Goal: Task Accomplishment & Management: Use online tool/utility

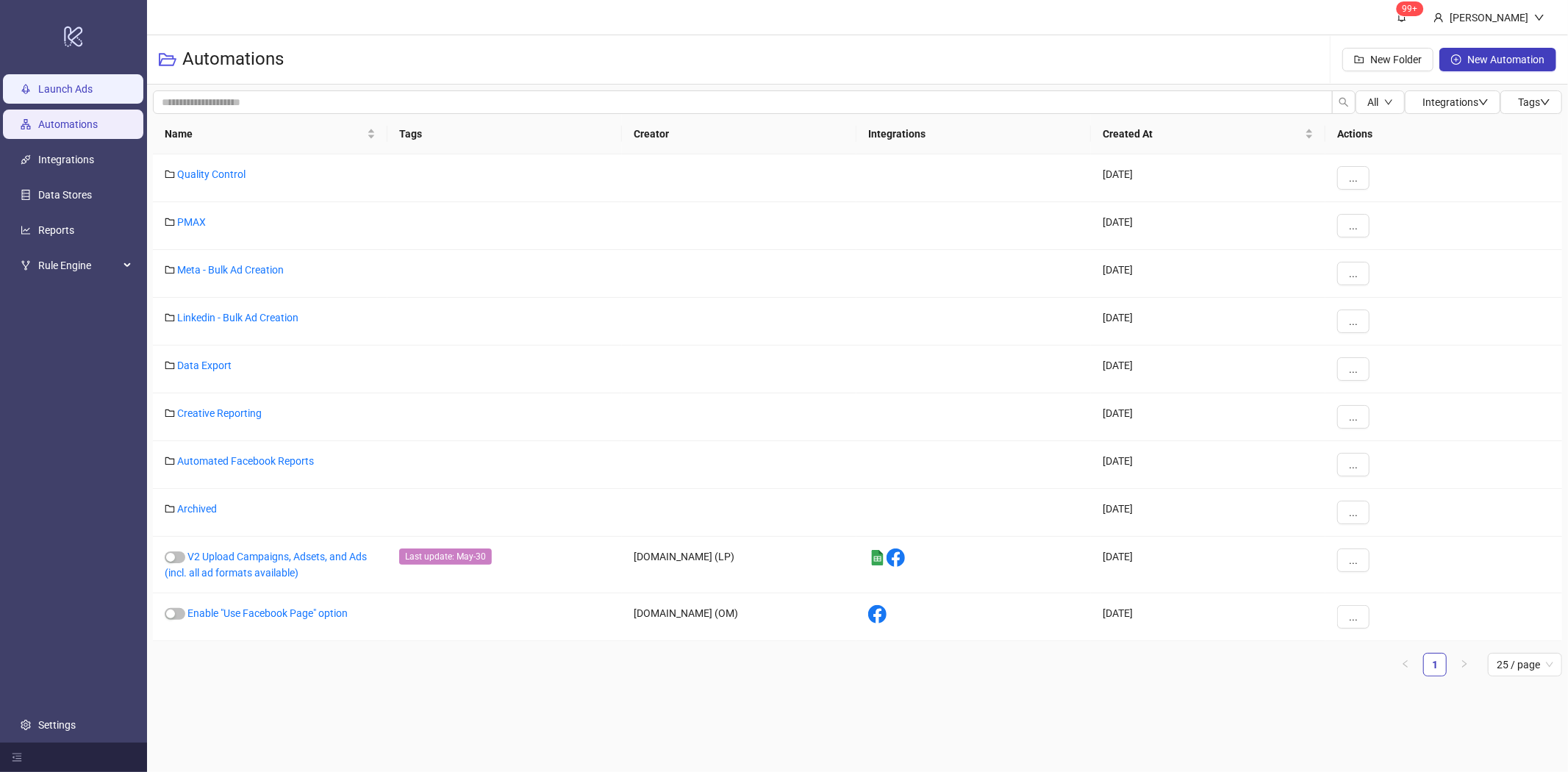
click at [48, 86] on link "Launch Ads" at bounding box center [65, 88] width 54 height 11
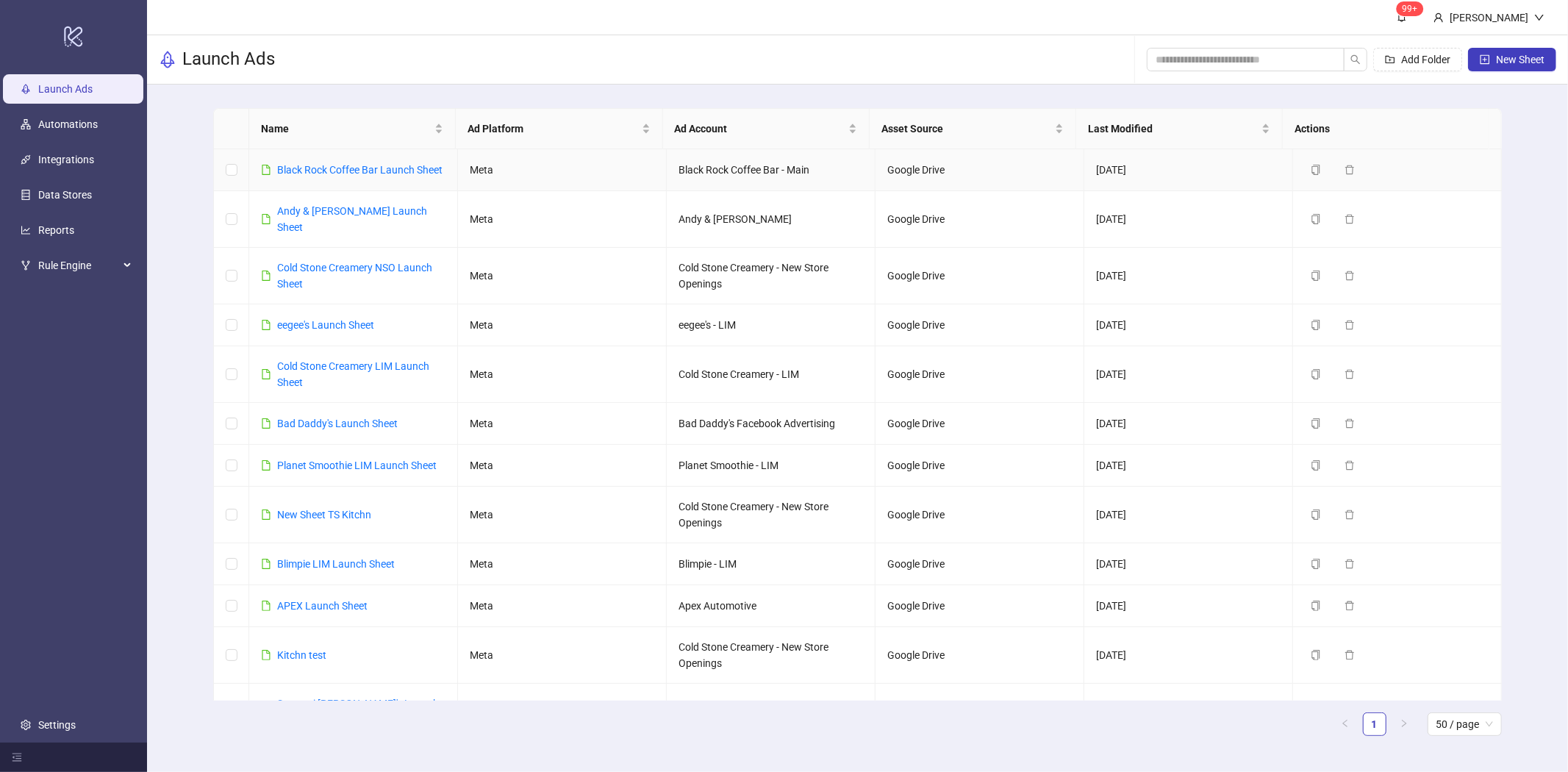
click at [365, 162] on div "Black Rock Coffee Bar Launch Sheet" at bounding box center [359, 169] width 165 height 16
click at [367, 169] on link "Black Rock Coffee Bar Launch Sheet" at bounding box center [359, 169] width 165 height 11
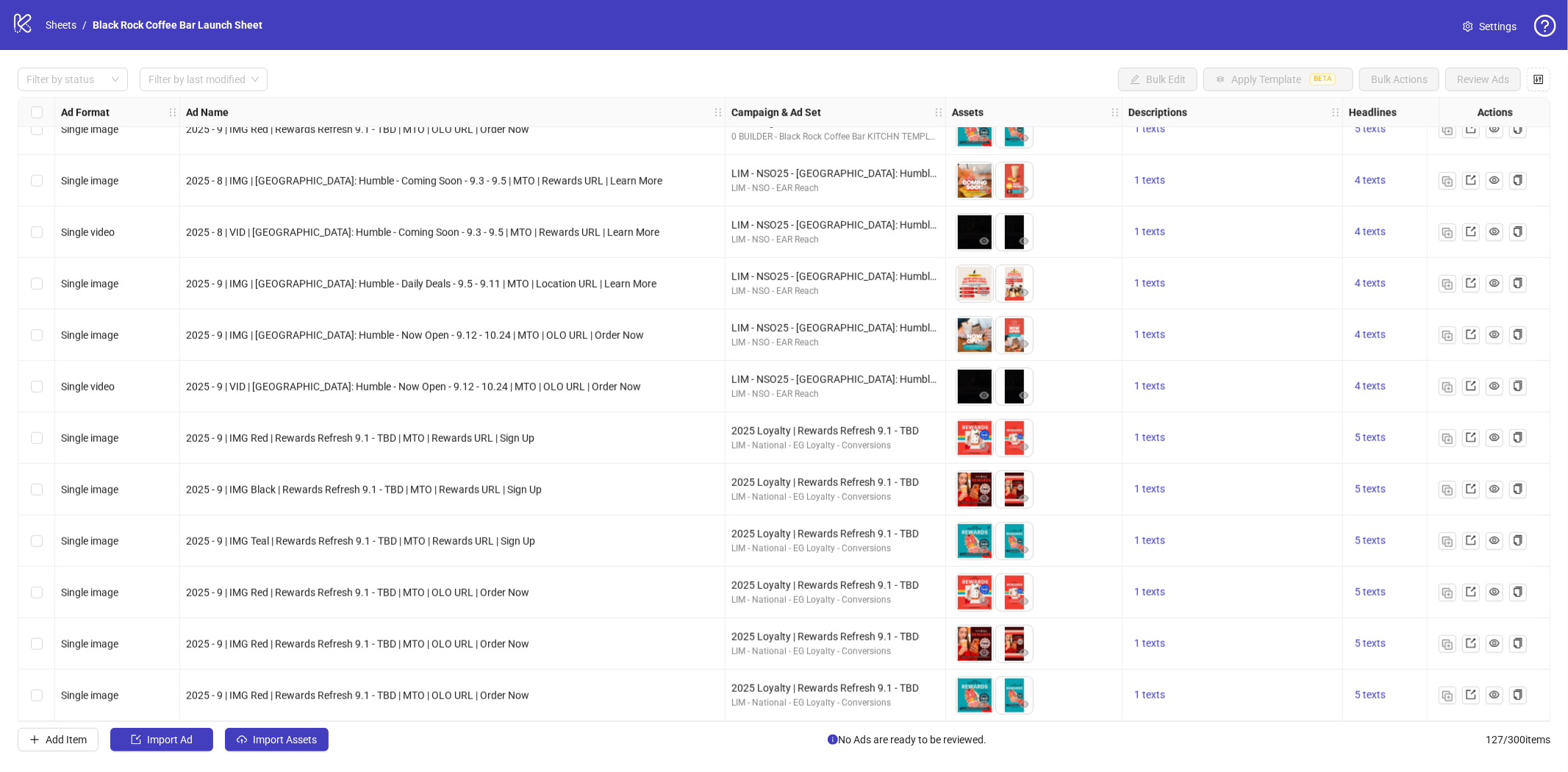
scroll to position [5945, 0]
click at [72, 741] on span "Add Item" at bounding box center [66, 739] width 41 height 11
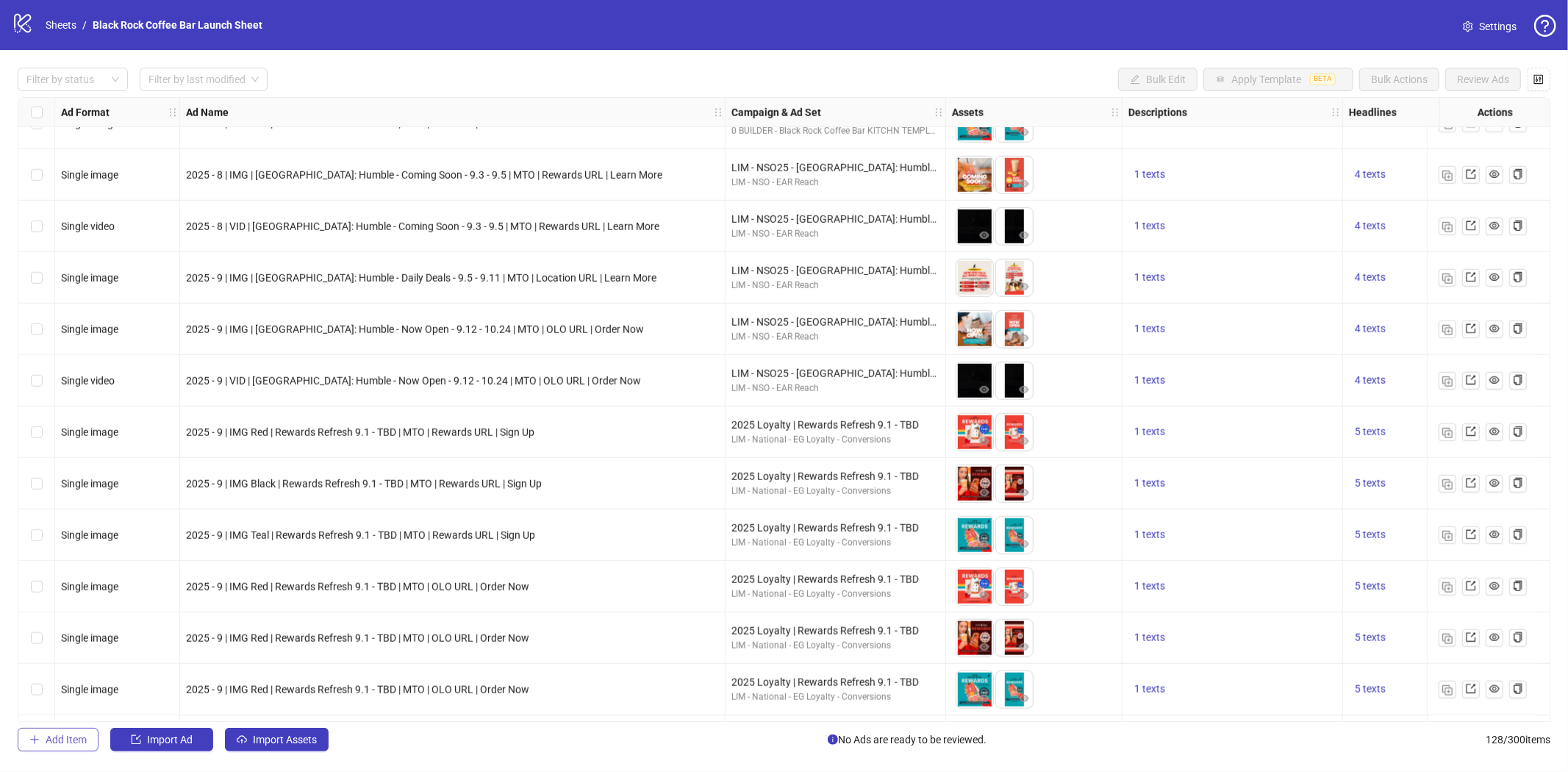
click at [72, 741] on span "Add Item" at bounding box center [66, 739] width 41 height 11
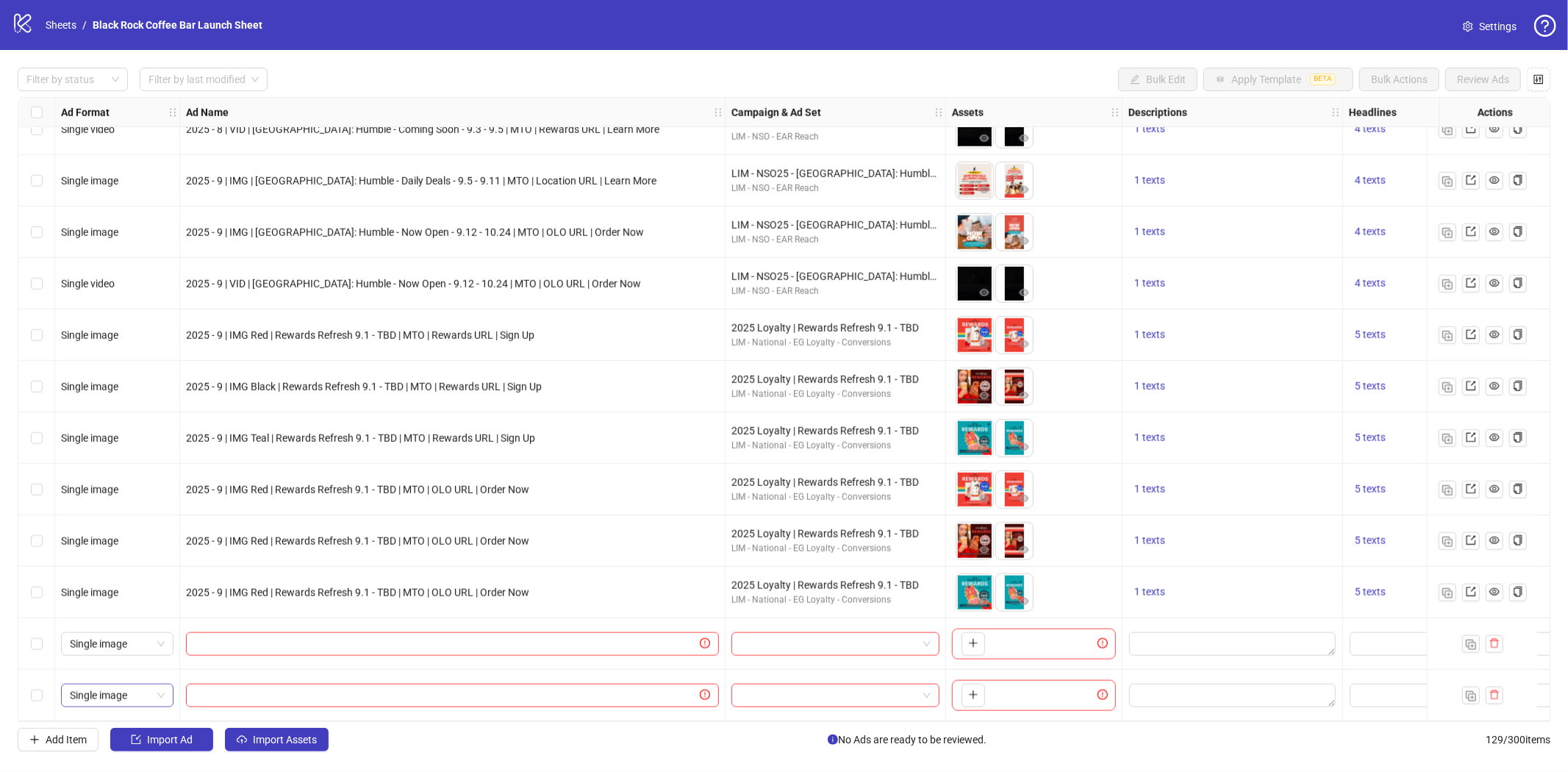
scroll to position [6048, 0]
click at [159, 685] on span "Single image" at bounding box center [117, 695] width 95 height 22
click at [141, 539] on div "Single video" at bounding box center [118, 542] width 89 height 16
click at [404, 642] on input "text" at bounding box center [446, 644] width 502 height 16
paste input "**********"
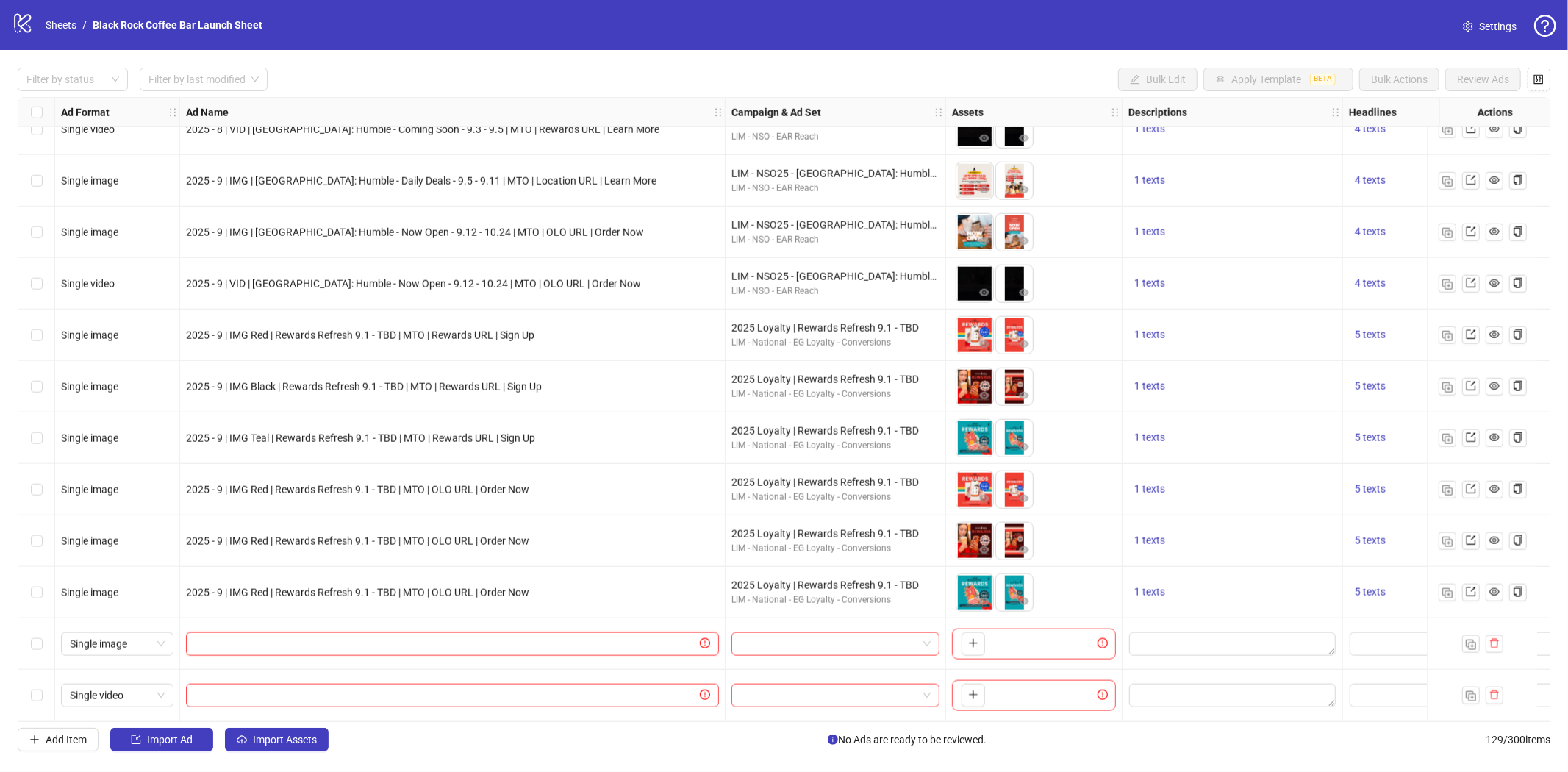
type input "**********"
click at [329, 687] on input "text" at bounding box center [446, 695] width 502 height 16
paste input "**********"
type input "**********"
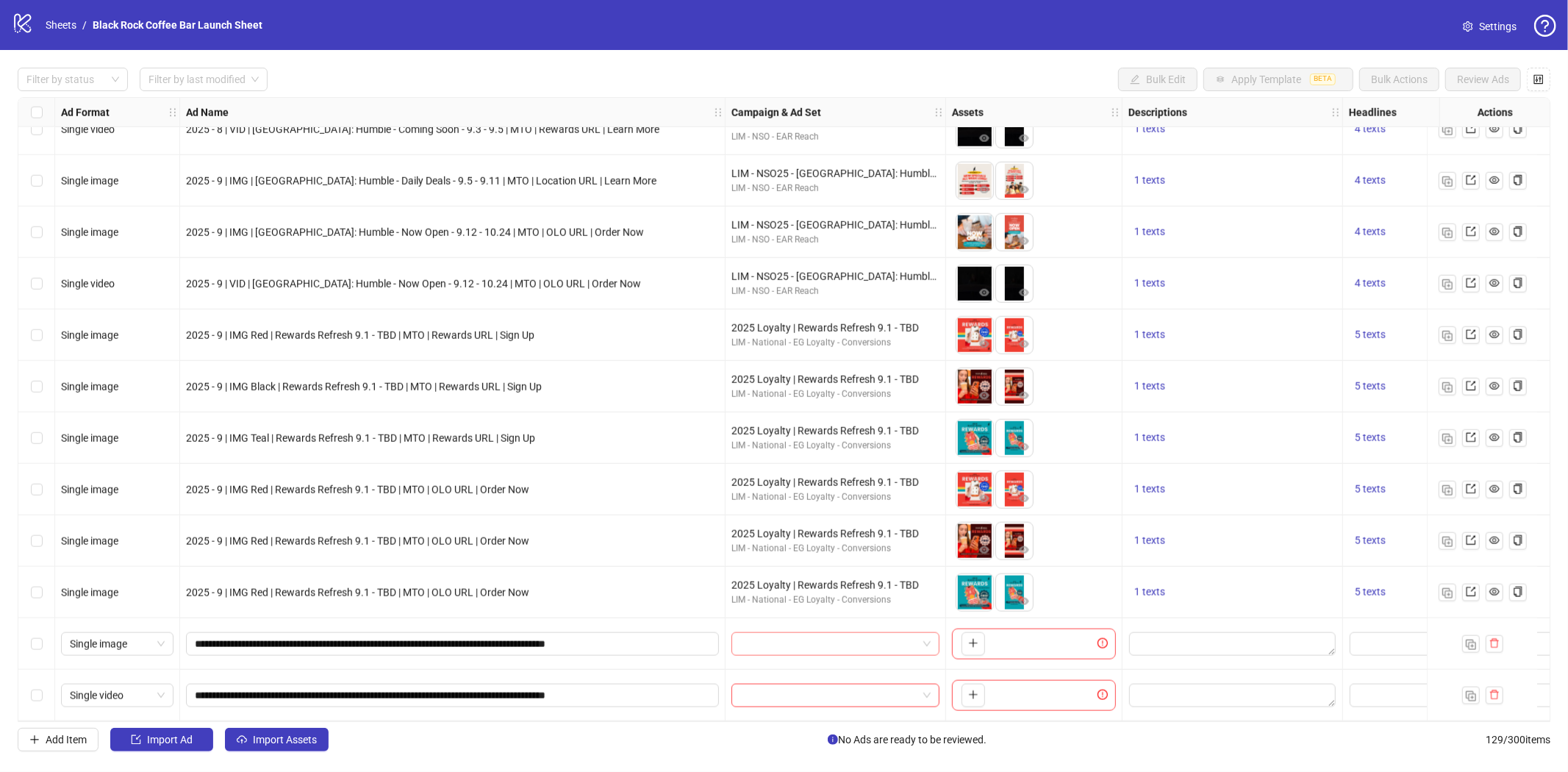
click at [860, 636] on input "search" at bounding box center [828, 643] width 177 height 22
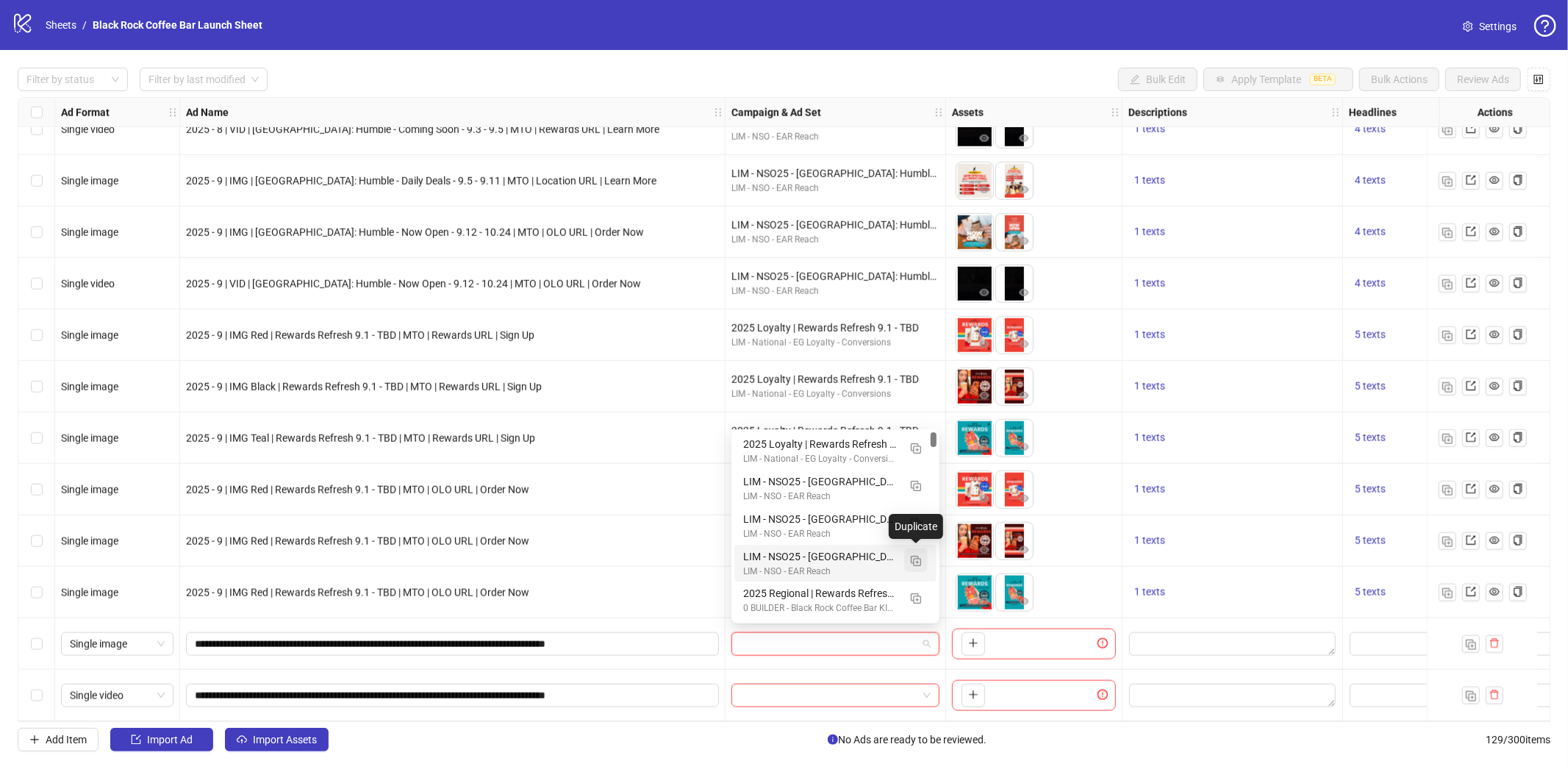
click at [915, 559] on img "button" at bounding box center [916, 560] width 10 height 10
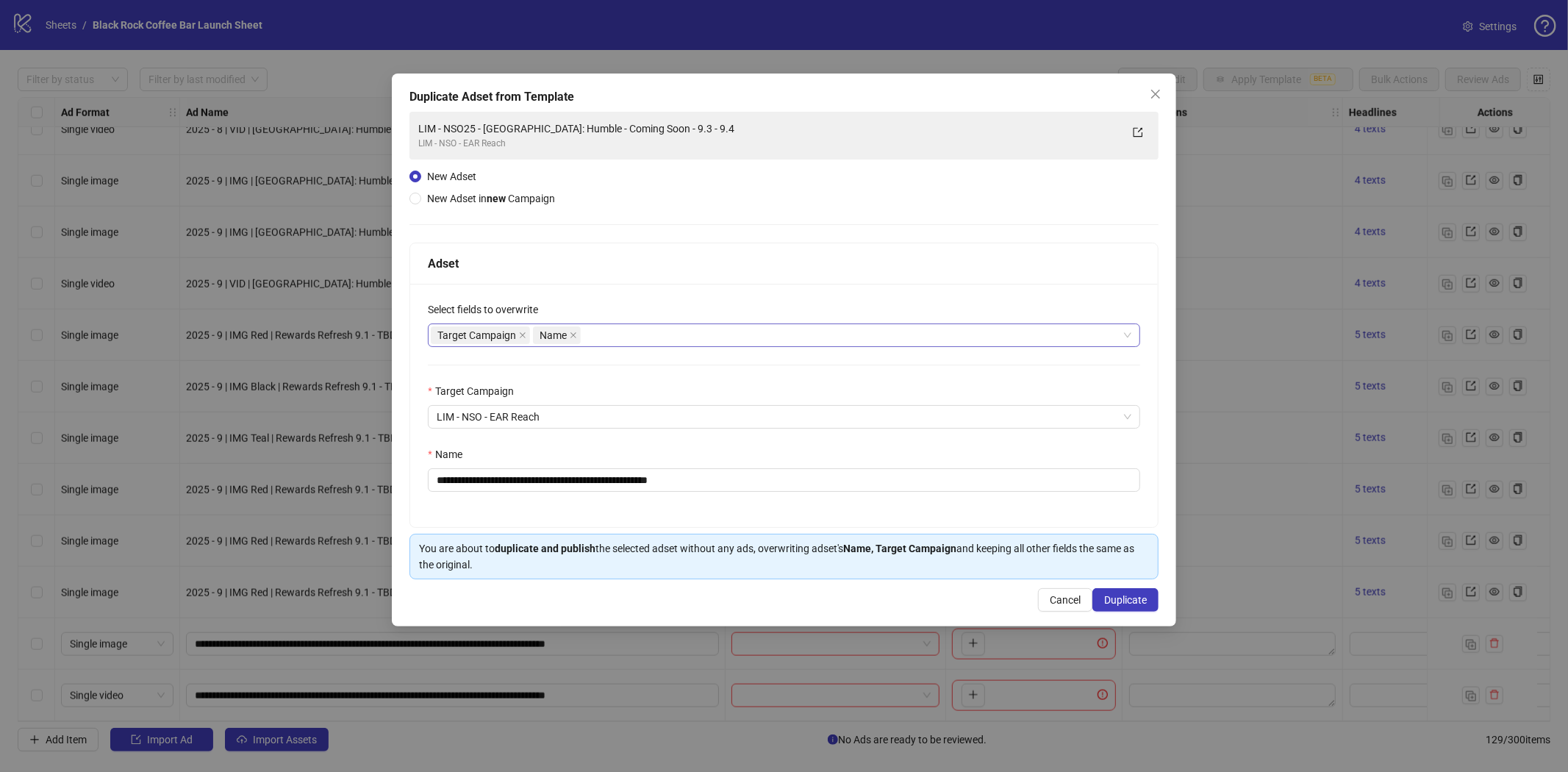
click at [632, 337] on div "Target Campaign Name" at bounding box center [776, 336] width 691 height 21
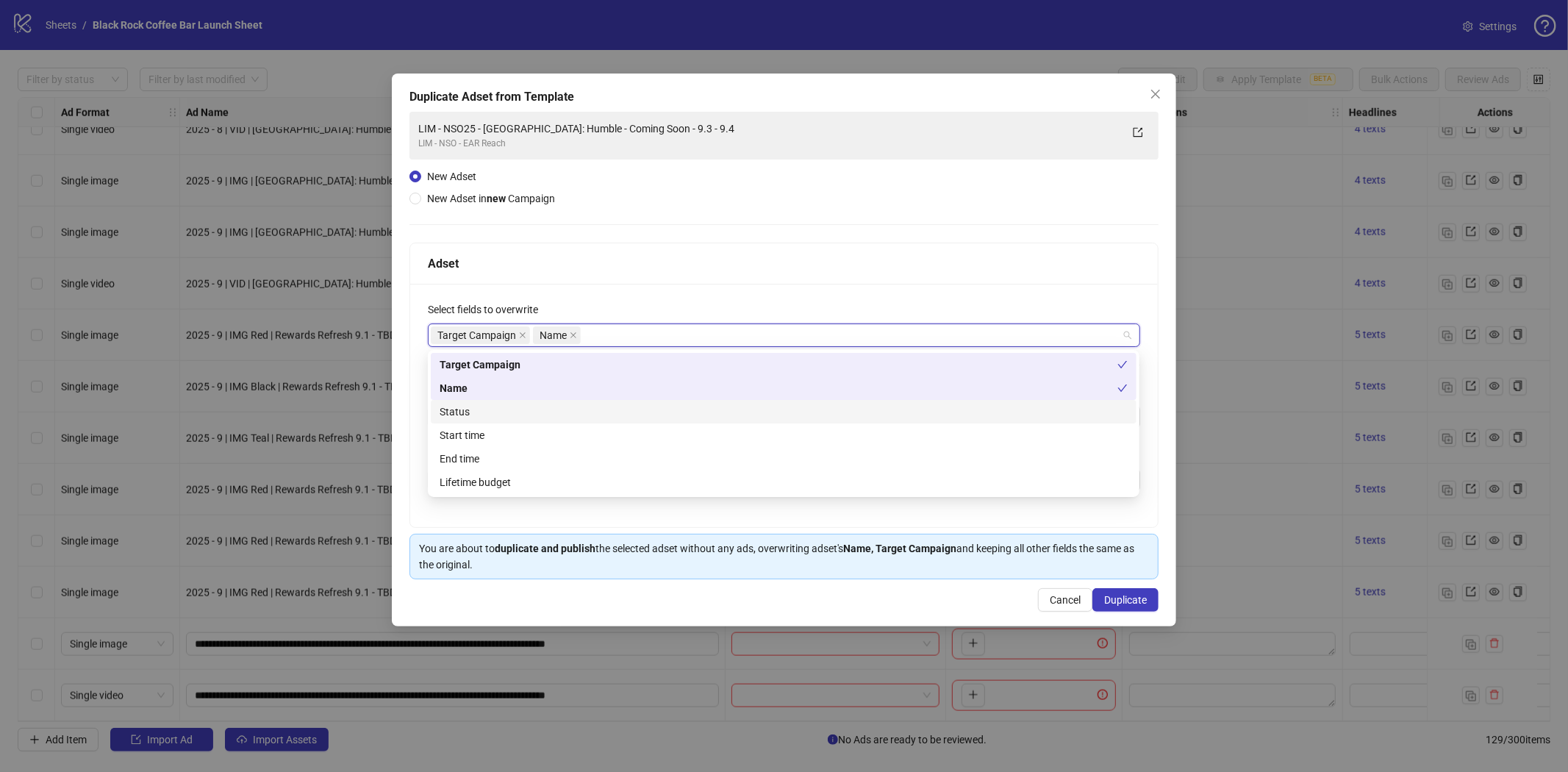
click at [490, 414] on div "Status" at bounding box center [783, 411] width 687 height 16
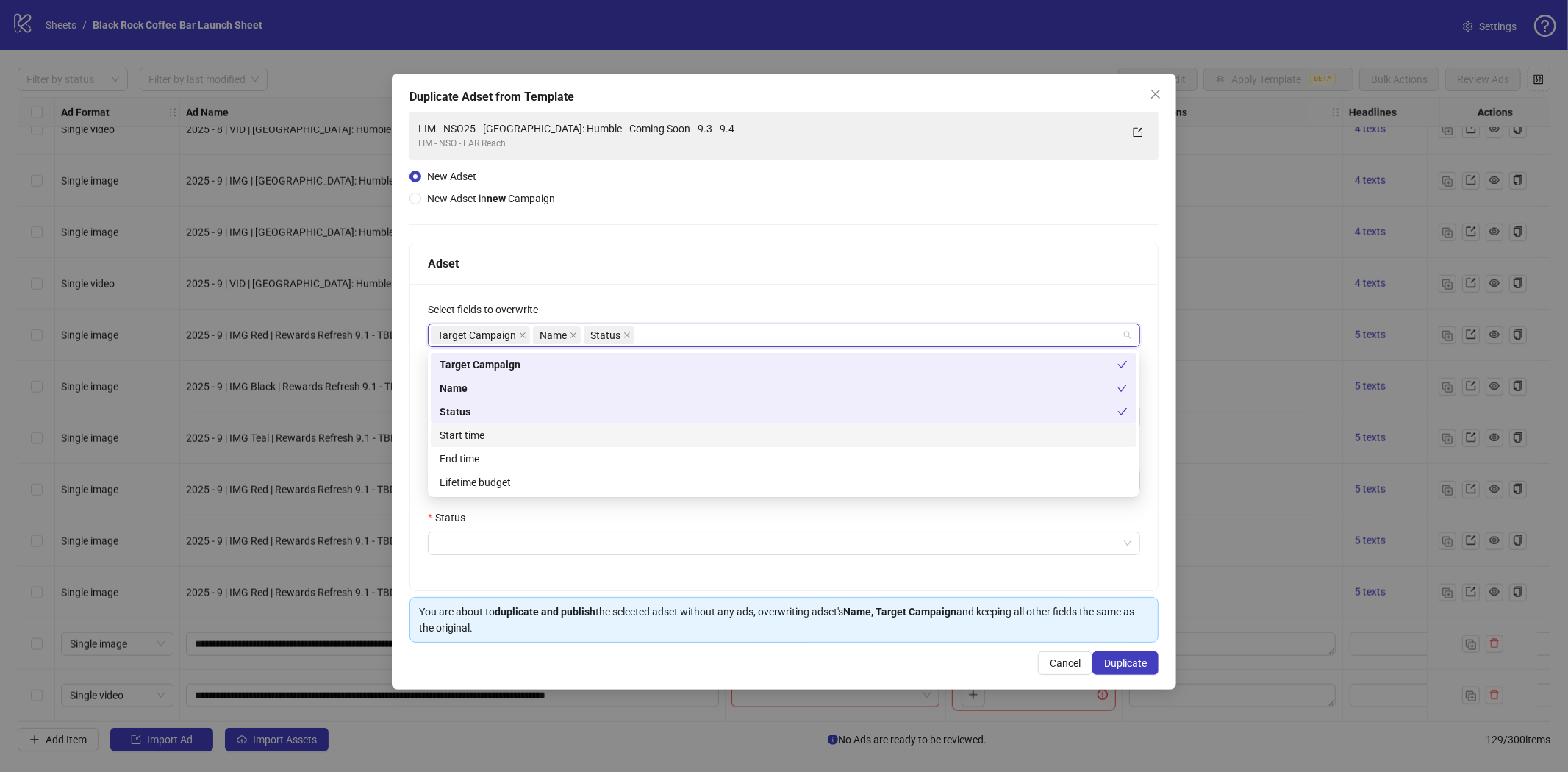
click at [482, 432] on div "Start time" at bounding box center [783, 434] width 687 height 16
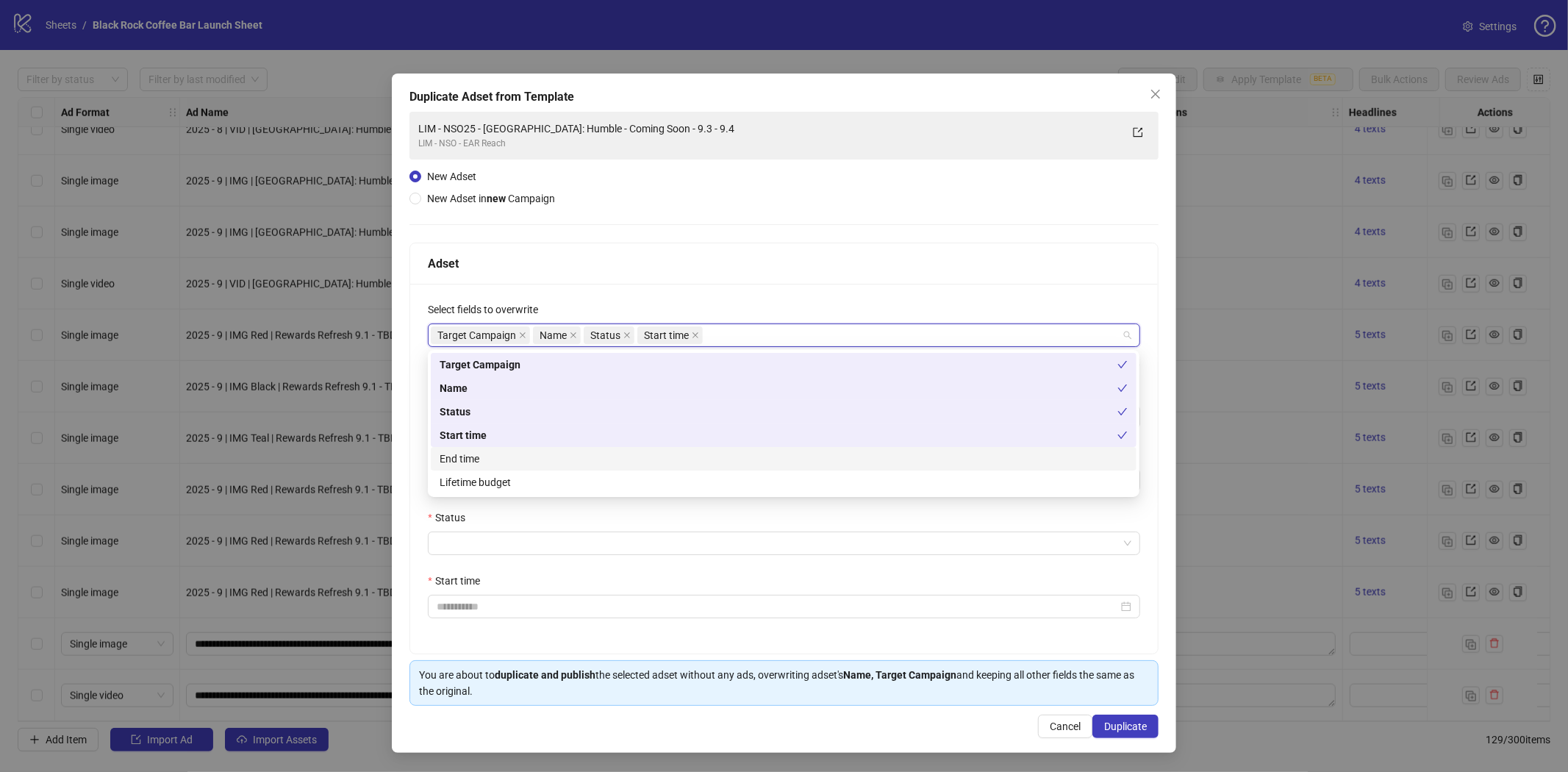
click at [474, 454] on div "End time" at bounding box center [783, 458] width 687 height 16
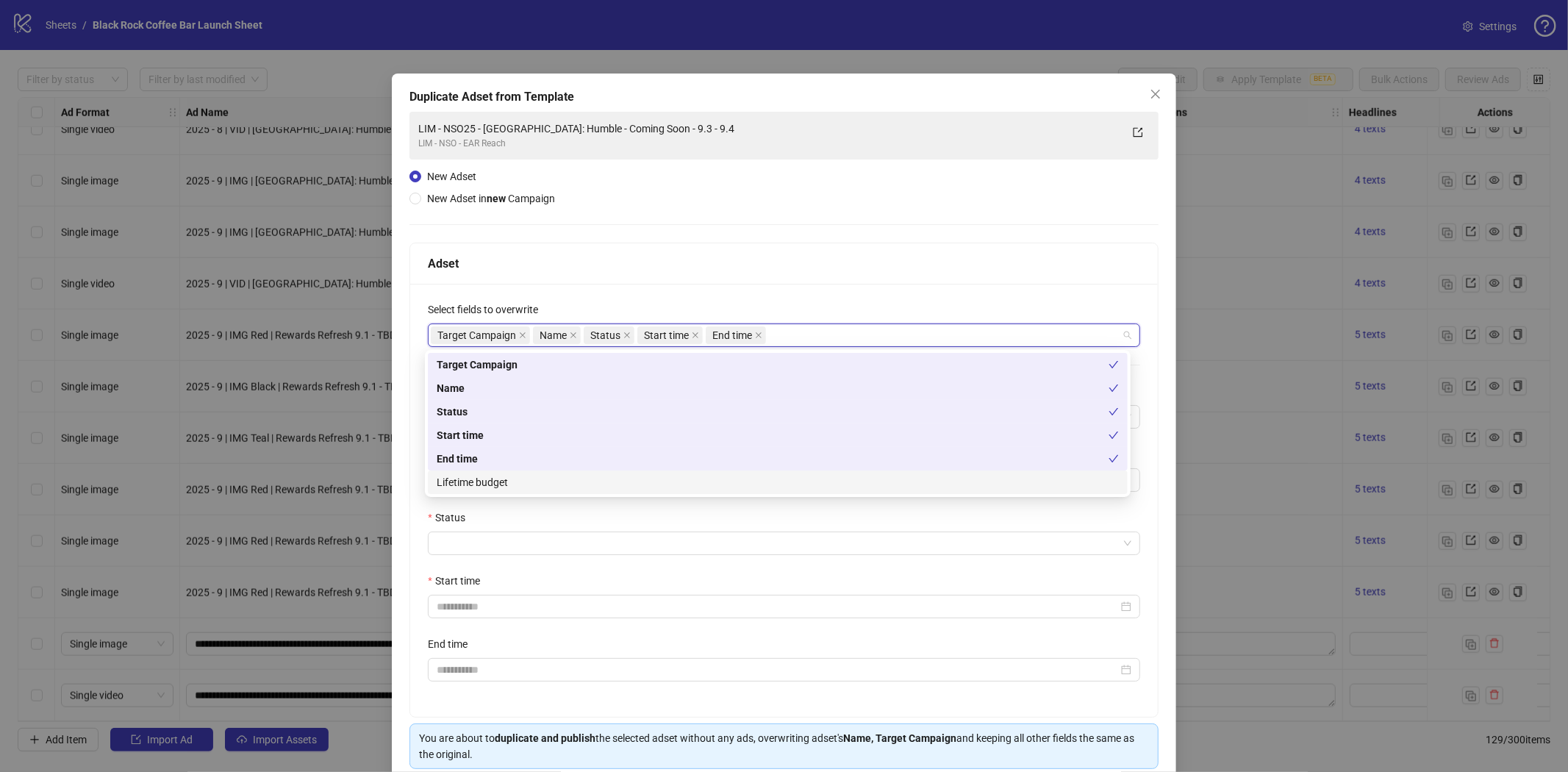
click at [476, 476] on div "Lifetime budget" at bounding box center [777, 482] width 682 height 16
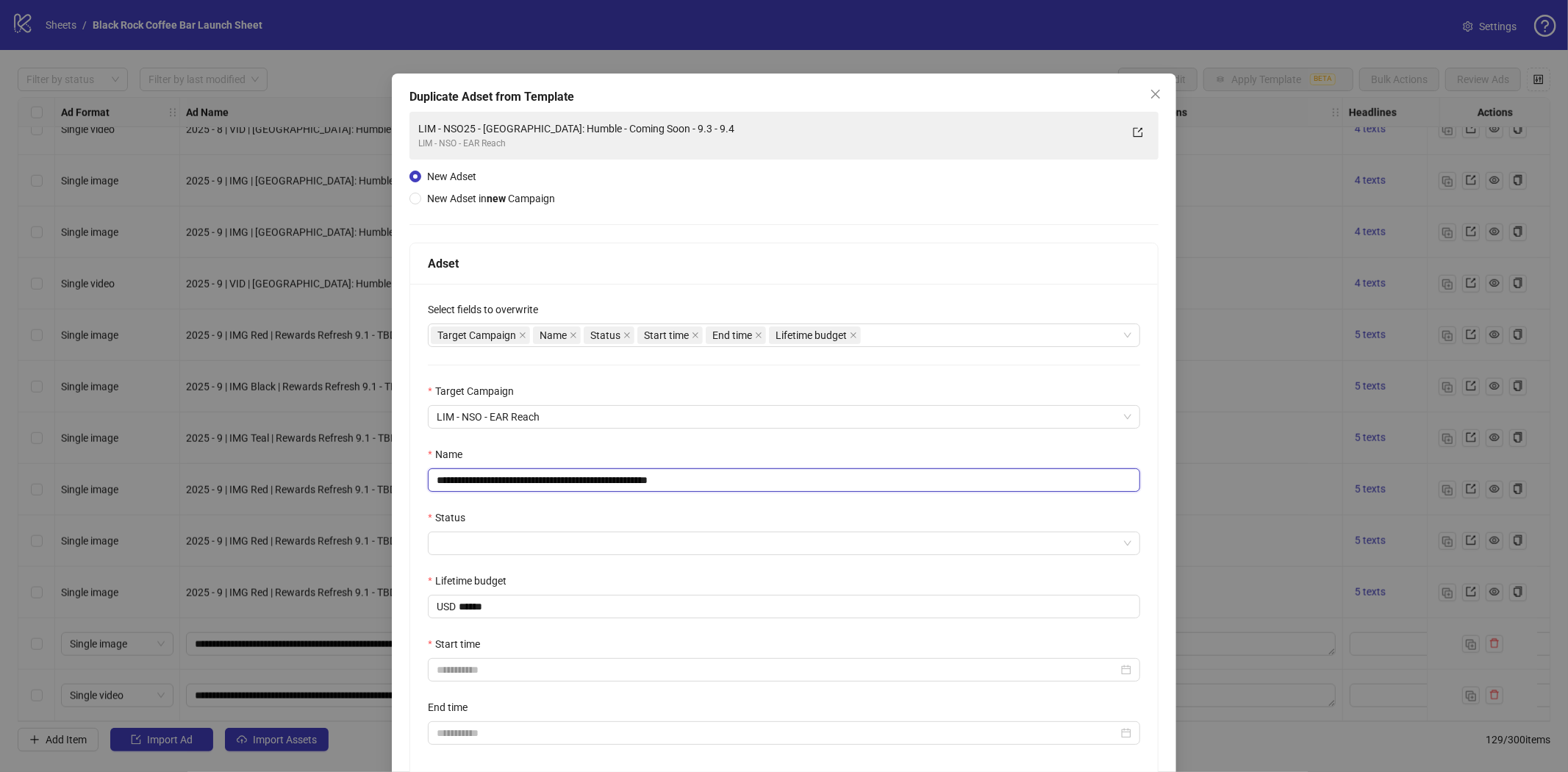
click at [630, 475] on input "**********" at bounding box center [784, 479] width 712 height 24
paste input "text"
type input "**********"
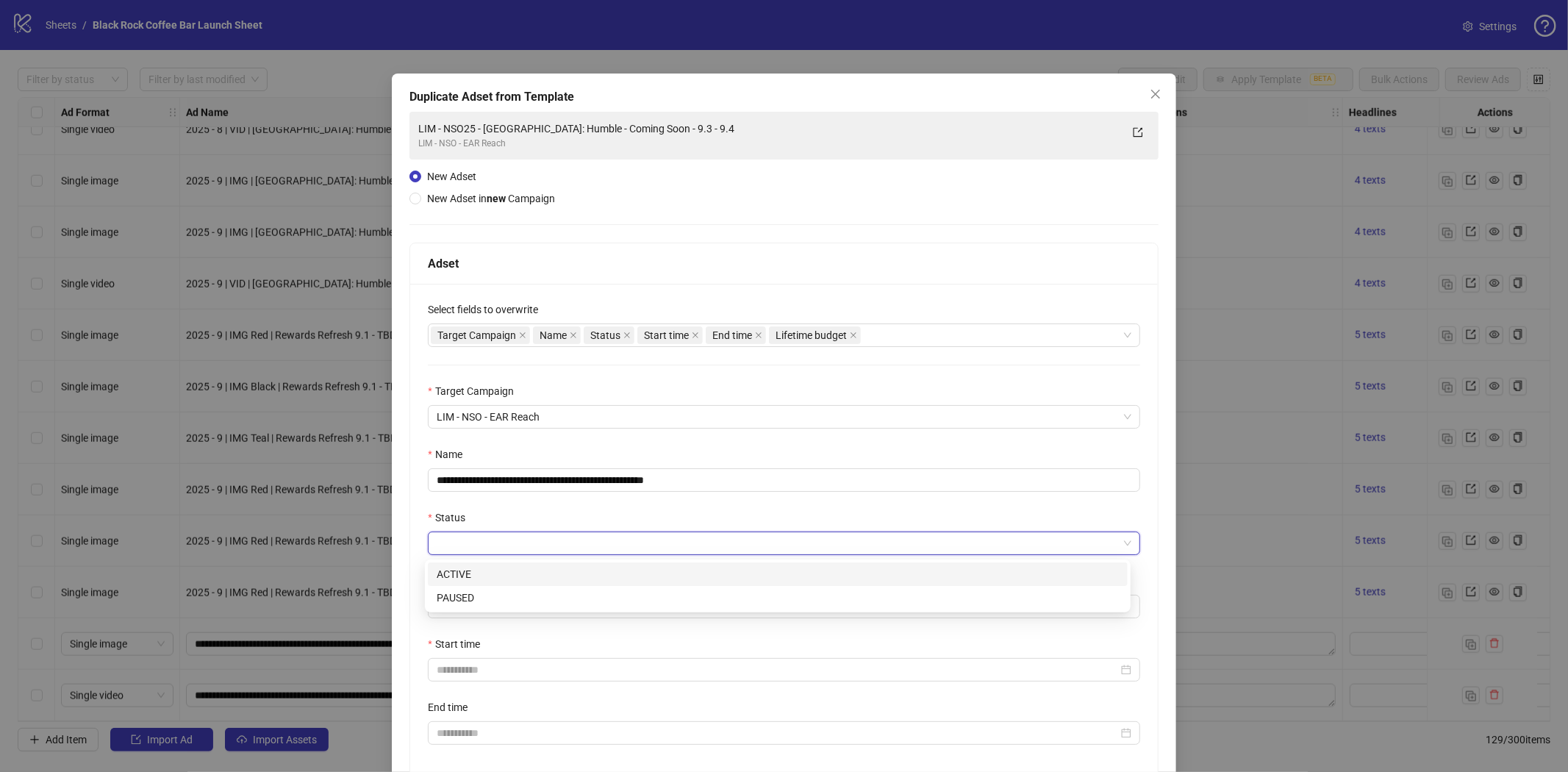
click at [540, 548] on input "Status" at bounding box center [777, 543] width 682 height 22
click at [461, 594] on div "PAUSED" at bounding box center [777, 597] width 682 height 16
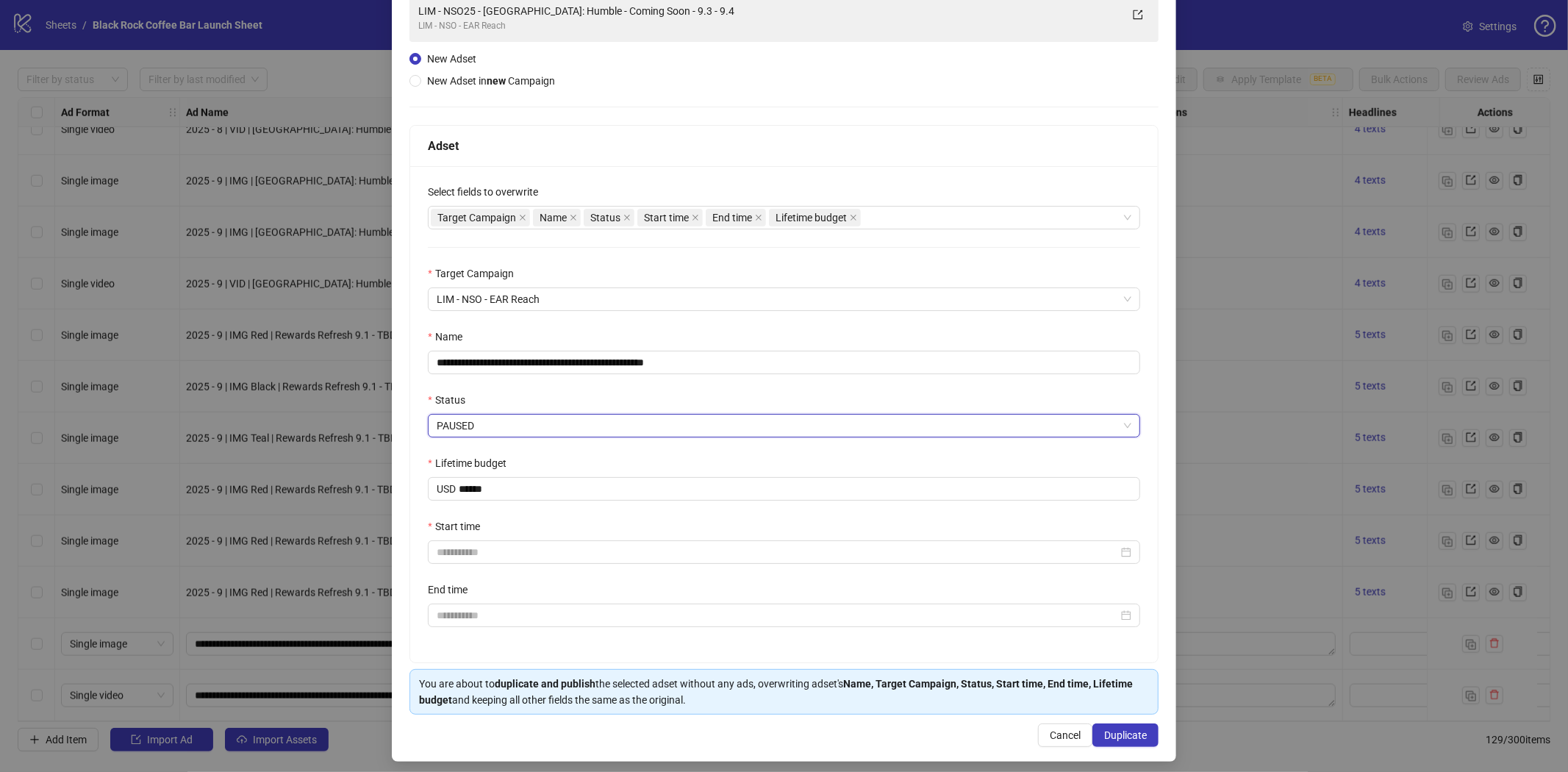
scroll to position [127, 0]
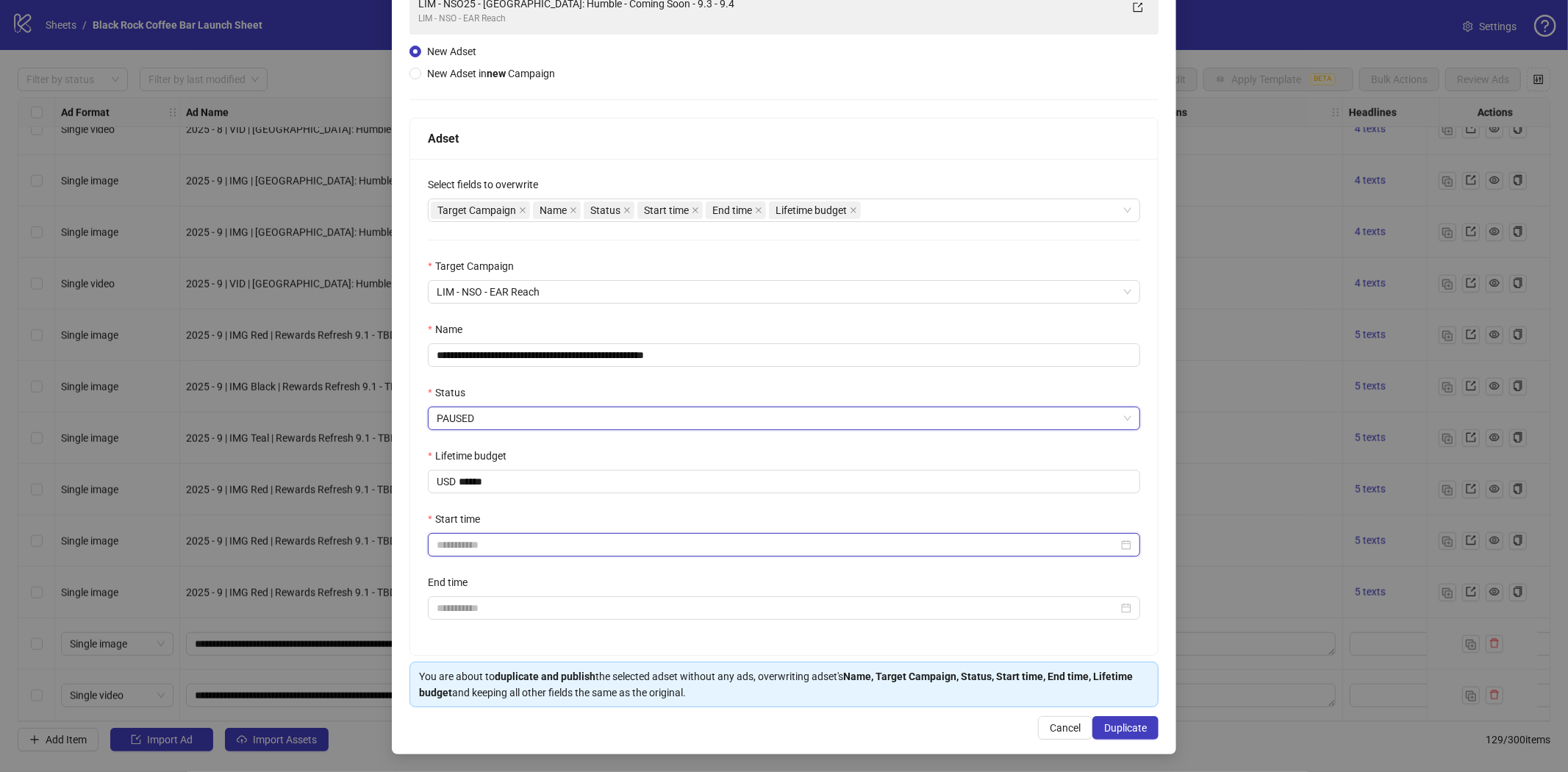
click at [508, 540] on input "Start time" at bounding box center [777, 544] width 682 height 16
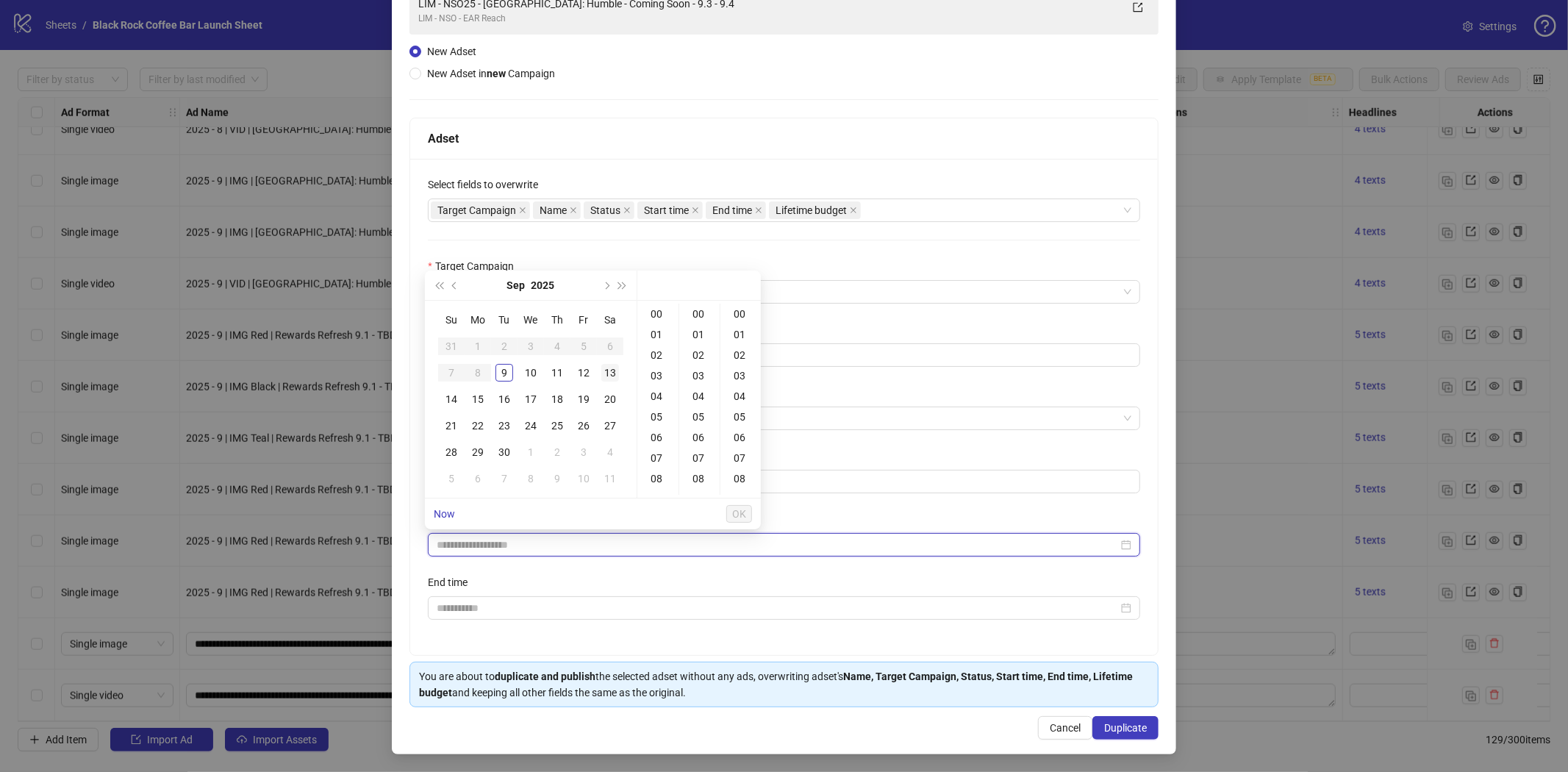
type input "**********"
click at [553, 371] on div "11" at bounding box center [557, 373] width 18 height 18
type input "**********"
click at [503, 610] on input "End time" at bounding box center [777, 608] width 682 height 16
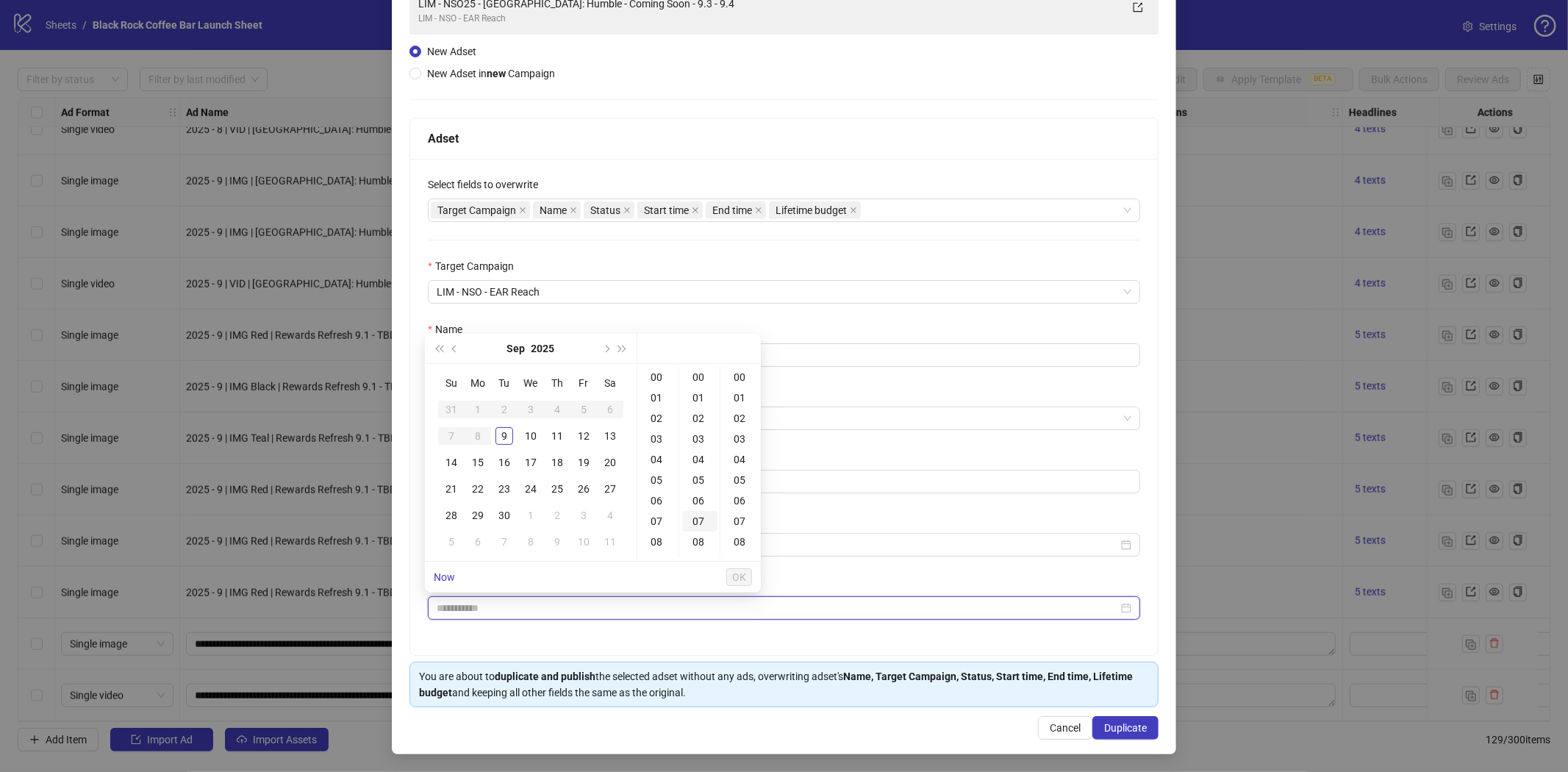
type input "**********"
click at [816, 537] on input "Start time" at bounding box center [777, 544] width 682 height 16
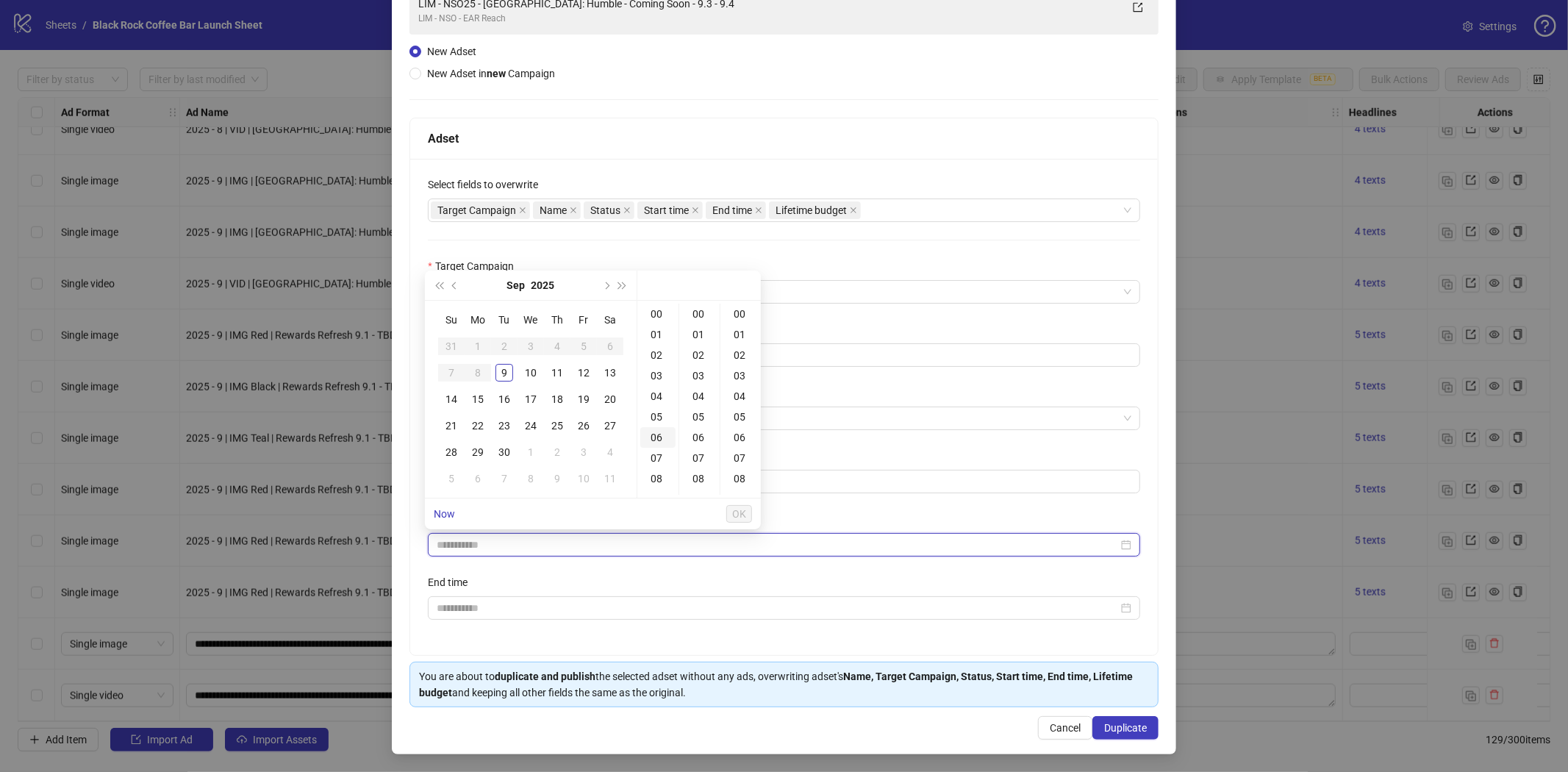
type input "**********"
click at [556, 371] on div "11" at bounding box center [557, 373] width 18 height 18
type input "**********"
click at [727, 512] on button "OK" at bounding box center [739, 513] width 26 height 18
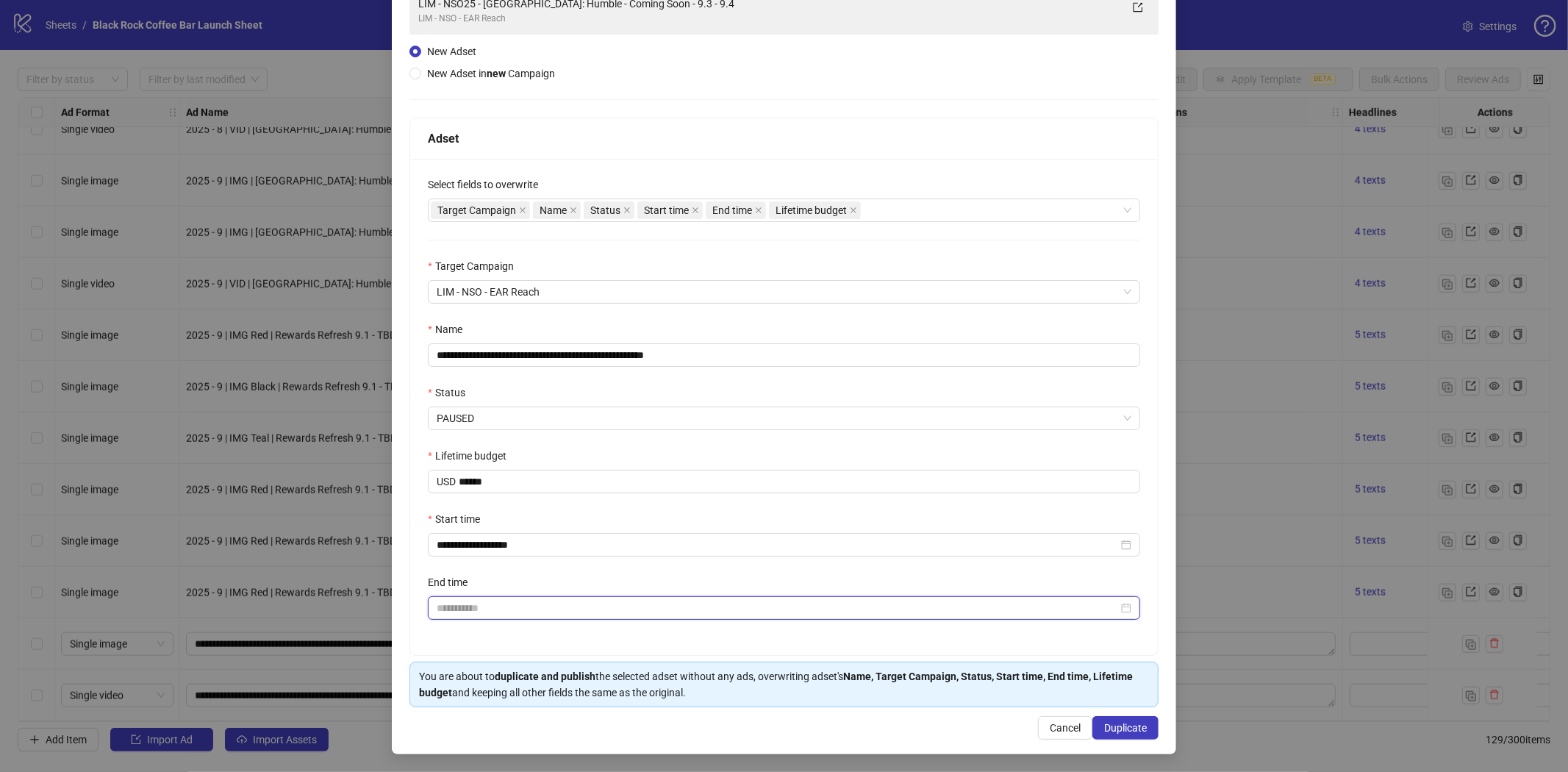
click at [623, 608] on input "End time" at bounding box center [777, 608] width 682 height 16
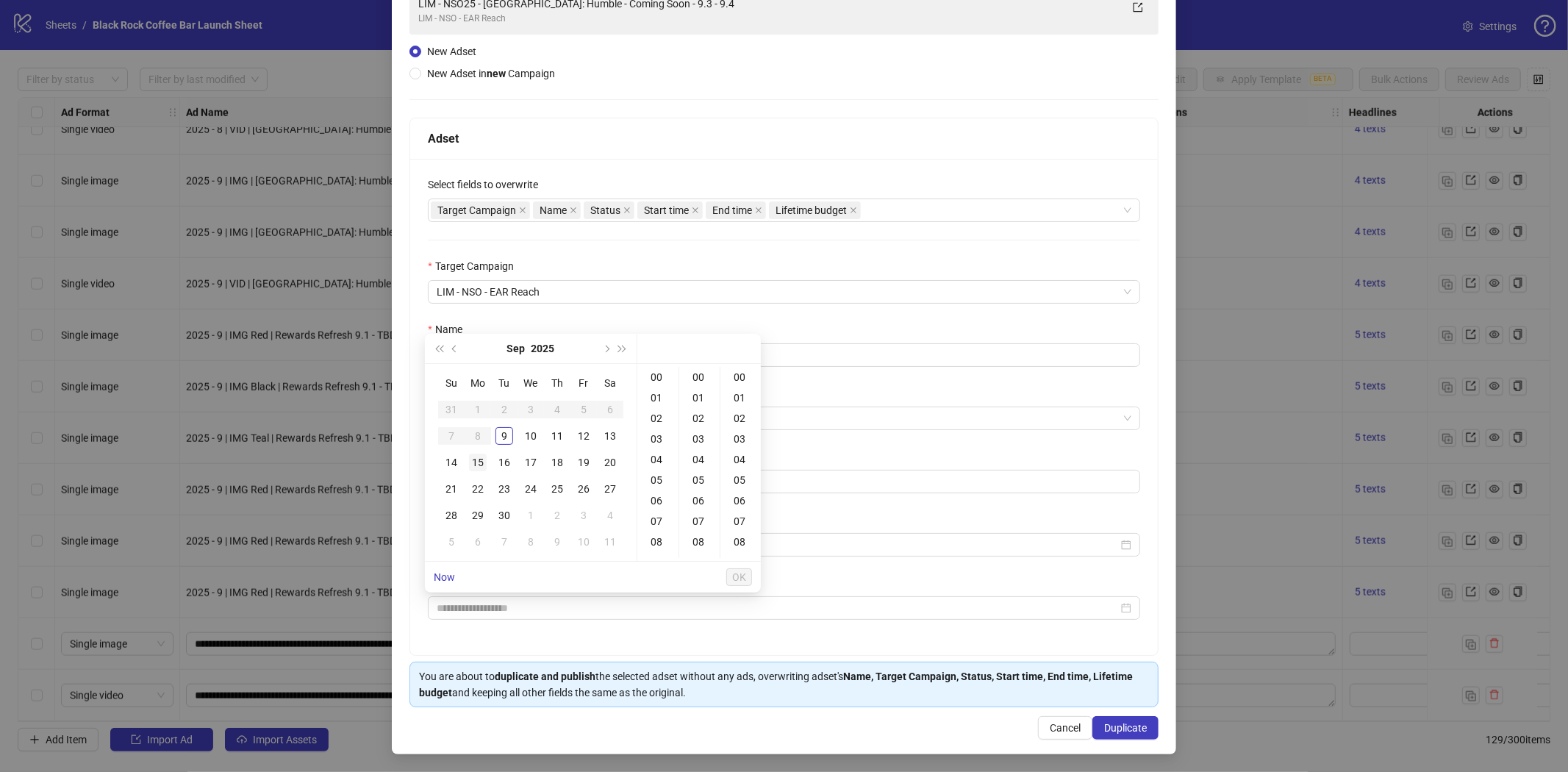
click at [474, 461] on div "15" at bounding box center [477, 462] width 18 height 18
click at [657, 375] on div "23" at bounding box center [657, 377] width 35 height 21
click at [693, 378] on div "59" at bounding box center [699, 377] width 35 height 21
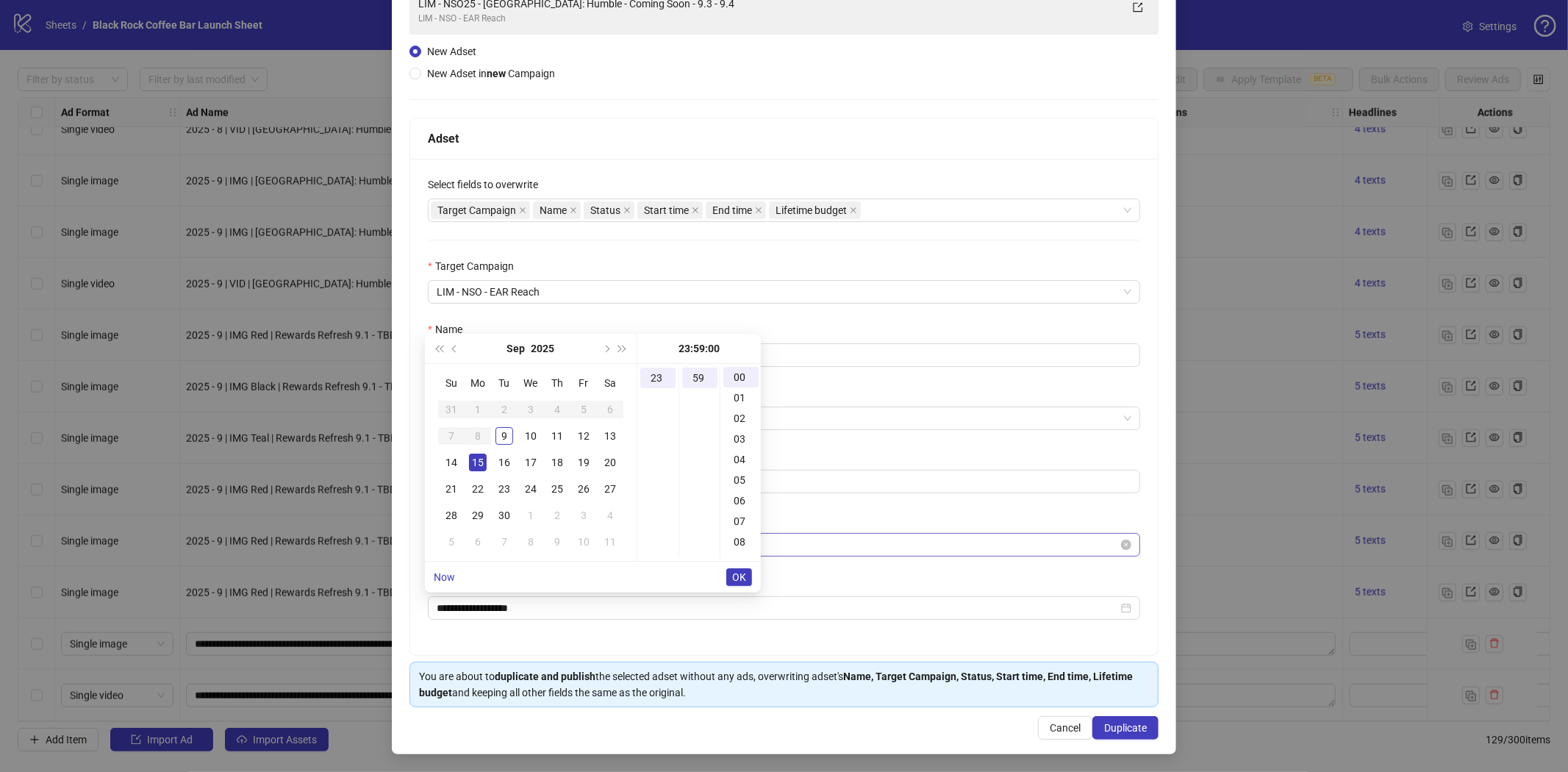
type input "**********"
click at [733, 571] on span "OK" at bounding box center [739, 577] width 14 height 11
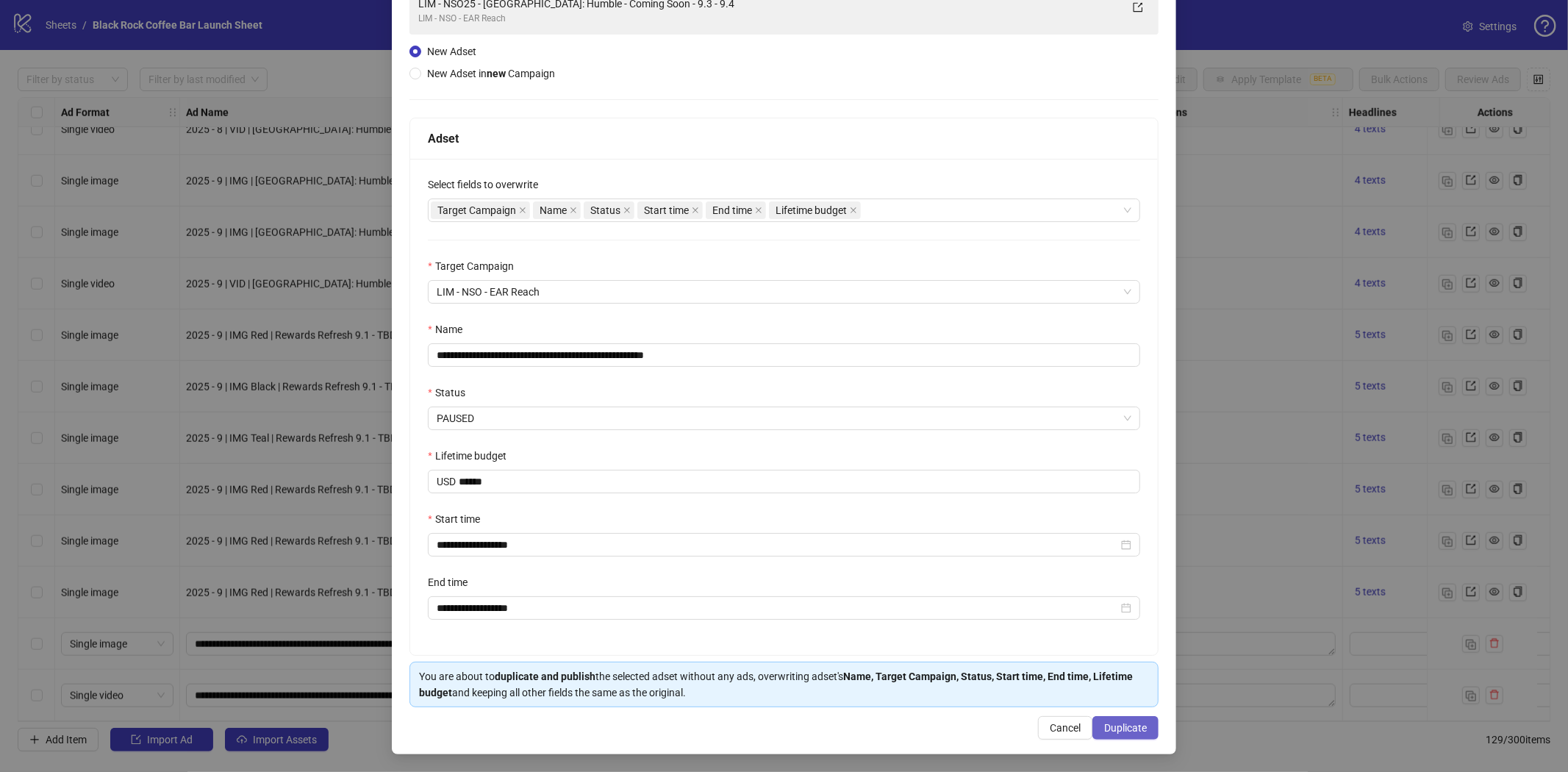
click at [1121, 722] on span "Duplicate" at bounding box center [1125, 727] width 43 height 11
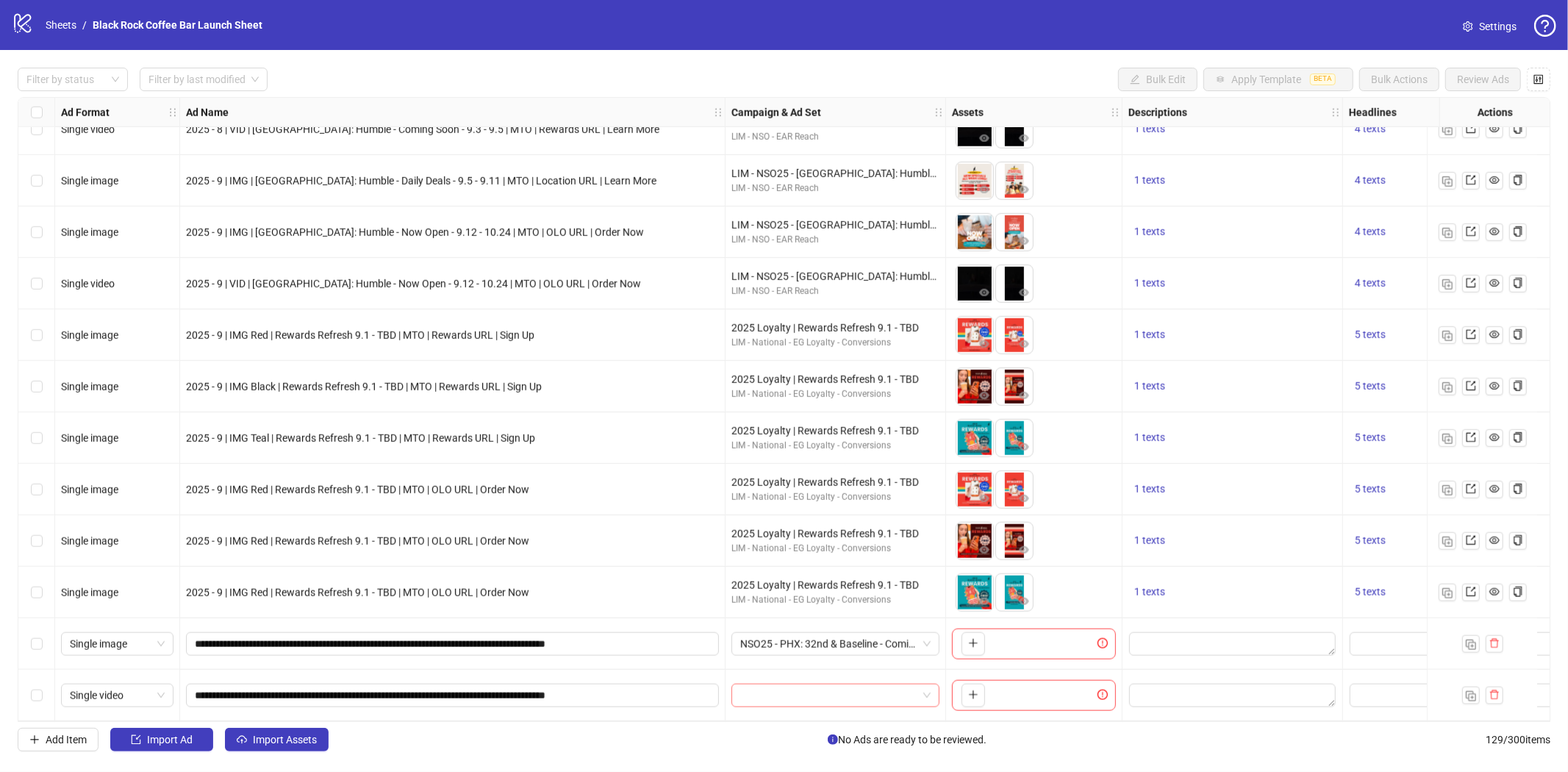
click at [861, 687] on input "search" at bounding box center [828, 695] width 177 height 22
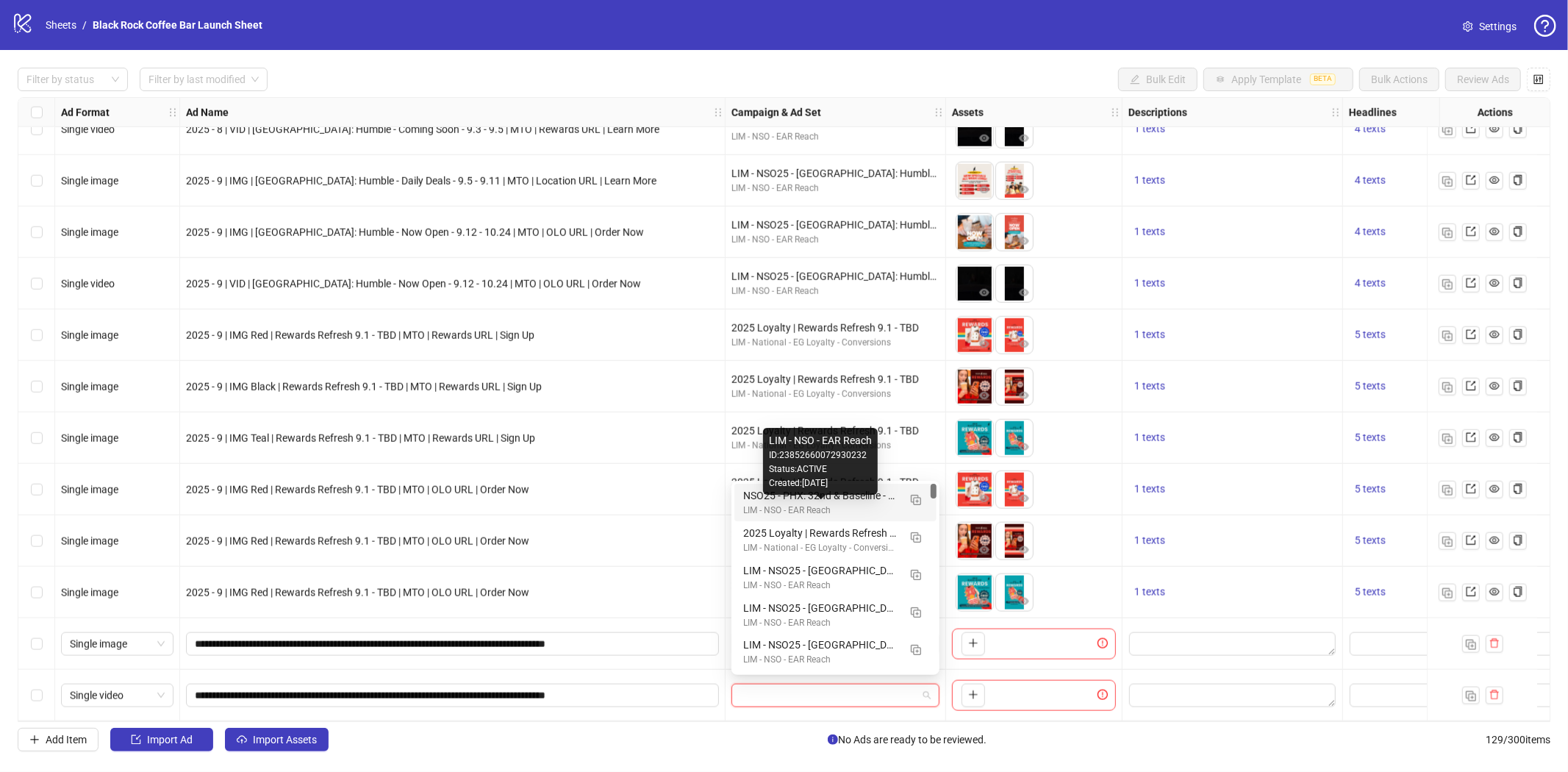
click at [827, 505] on div "LIM - NSO - EAR Reach" at bounding box center [820, 510] width 155 height 14
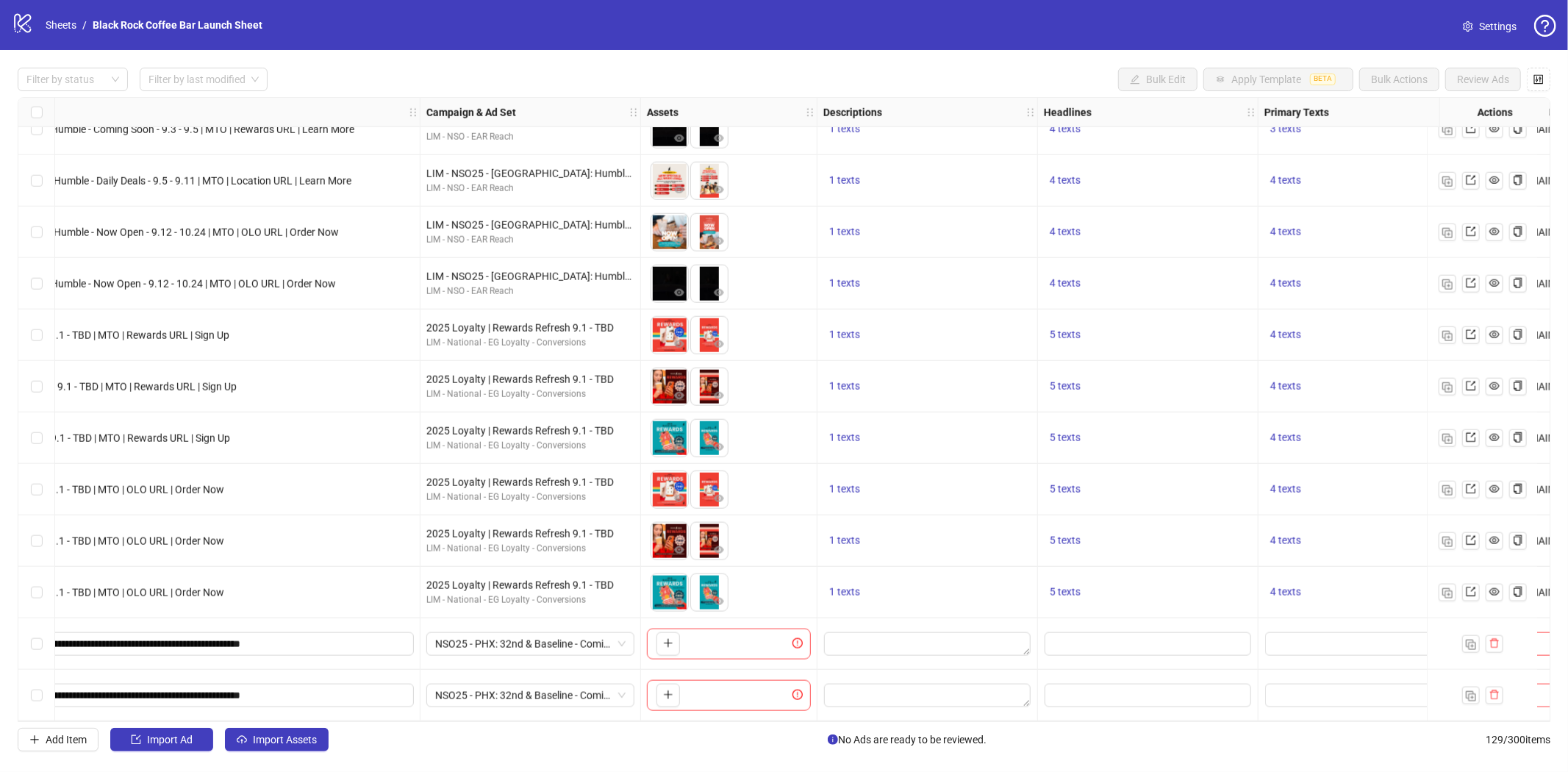
scroll to position [6048, 319]
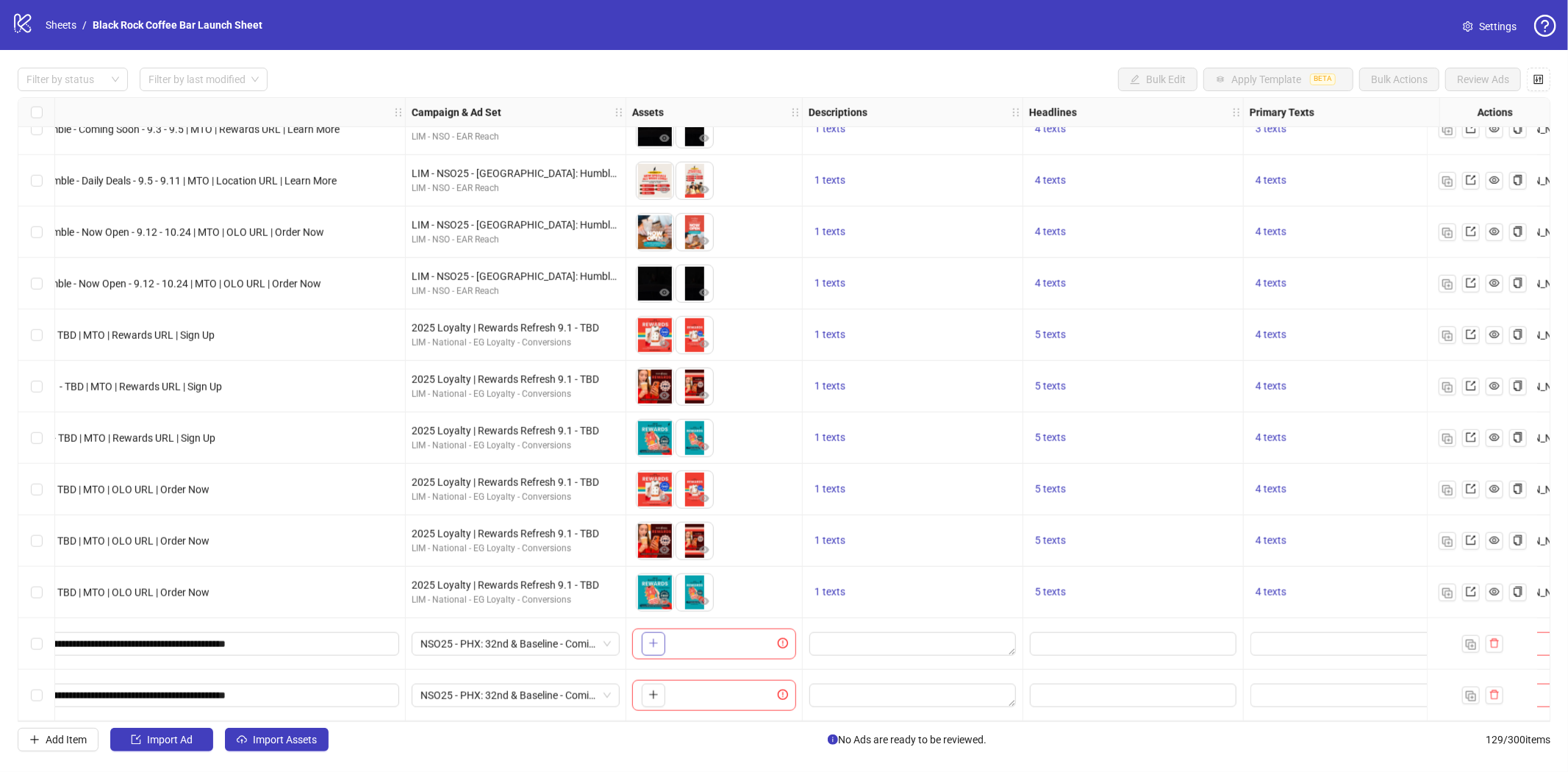
click at [656, 641] on icon "plus" at bounding box center [653, 643] width 10 height 10
click at [694, 643] on span "button" at bounding box center [692, 643] width 10 height 11
click at [654, 689] on icon "plus" at bounding box center [653, 694] width 10 height 10
click at [693, 691] on icon "plus" at bounding box center [692, 695] width 1 height 9
click at [856, 632] on textarea "Edit values" at bounding box center [912, 644] width 206 height 24
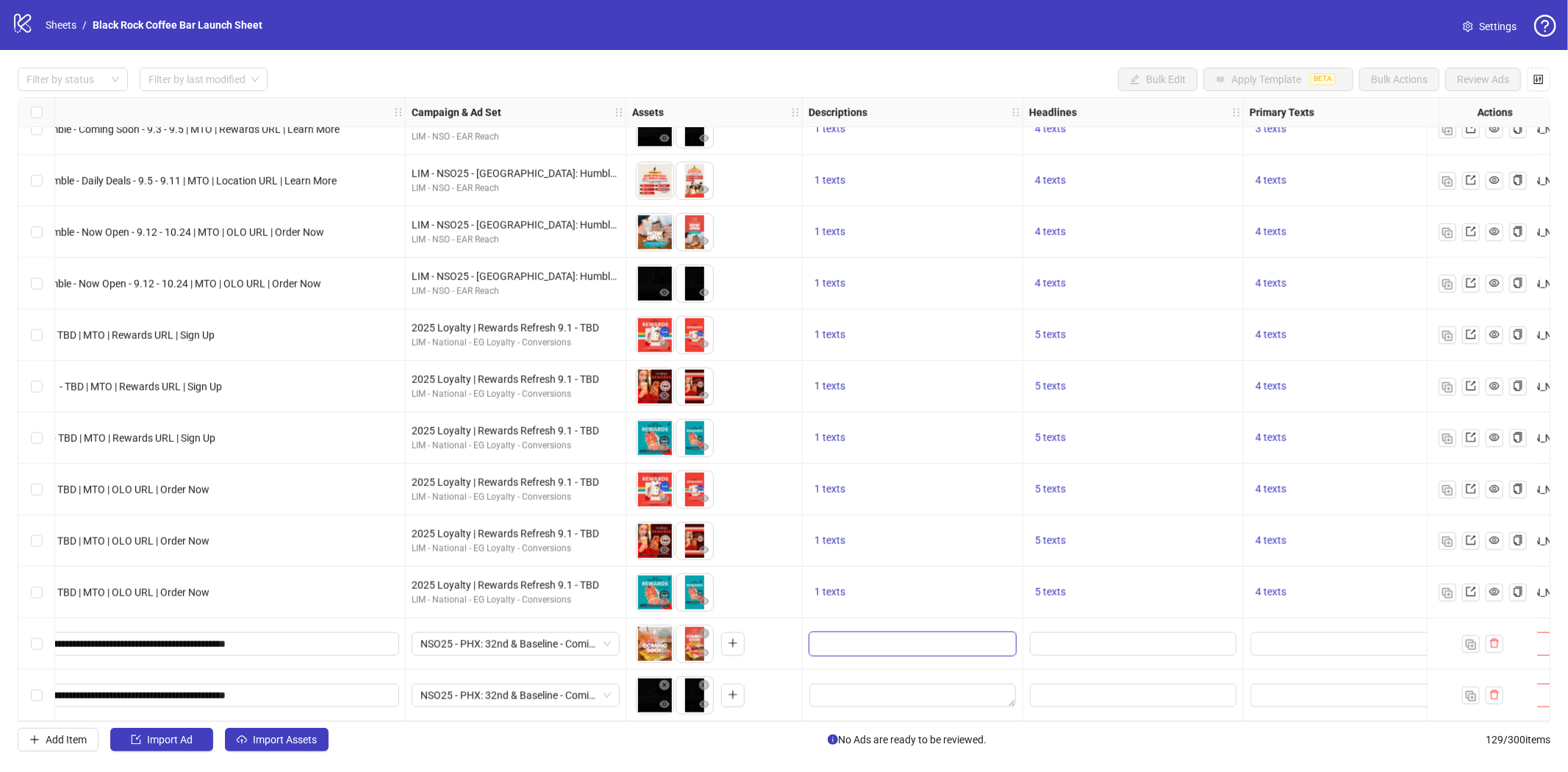
scroll to position [132, 0]
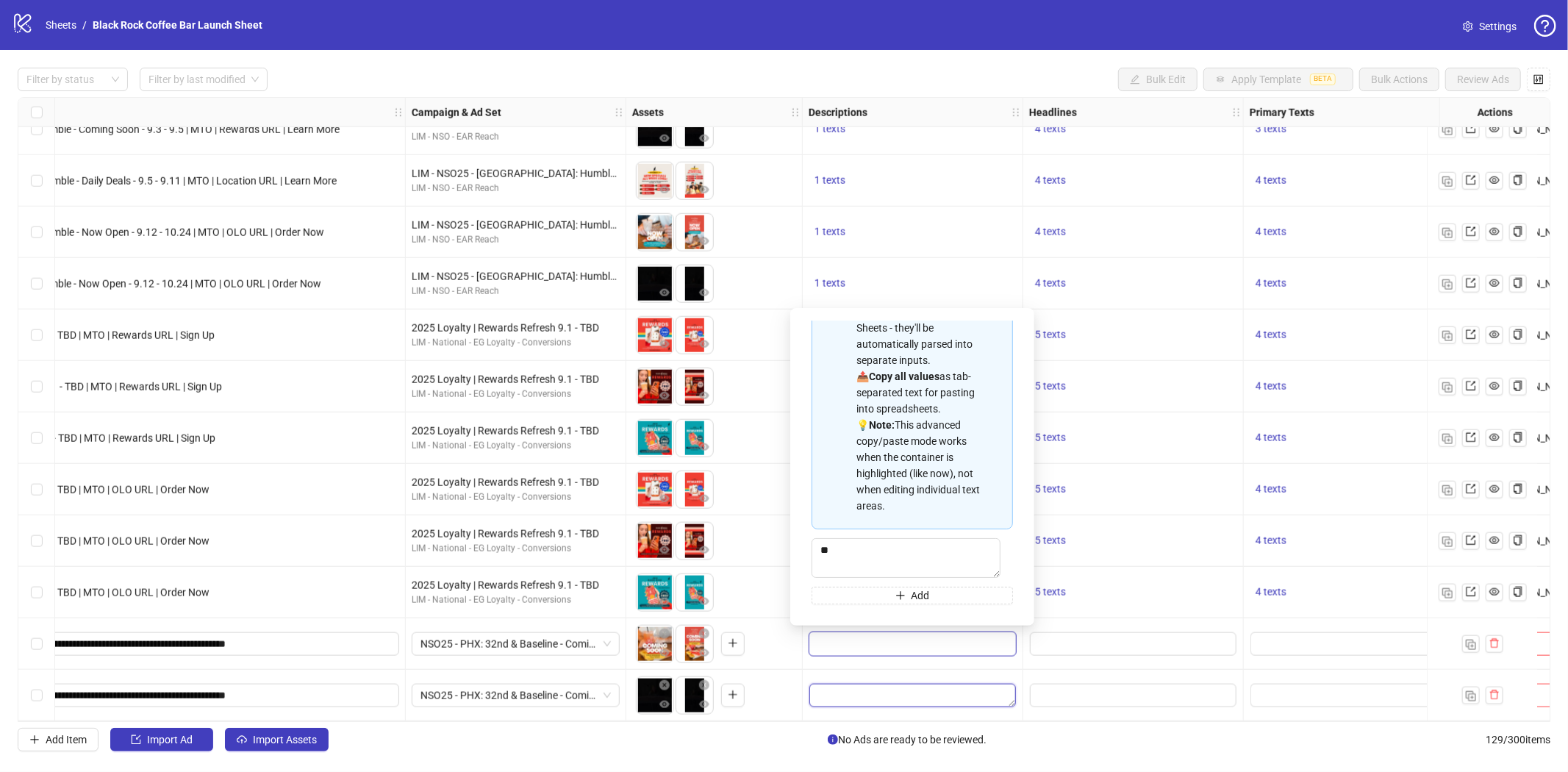
click at [838, 684] on textarea "Edit values" at bounding box center [912, 695] width 206 height 24
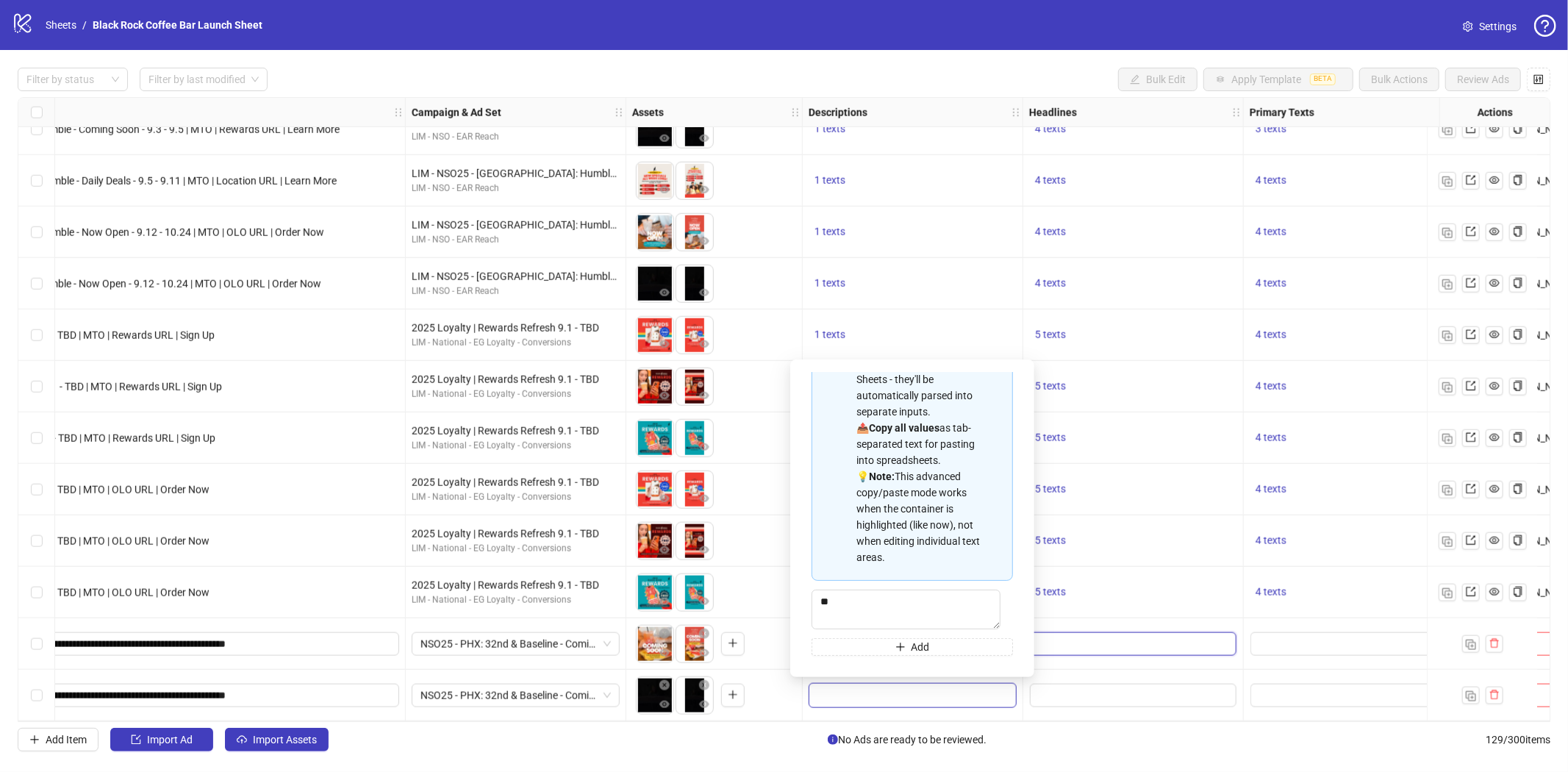
click at [1090, 632] on input "Edit values" at bounding box center [1132, 644] width 206 height 24
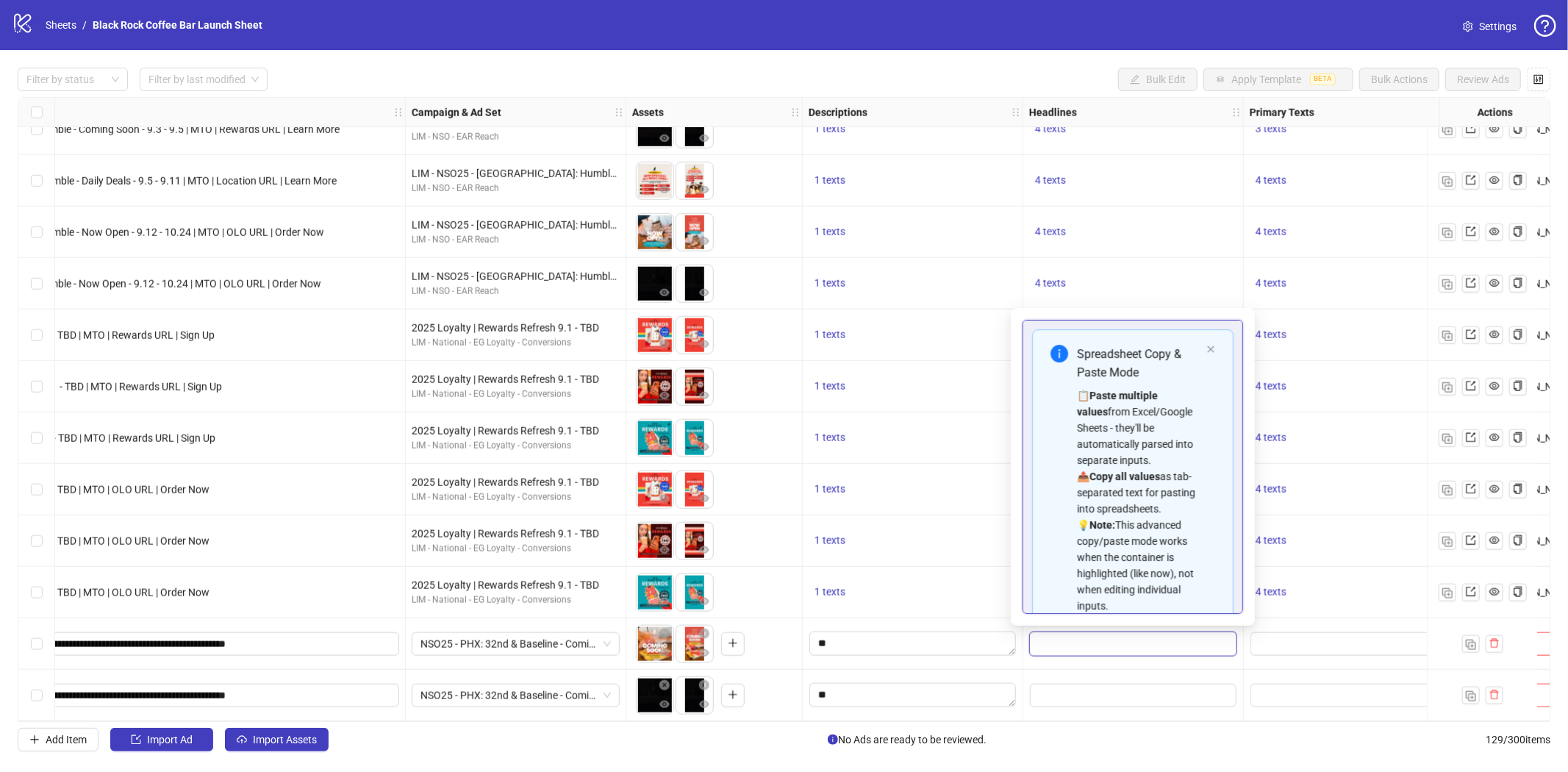
scroll to position [116, 0]
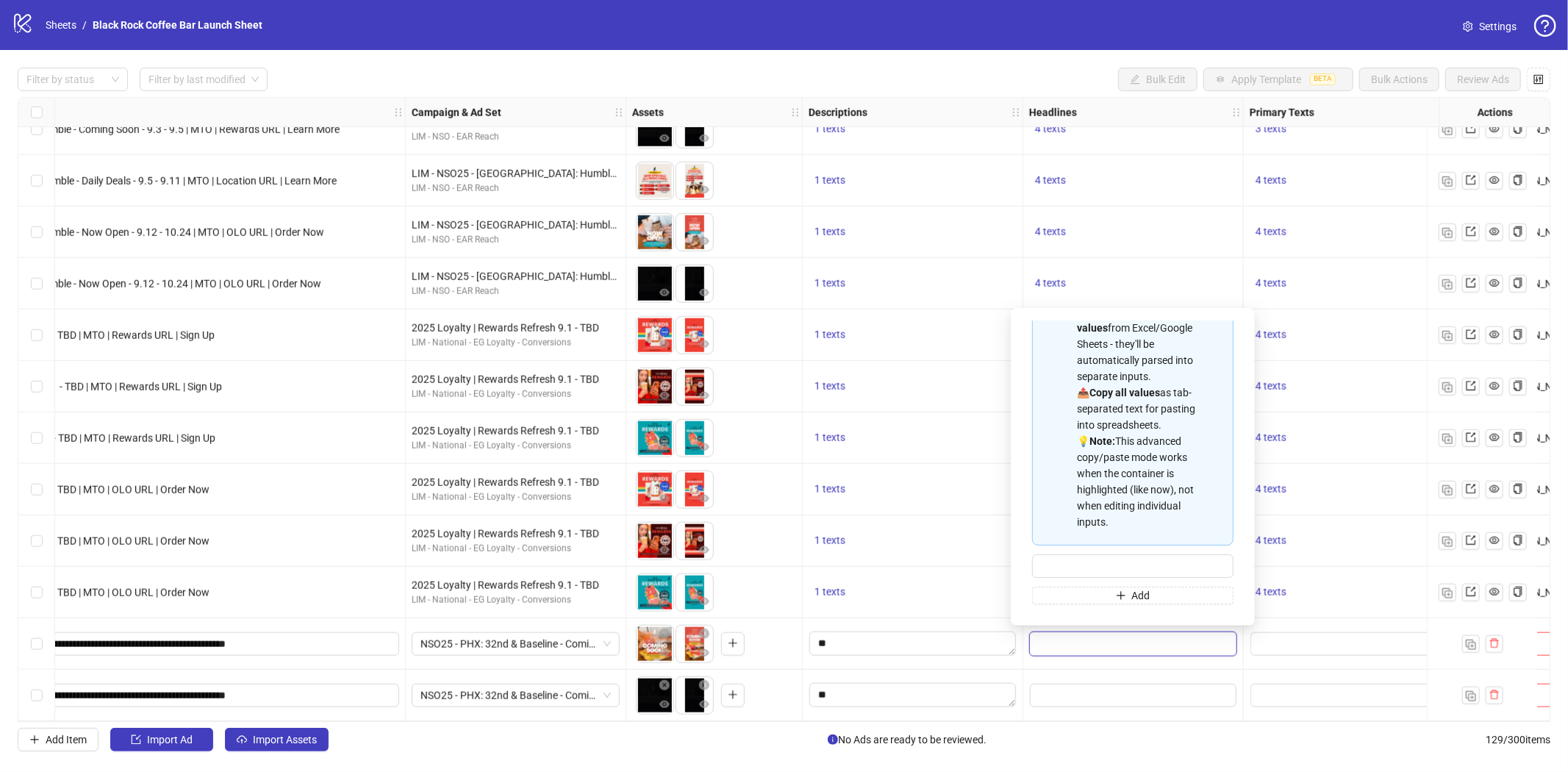
click at [957, 618] on div at bounding box center [913, 644] width 221 height 51
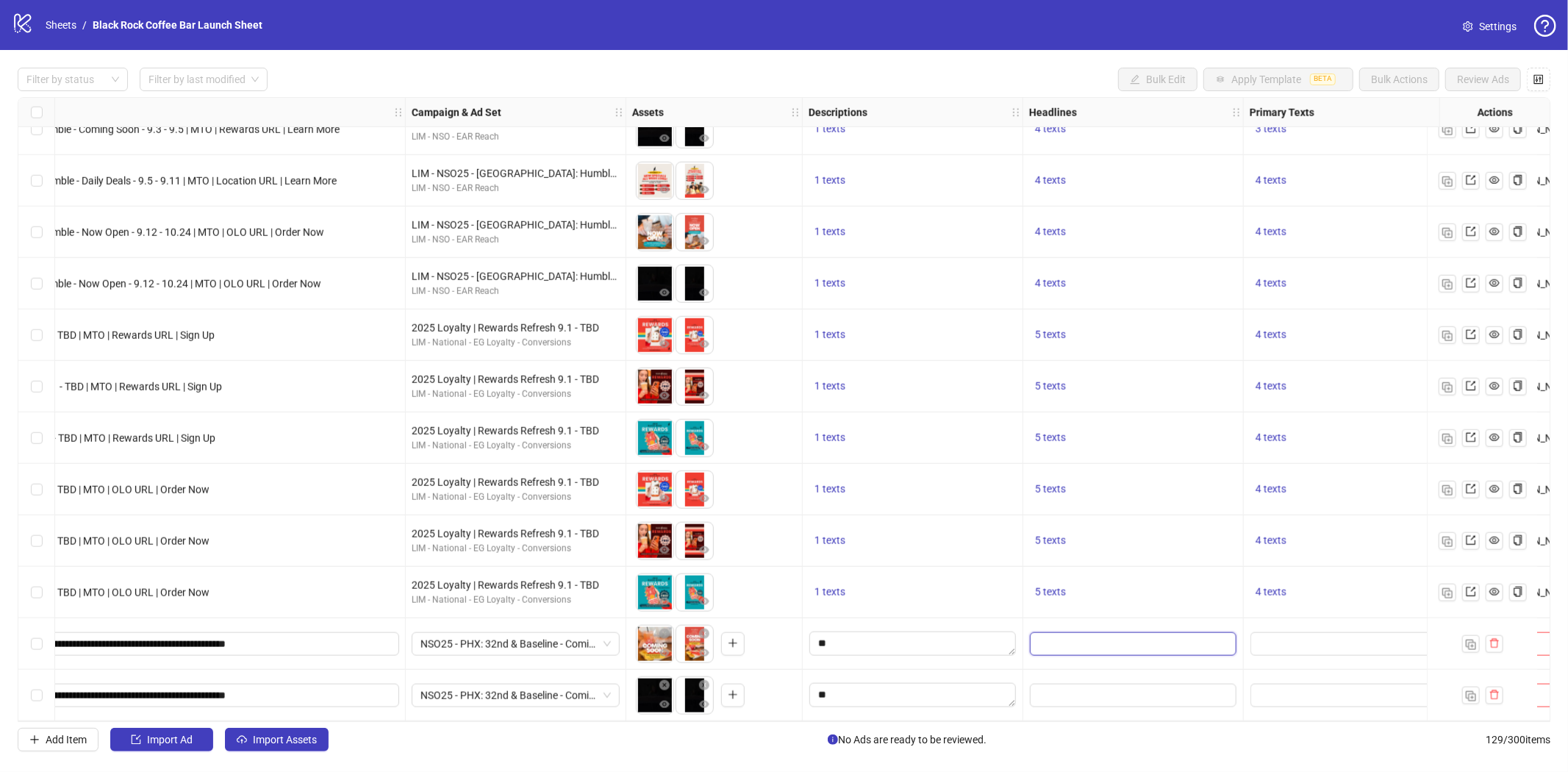
click at [1070, 632] on input "Edit values" at bounding box center [1132, 644] width 206 height 24
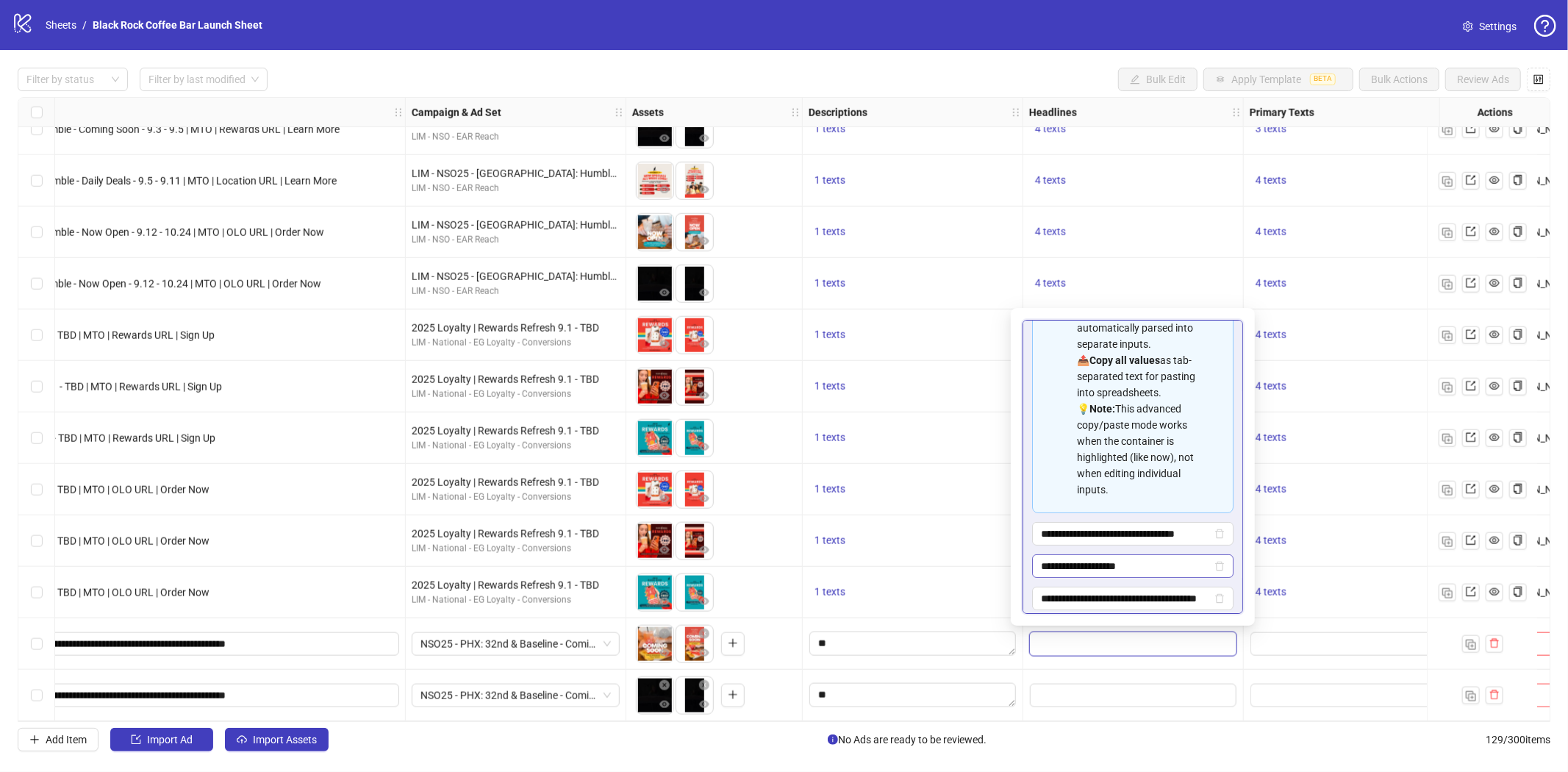
scroll to position [181, 0]
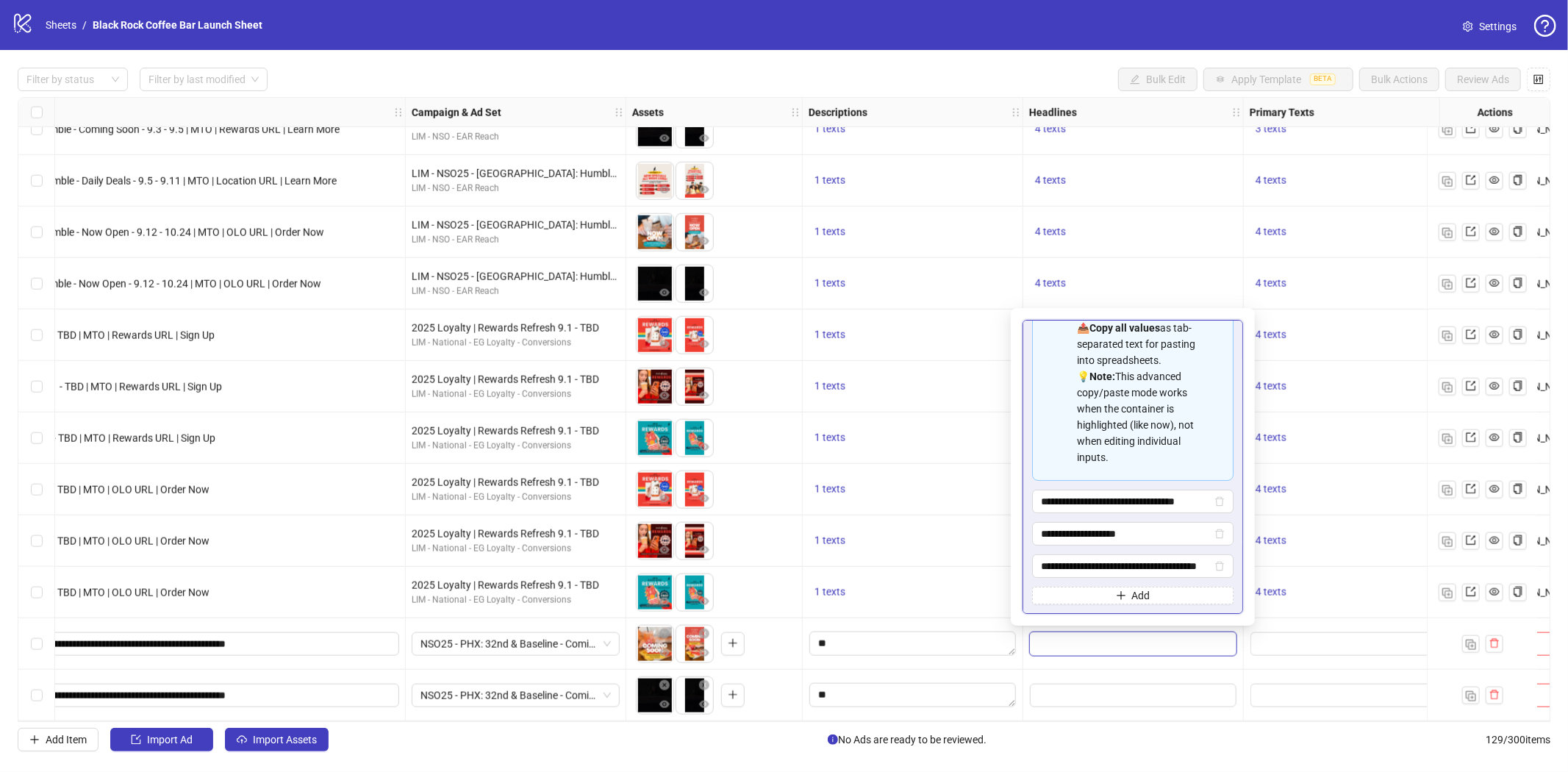
click at [1265, 662] on div at bounding box center [1355, 644] width 223 height 51
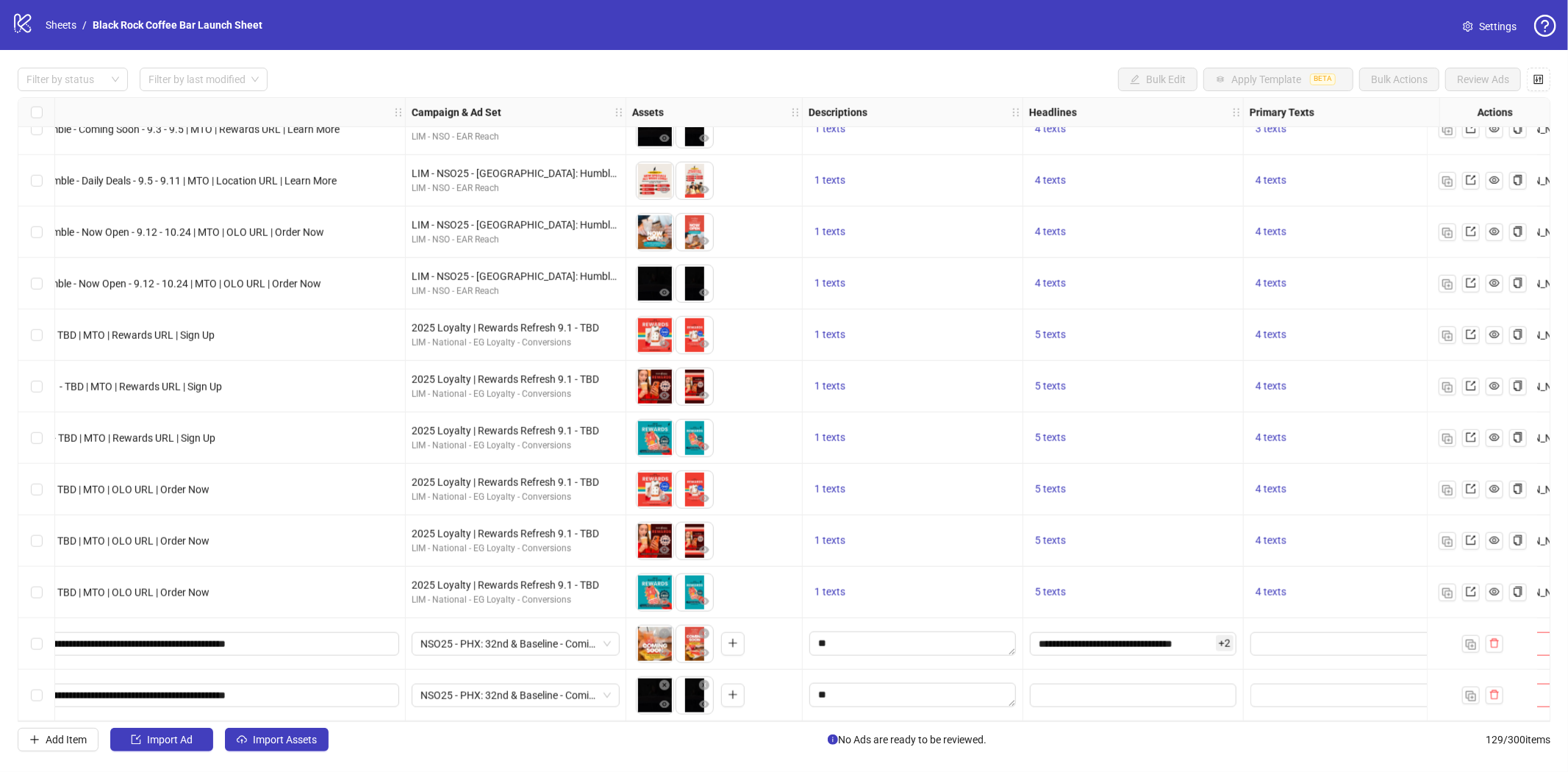
scroll to position [6048, 680]
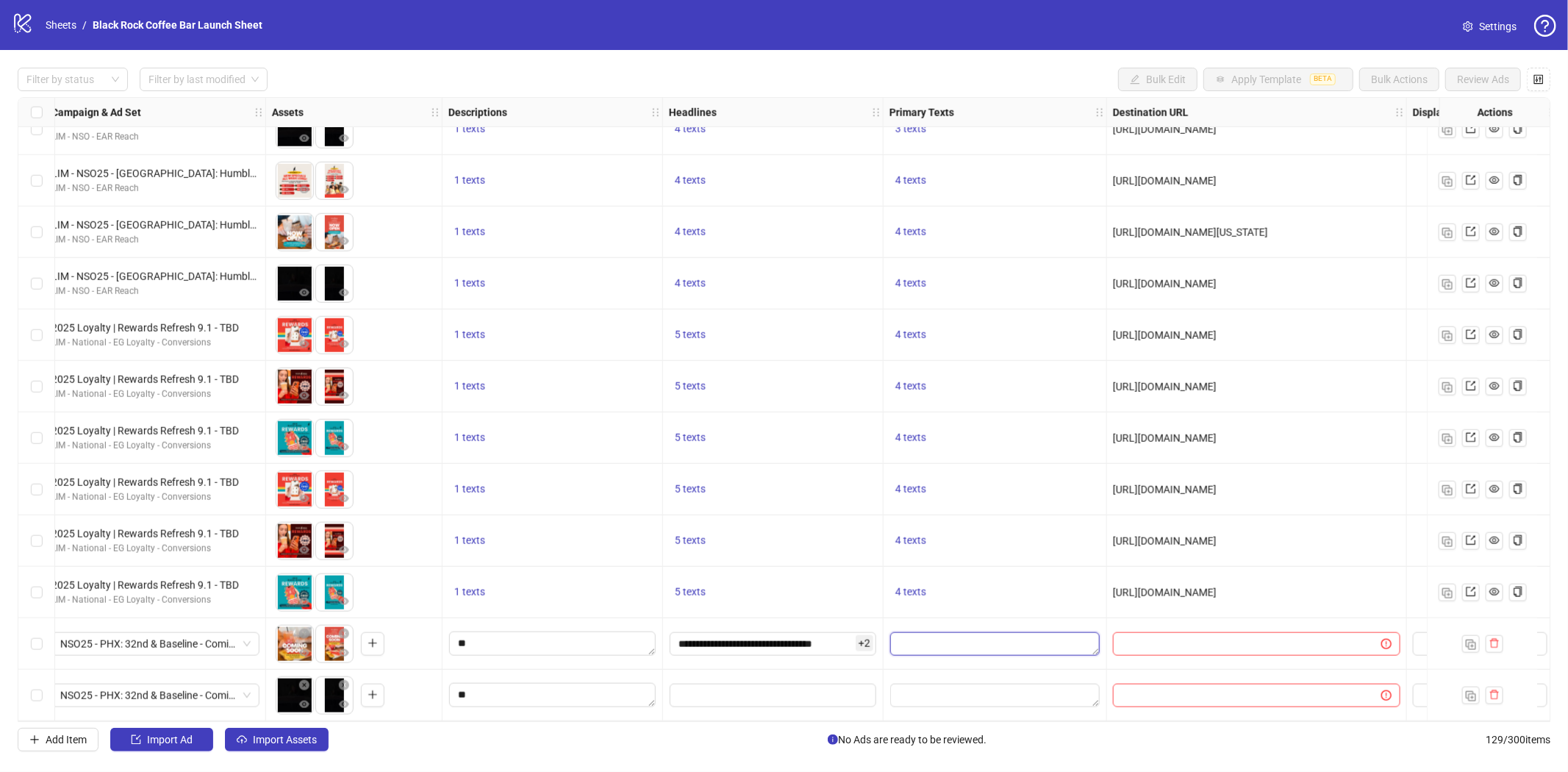
click at [945, 640] on textarea "Edit values" at bounding box center [995, 644] width 209 height 24
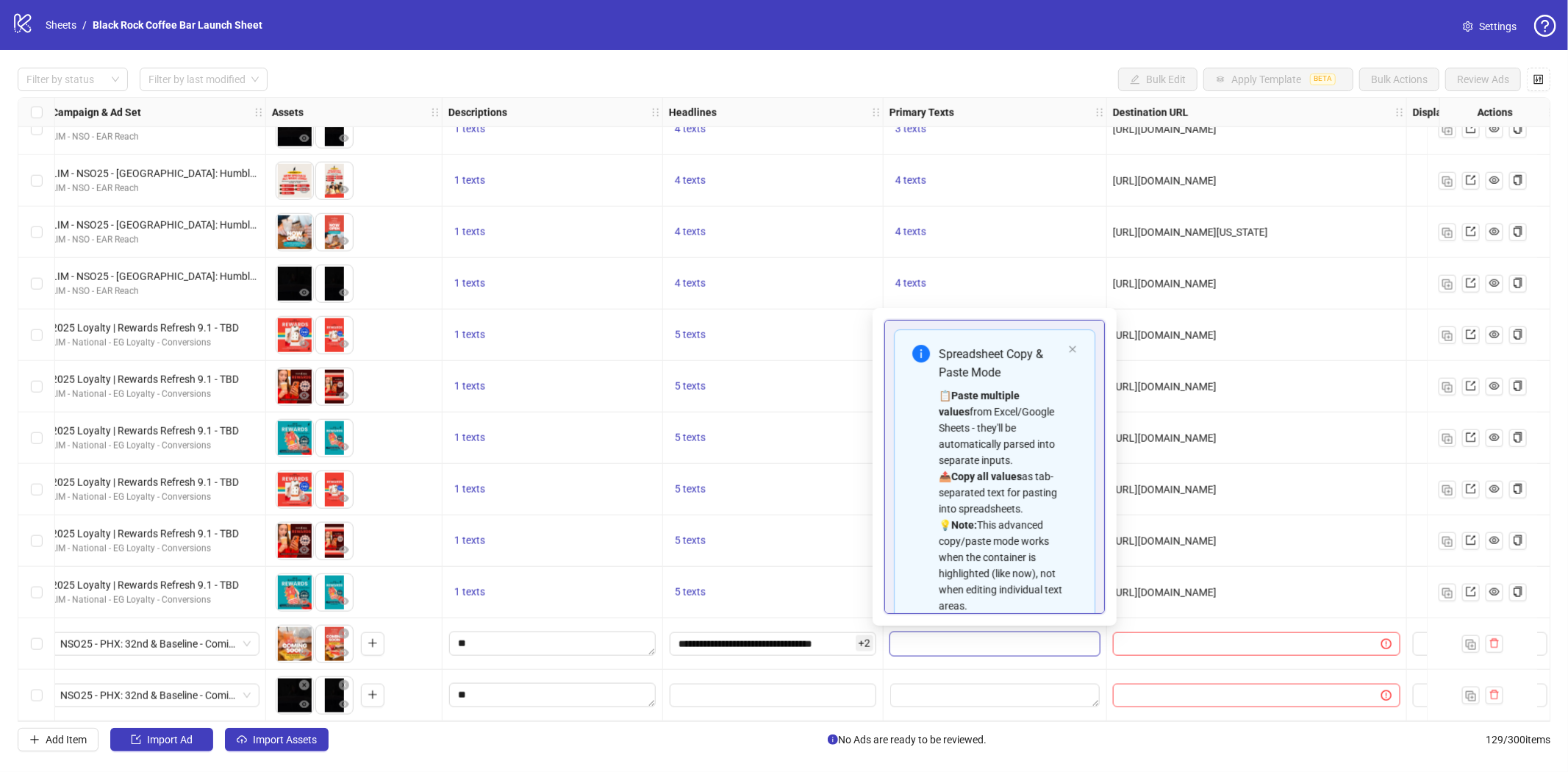
scroll to position [132, 0]
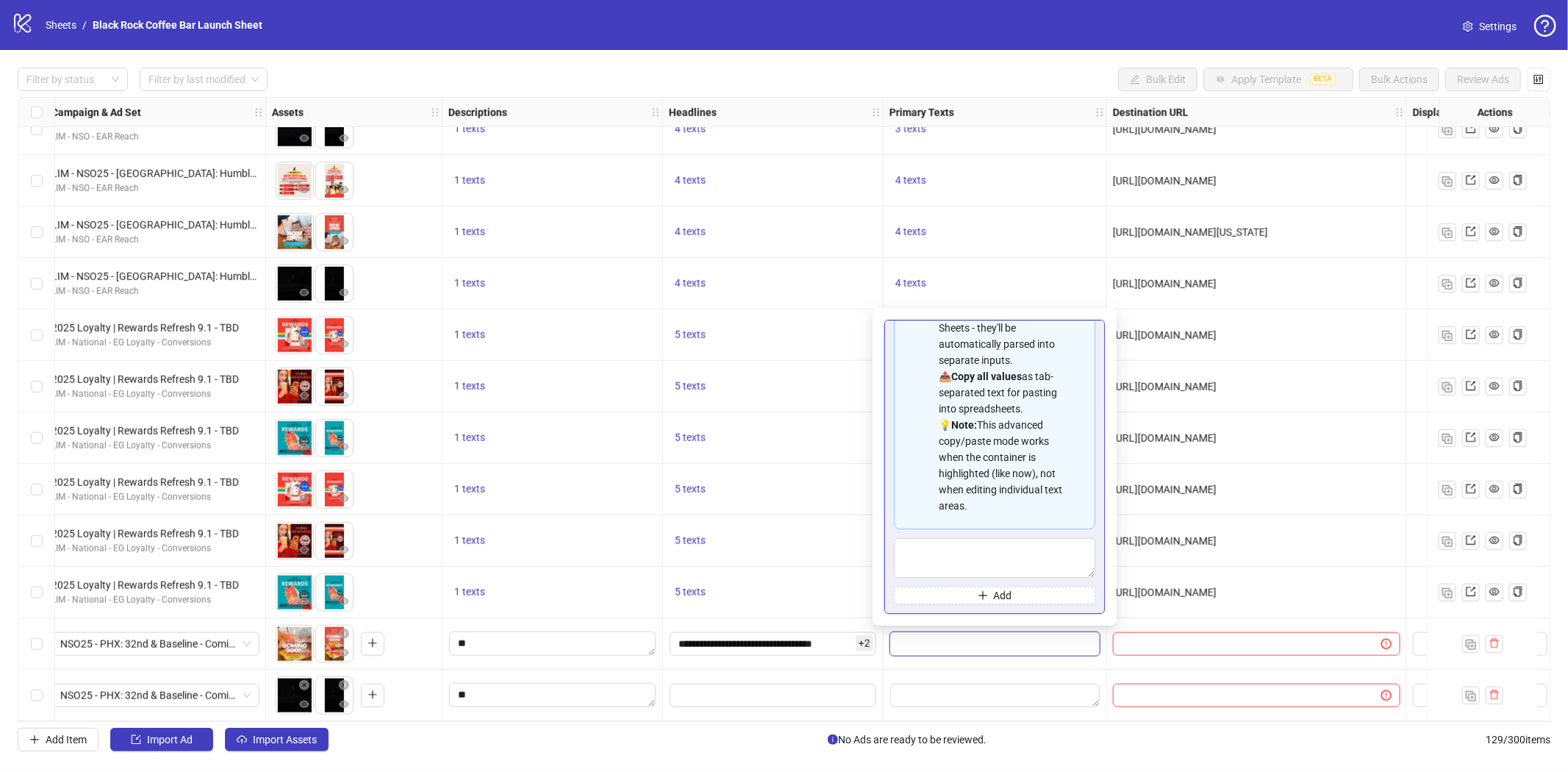
type textarea "**********"
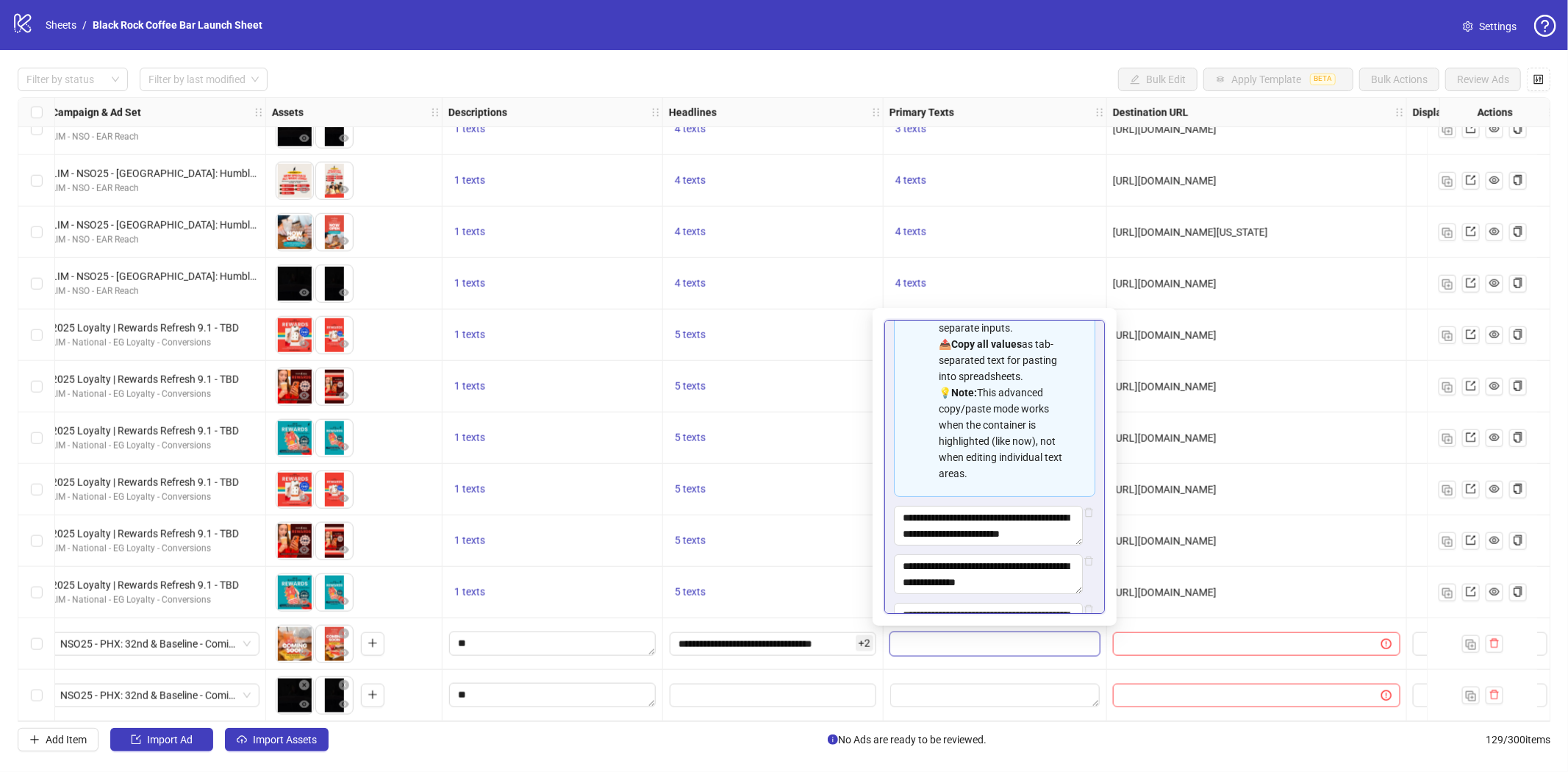
click at [1113, 659] on div at bounding box center [1256, 644] width 300 height 51
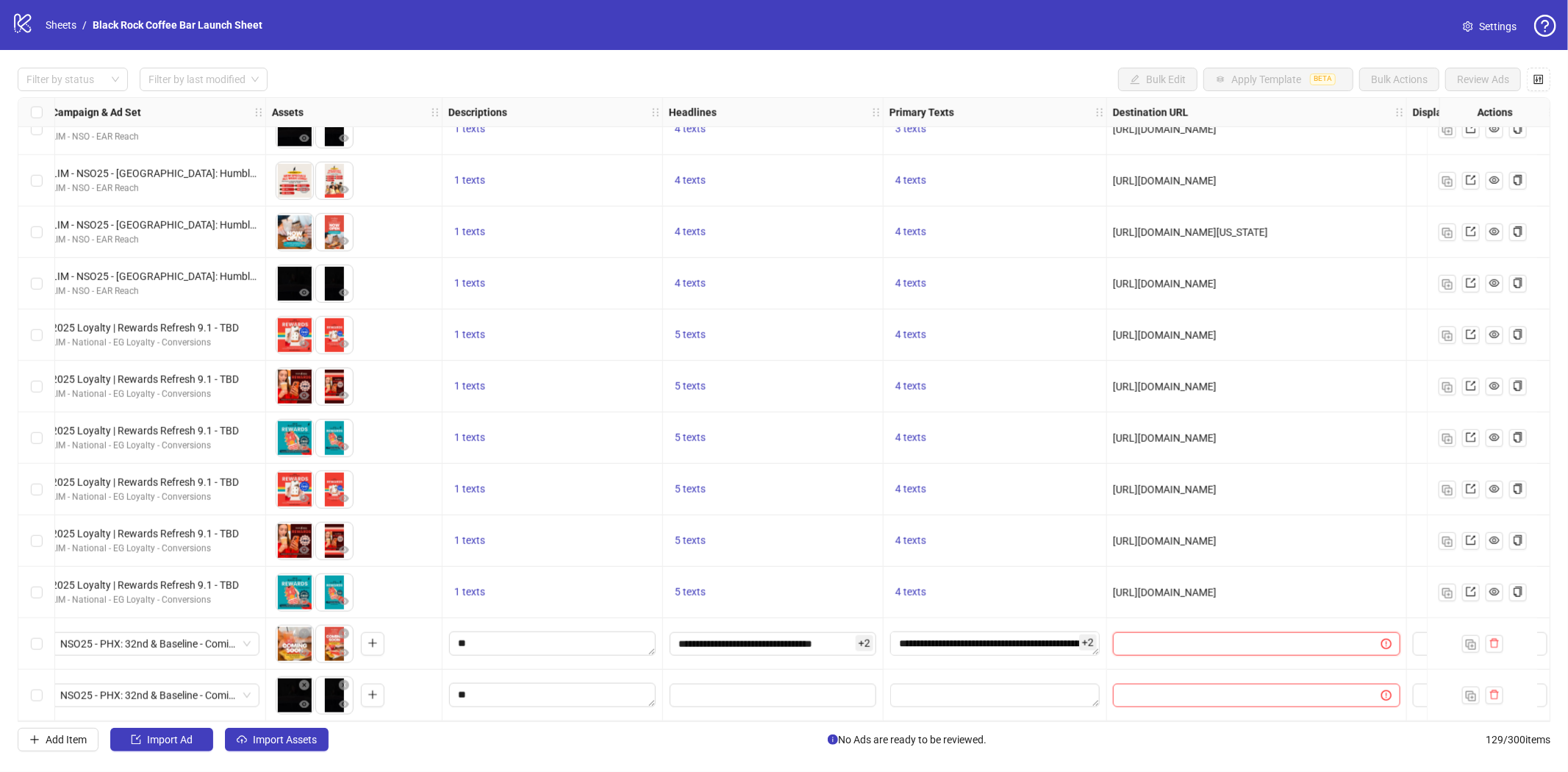
click at [1196, 636] on input "text" at bounding box center [1241, 644] width 239 height 16
paste input "**********"
type input "**********"
click at [1157, 687] on input "text" at bounding box center [1241, 695] width 239 height 16
paste input "**********"
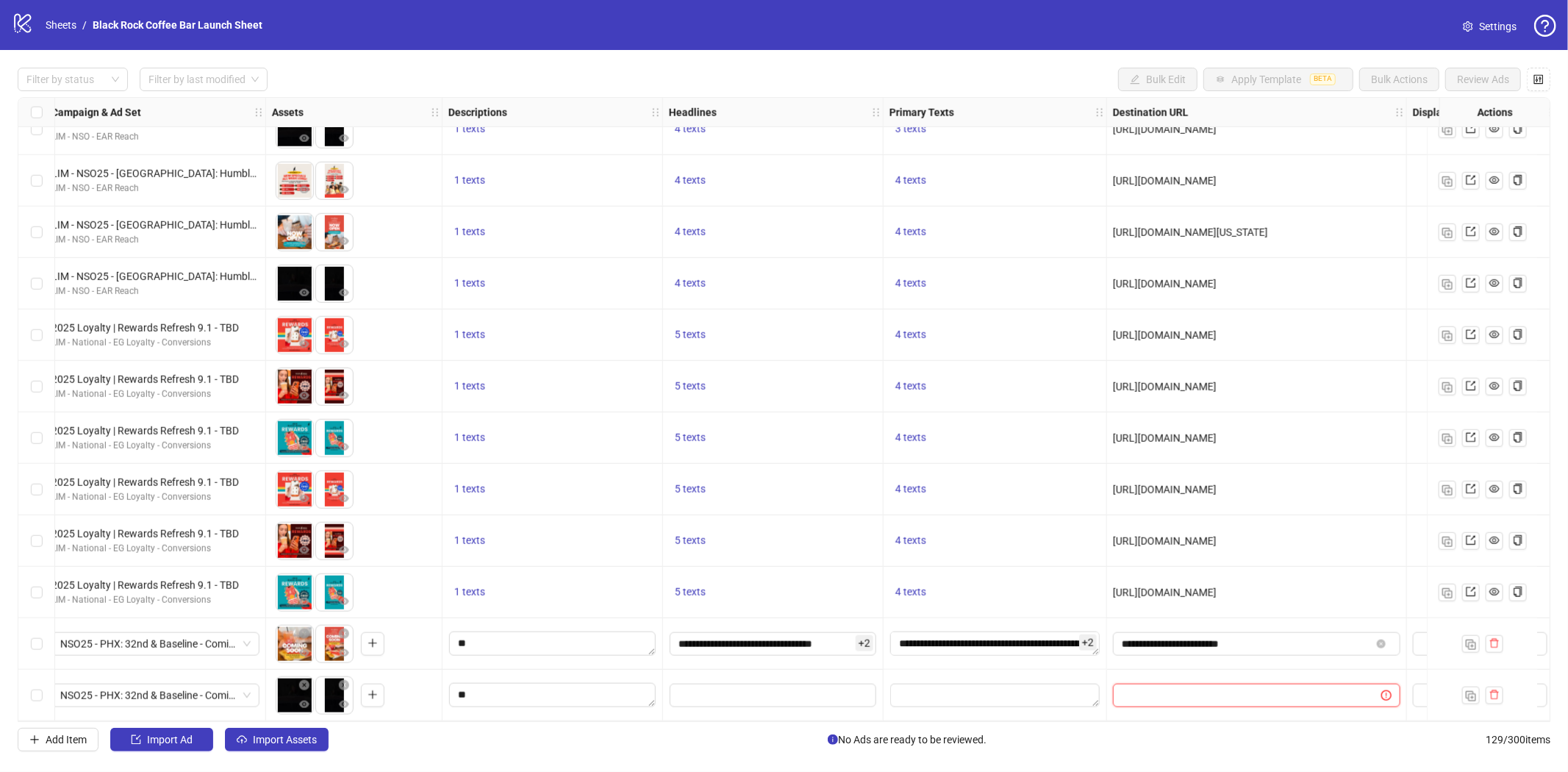
type input "**********"
drag, startPoint x: 958, startPoint y: 721, endPoint x: 1063, endPoint y: 721, distance: 105.0
click at [1063, 721] on div "Ad Format Ad Name Campaign & Ad Set Assets Descriptions Headlines Primary Texts…" at bounding box center [784, 409] width 1533 height 625
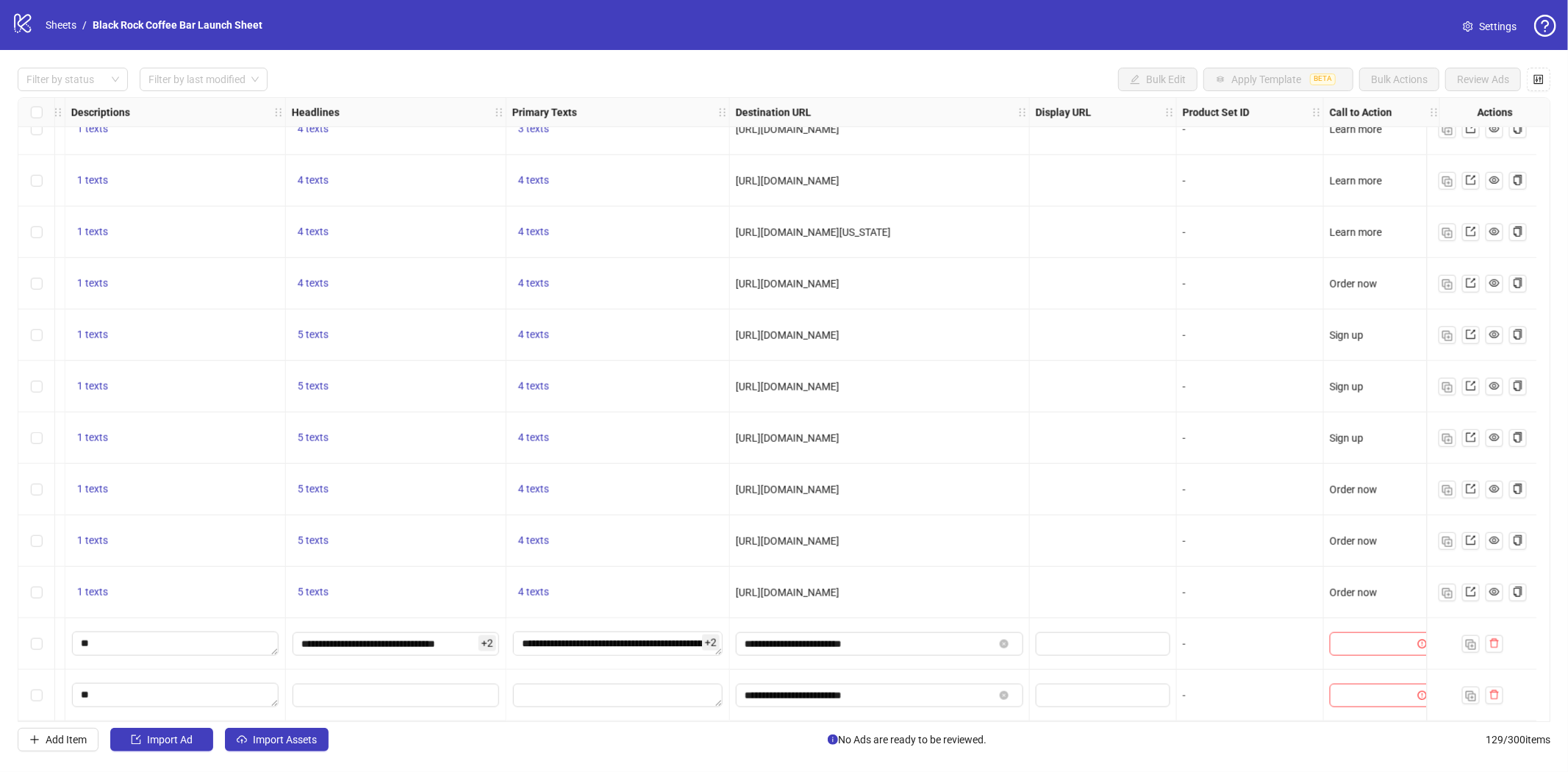
scroll to position [6048, 1071]
click at [1374, 643] on input "search" at bounding box center [1373, 643] width 74 height 22
click at [1365, 507] on div "Learn more" at bounding box center [1367, 513] width 82 height 16
click at [1349, 696] on input "search" at bounding box center [1373, 695] width 74 height 22
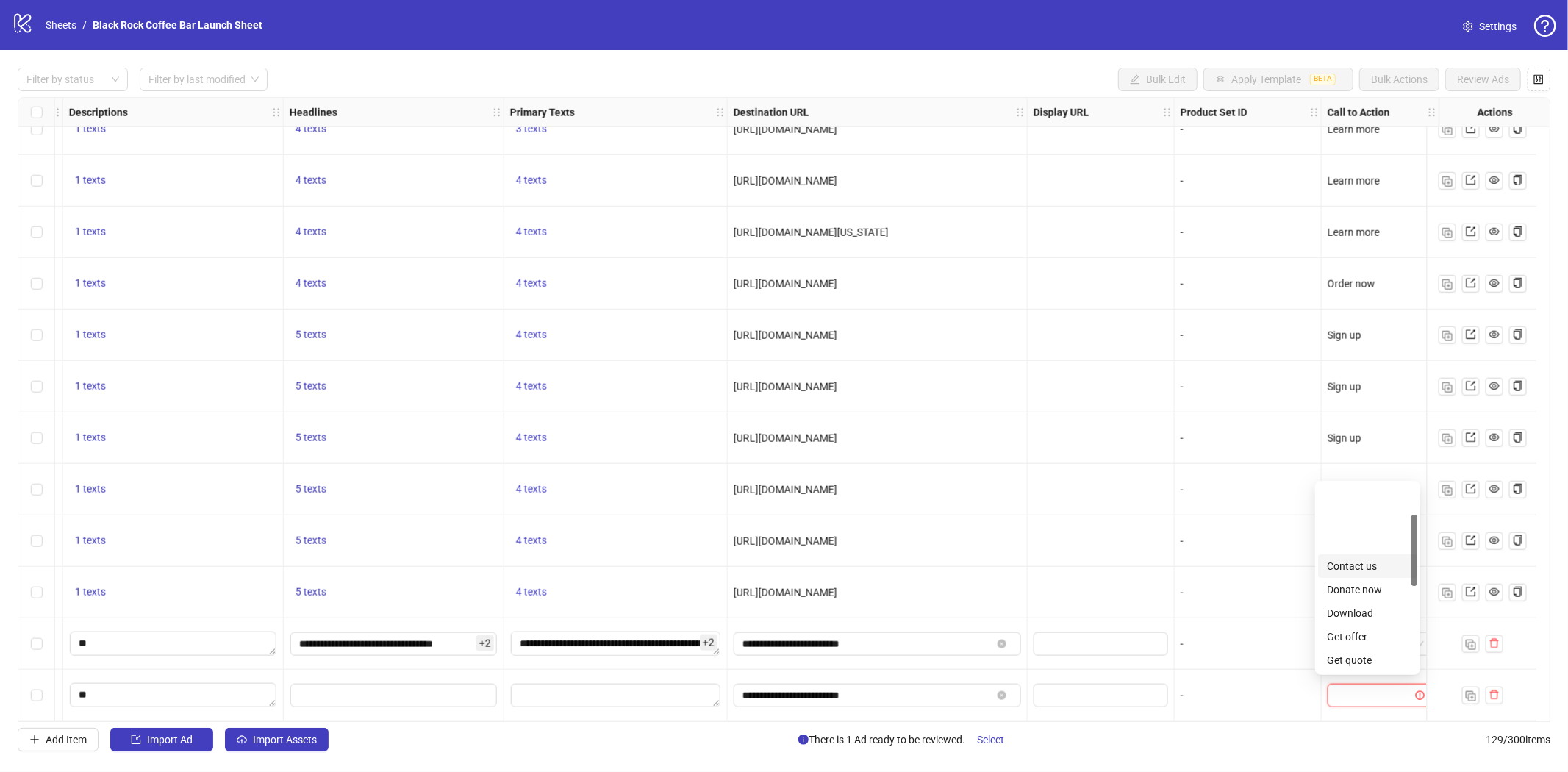
scroll to position [82, 0]
click at [1367, 626] on div "Learn more" at bounding box center [1367, 625] width 82 height 16
drag, startPoint x: 1149, startPoint y: 721, endPoint x: 899, endPoint y: 724, distance: 250.0
click at [899, 724] on div "Filter by status Filter by last modified Bulk Edit Apply Template BETA Bulk Act…" at bounding box center [784, 410] width 1568 height 719
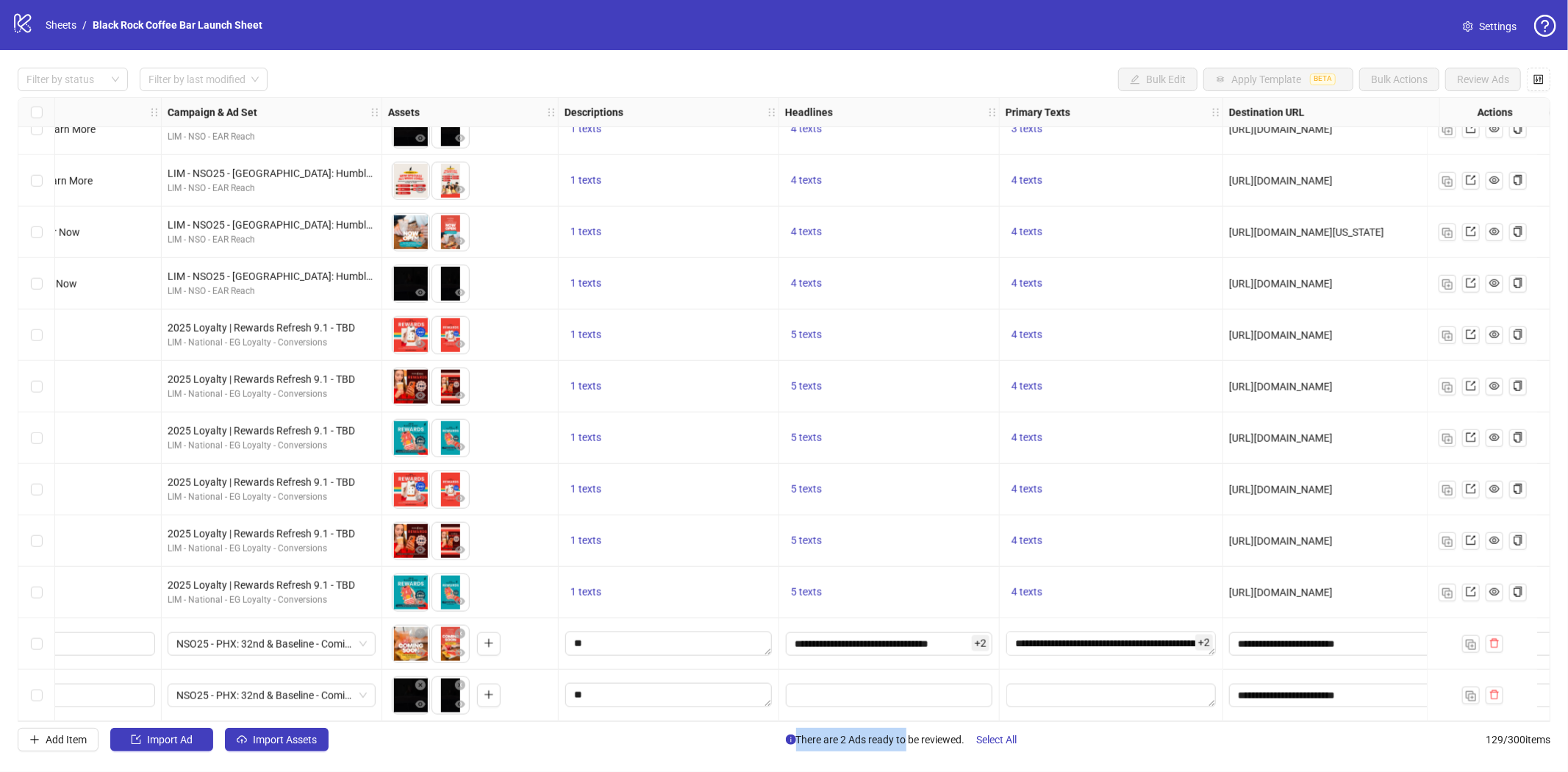
scroll to position [6048, 562]
click at [590, 689] on textarea "Edit values" at bounding box center [669, 694] width 206 height 24
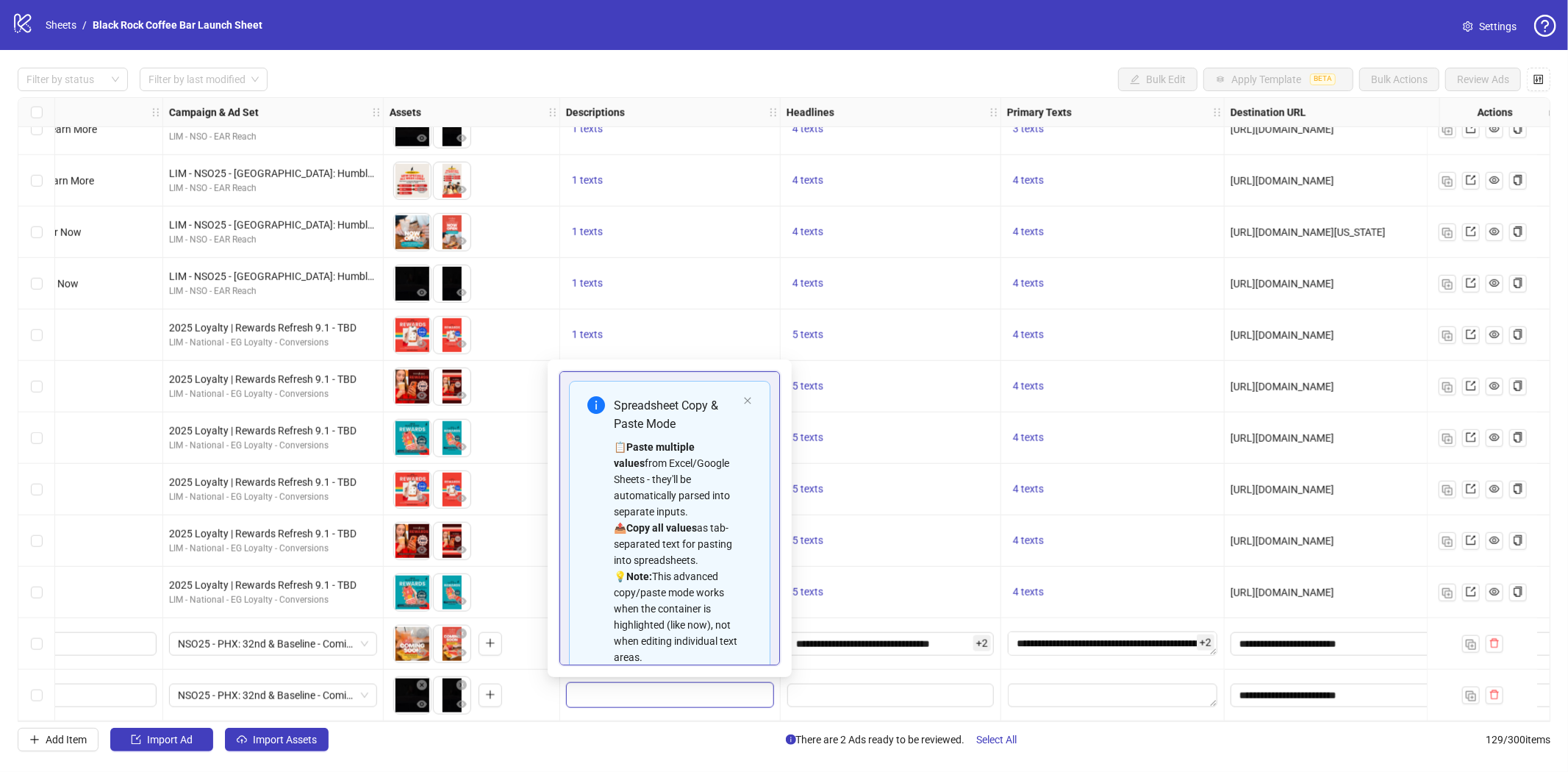
scroll to position [132, 0]
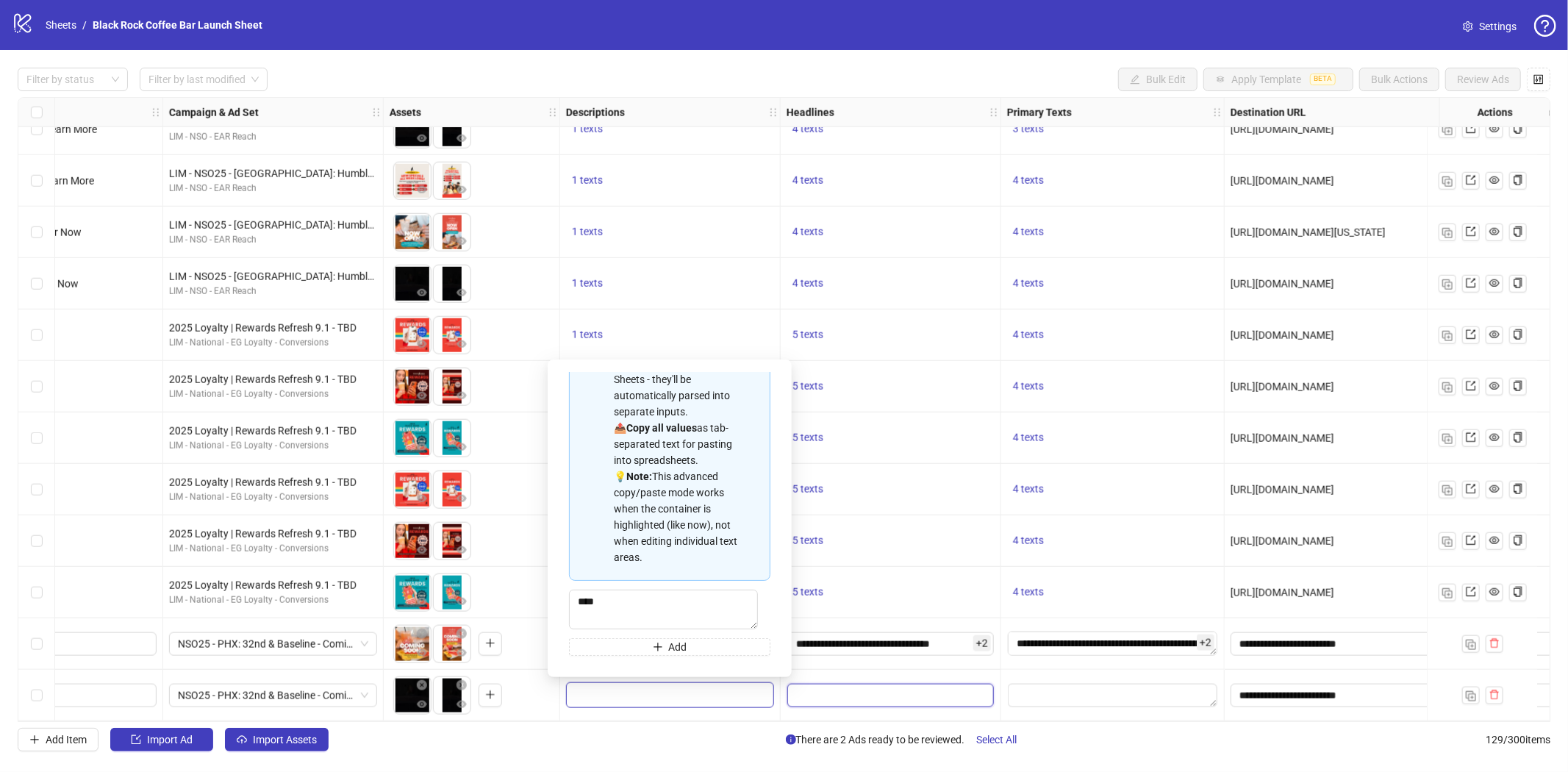
click at [803, 684] on input "Edit values" at bounding box center [890, 695] width 206 height 24
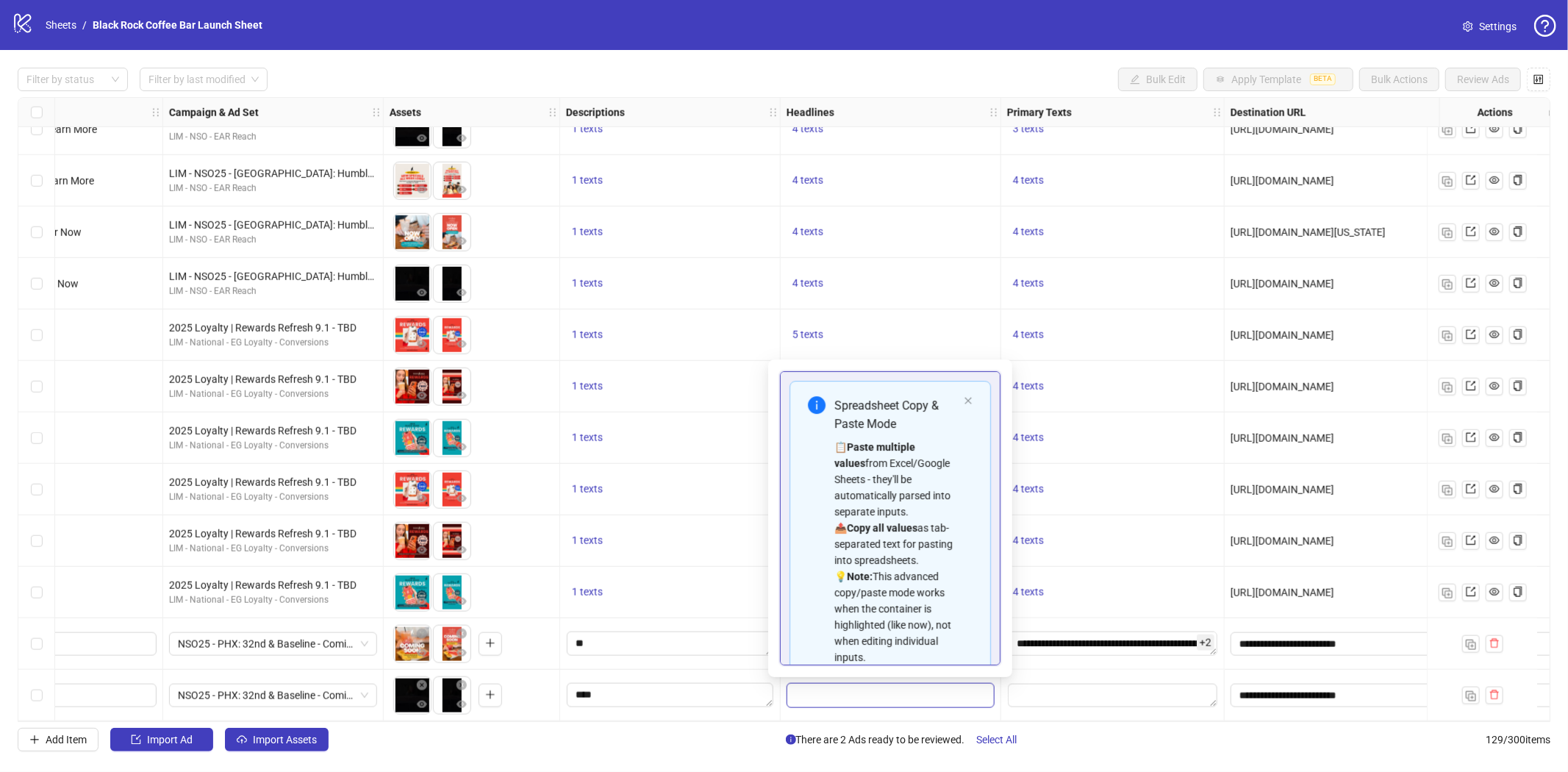
scroll to position [116, 0]
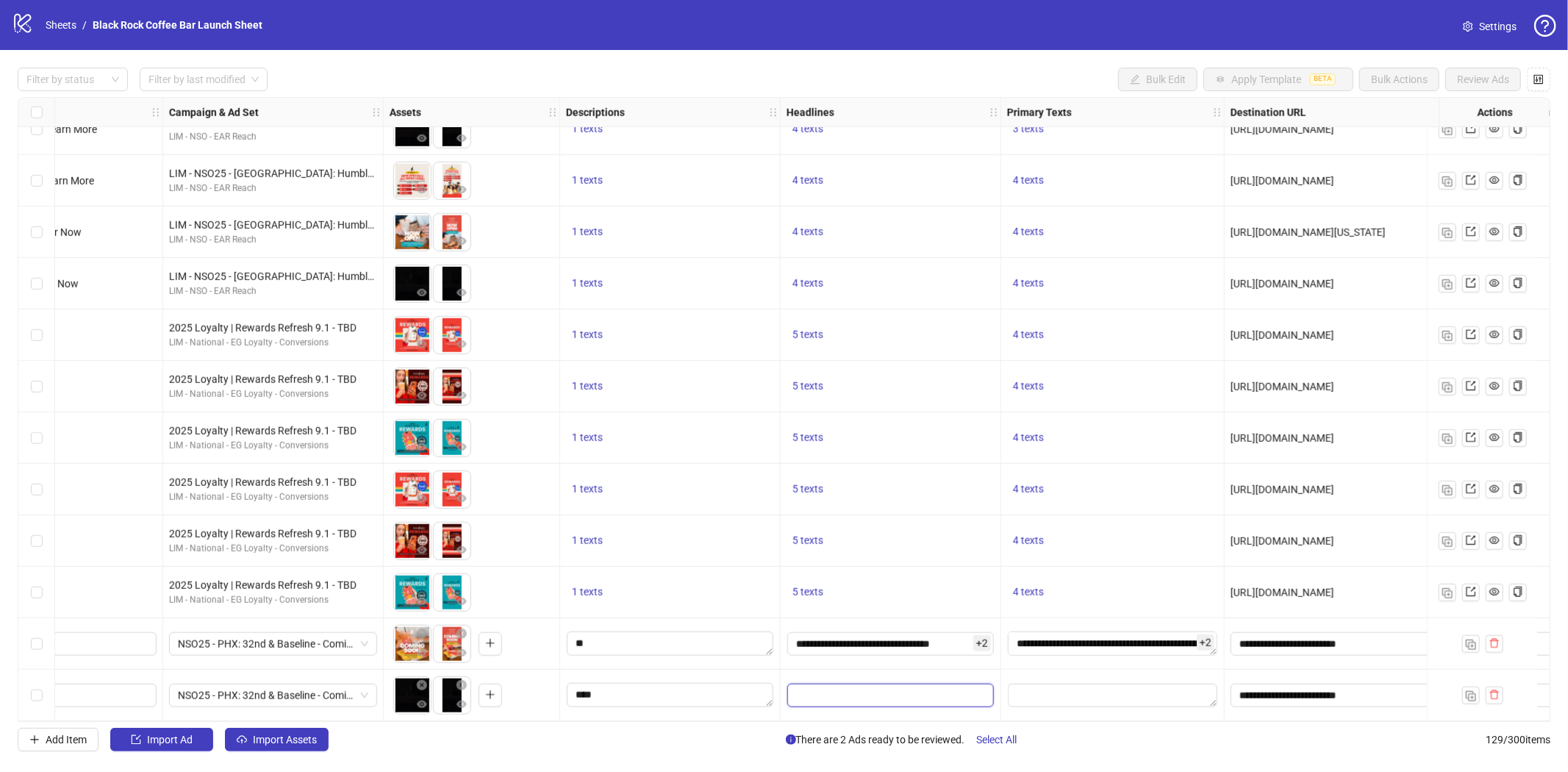
click at [843, 687] on input "Edit values" at bounding box center [890, 695] width 206 height 24
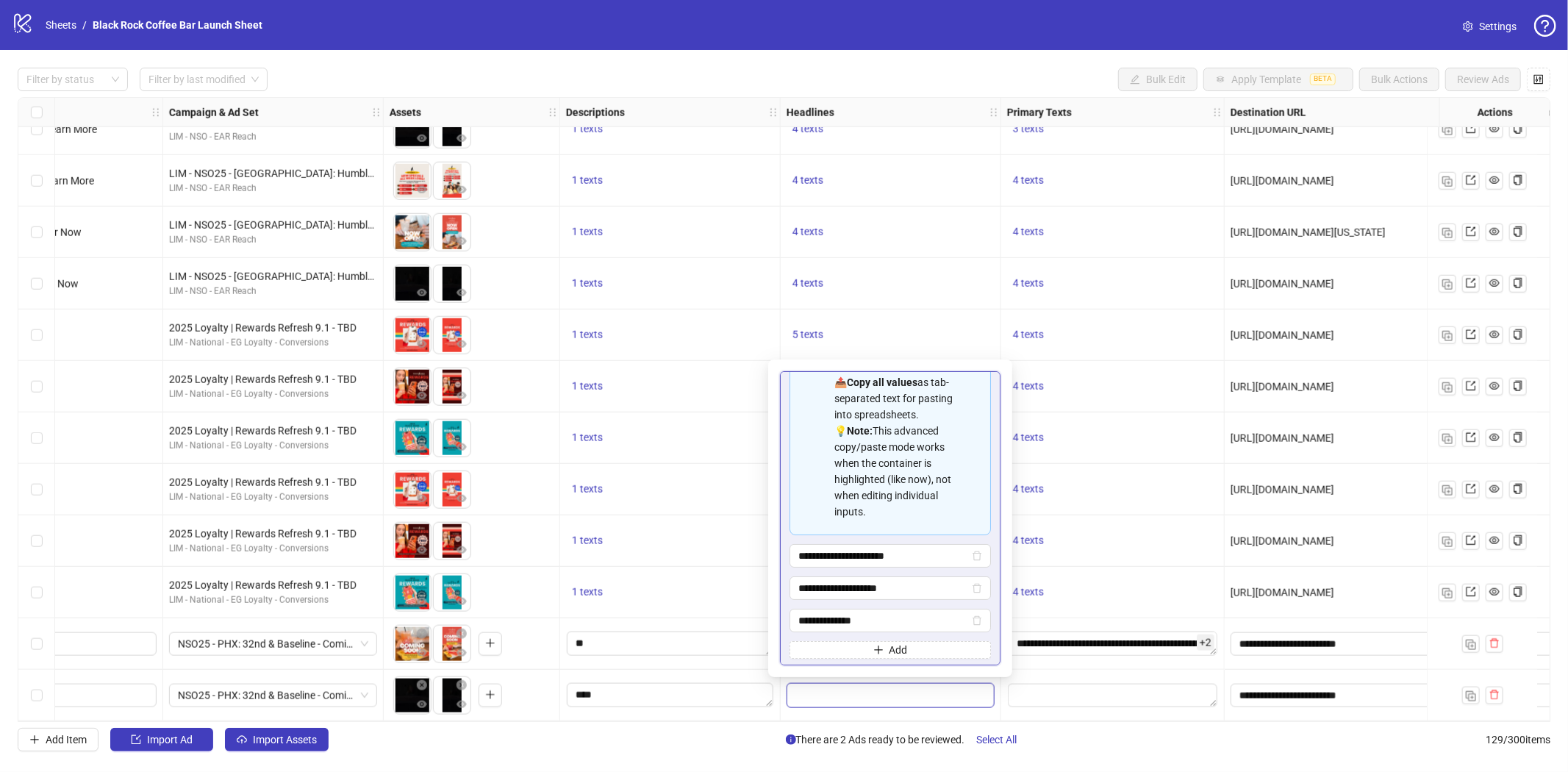
scroll to position [181, 0]
drag, startPoint x: 904, startPoint y: 648, endPoint x: 819, endPoint y: 647, distance: 85.0
click at [819, 647] on button "Add" at bounding box center [890, 647] width 202 height 18
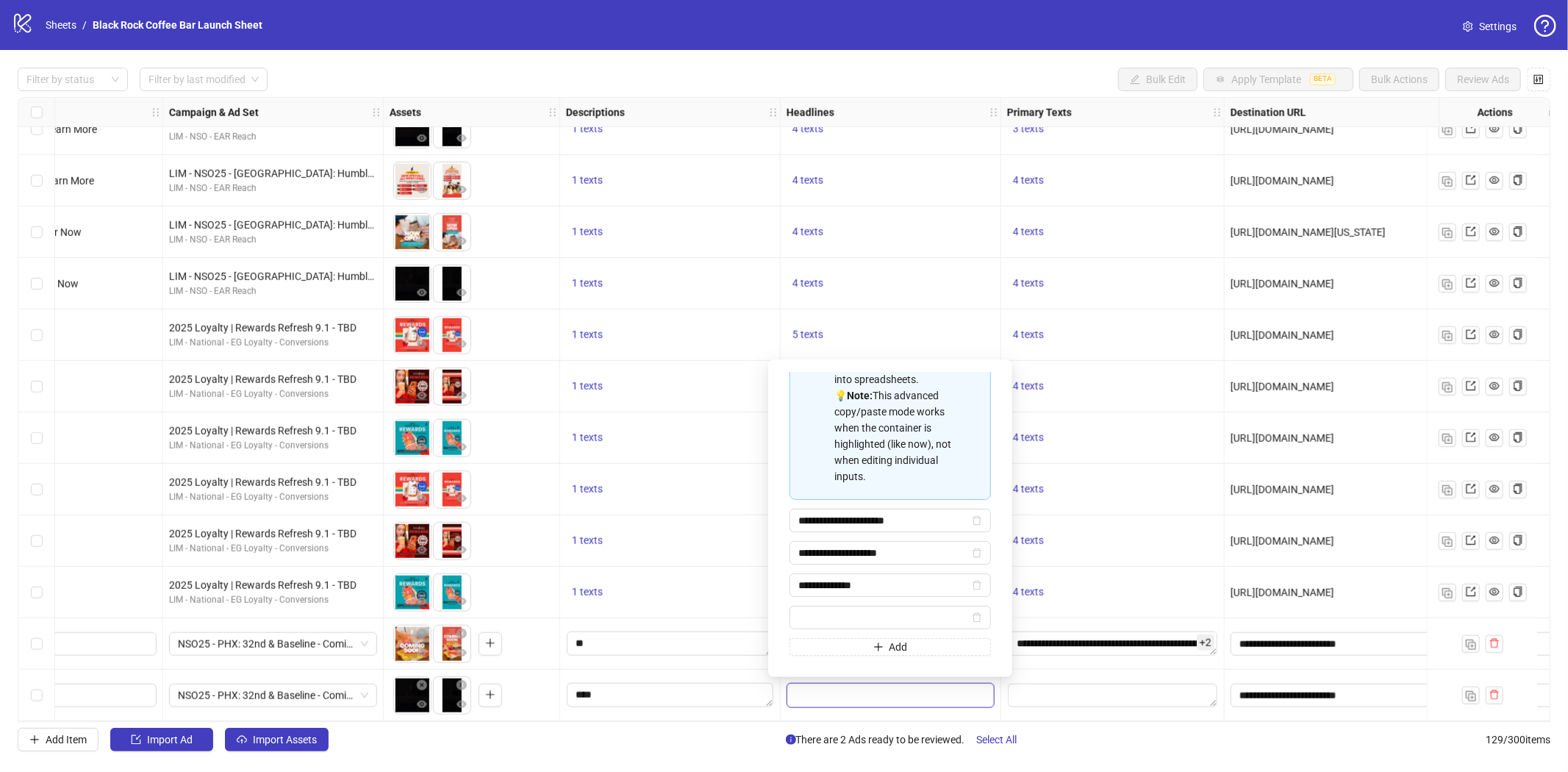
click at [1033, 674] on div at bounding box center [1113, 695] width 223 height 51
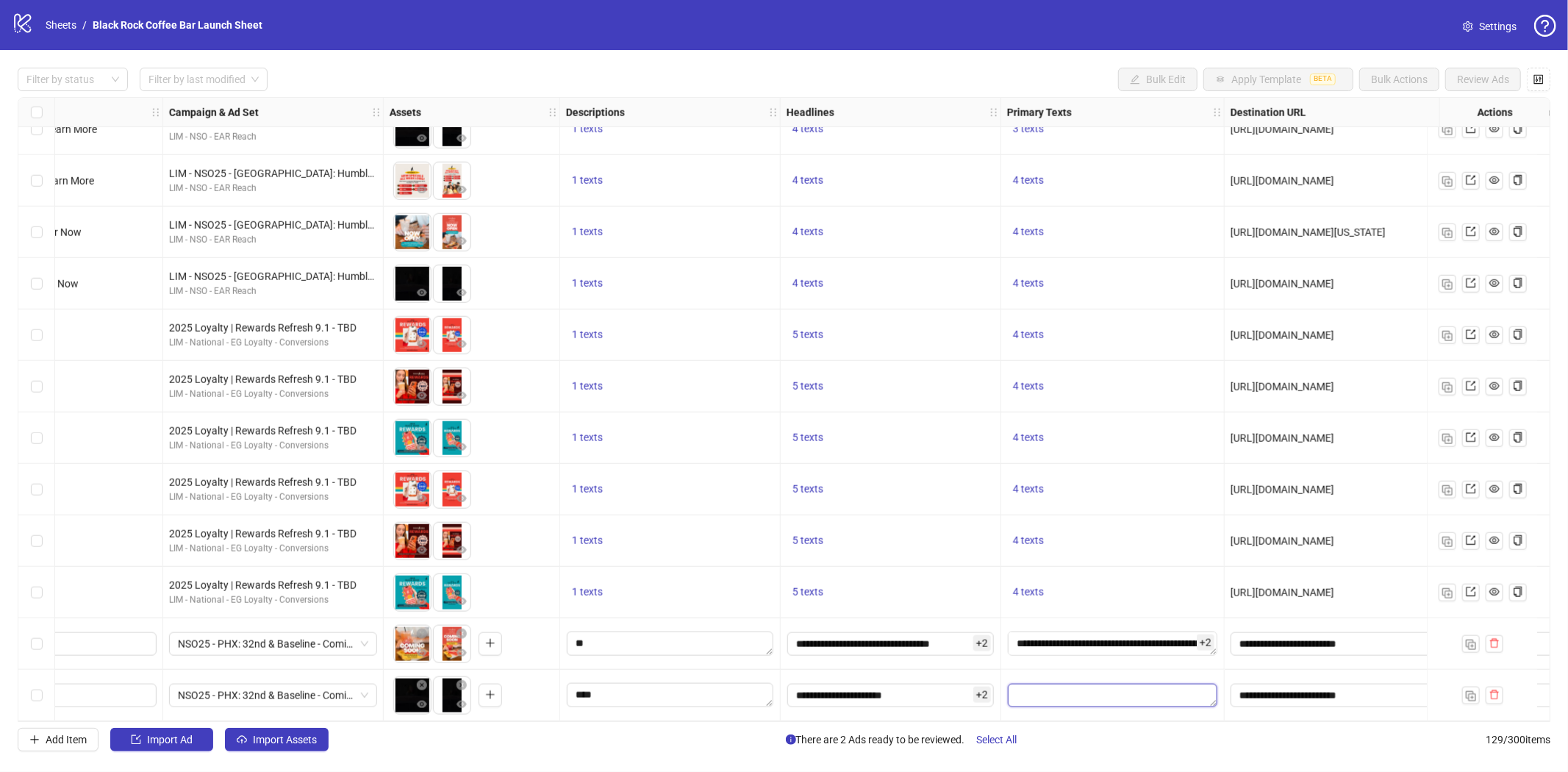
click at [1060, 687] on textarea "Edit values" at bounding box center [1113, 695] width 209 height 24
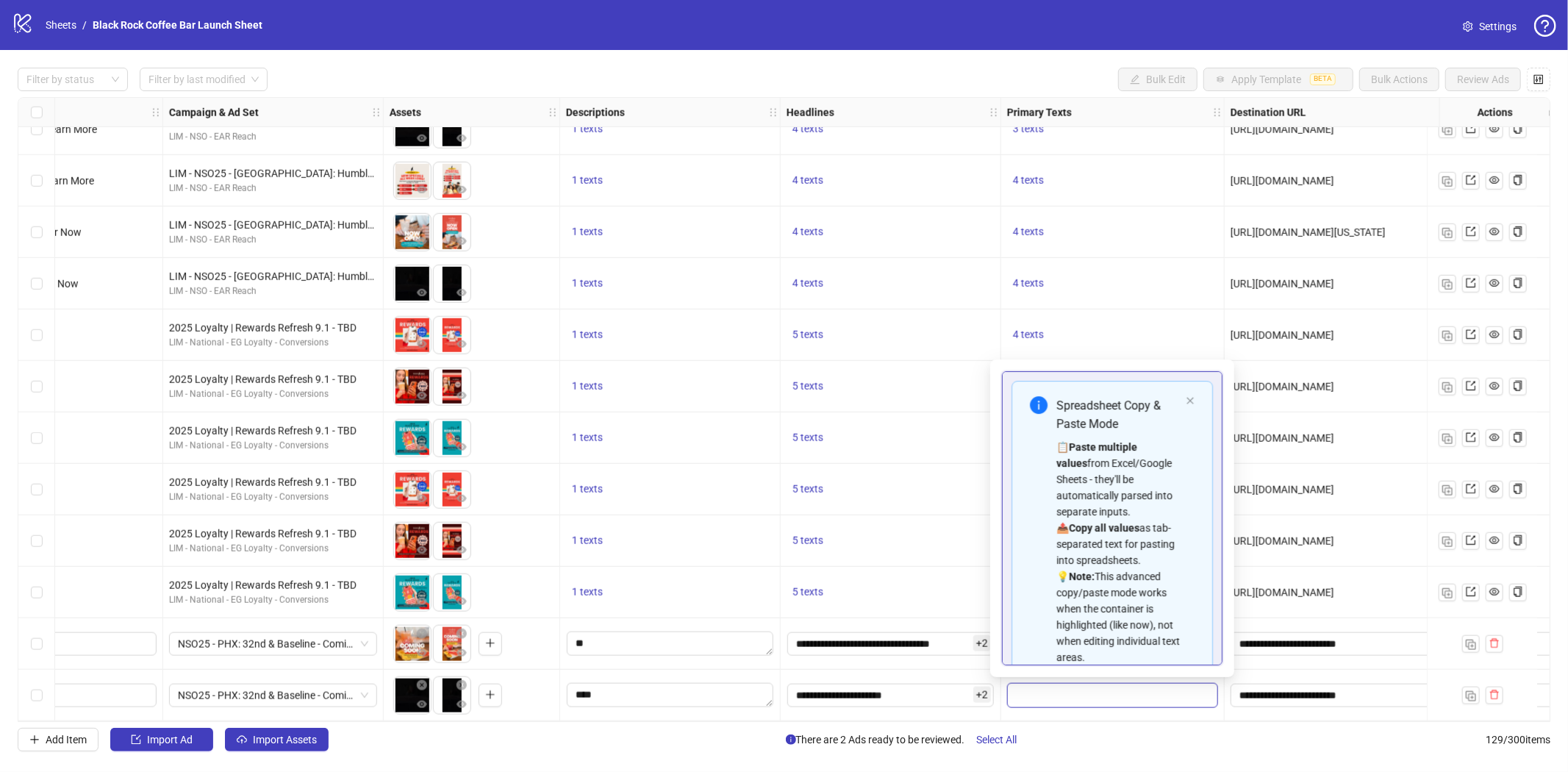
scroll to position [132, 0]
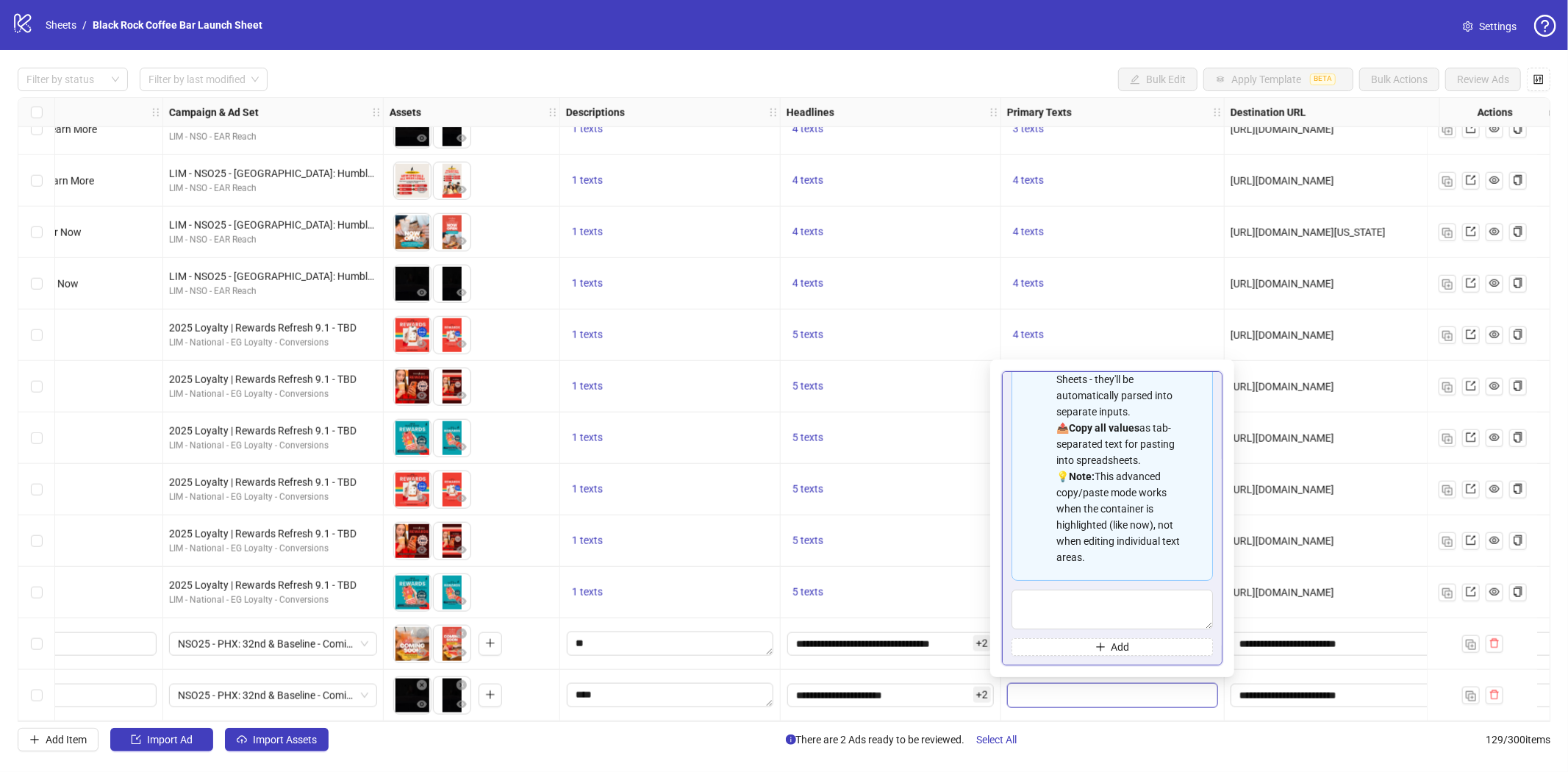
type textarea "**********"
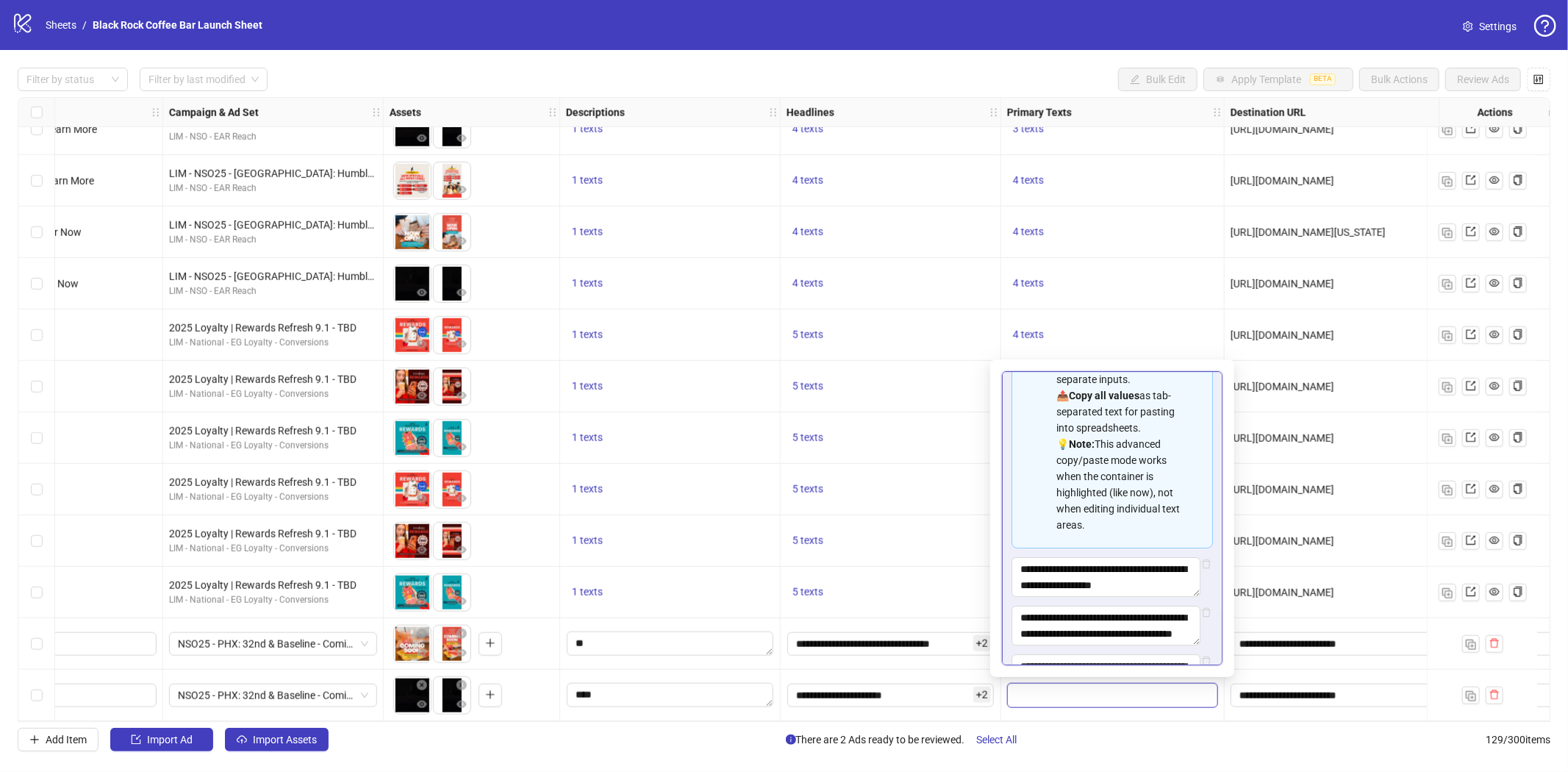
click at [973, 607] on div "5 texts" at bounding box center [891, 592] width 221 height 51
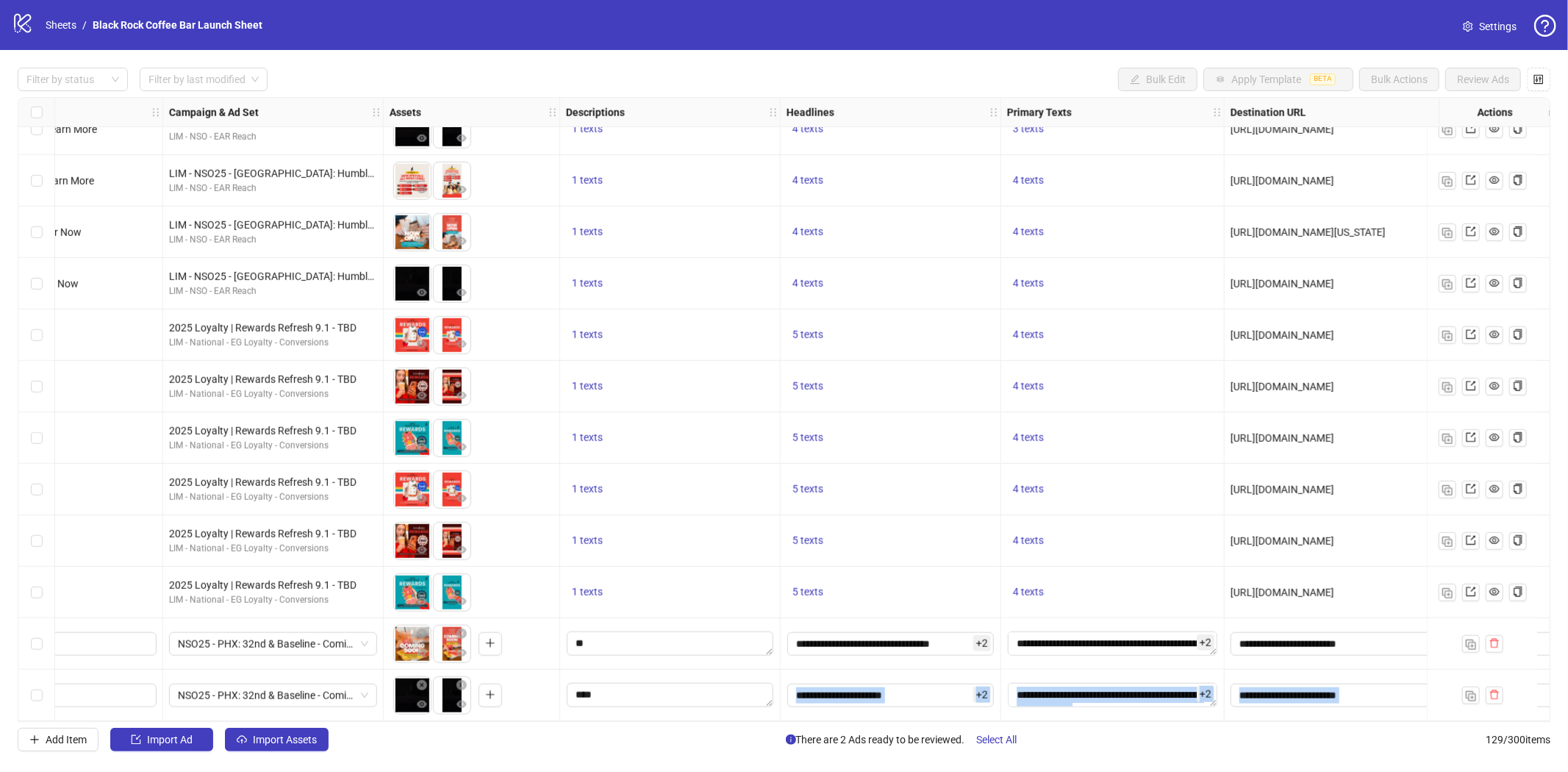
drag, startPoint x: 842, startPoint y: 721, endPoint x: 954, endPoint y: 710, distance: 112.5
click at [954, 710] on div "Ad Format Ad Name Campaign & Ad Set Assets Descriptions Headlines Primary Texts…" at bounding box center [784, 409] width 1533 height 625
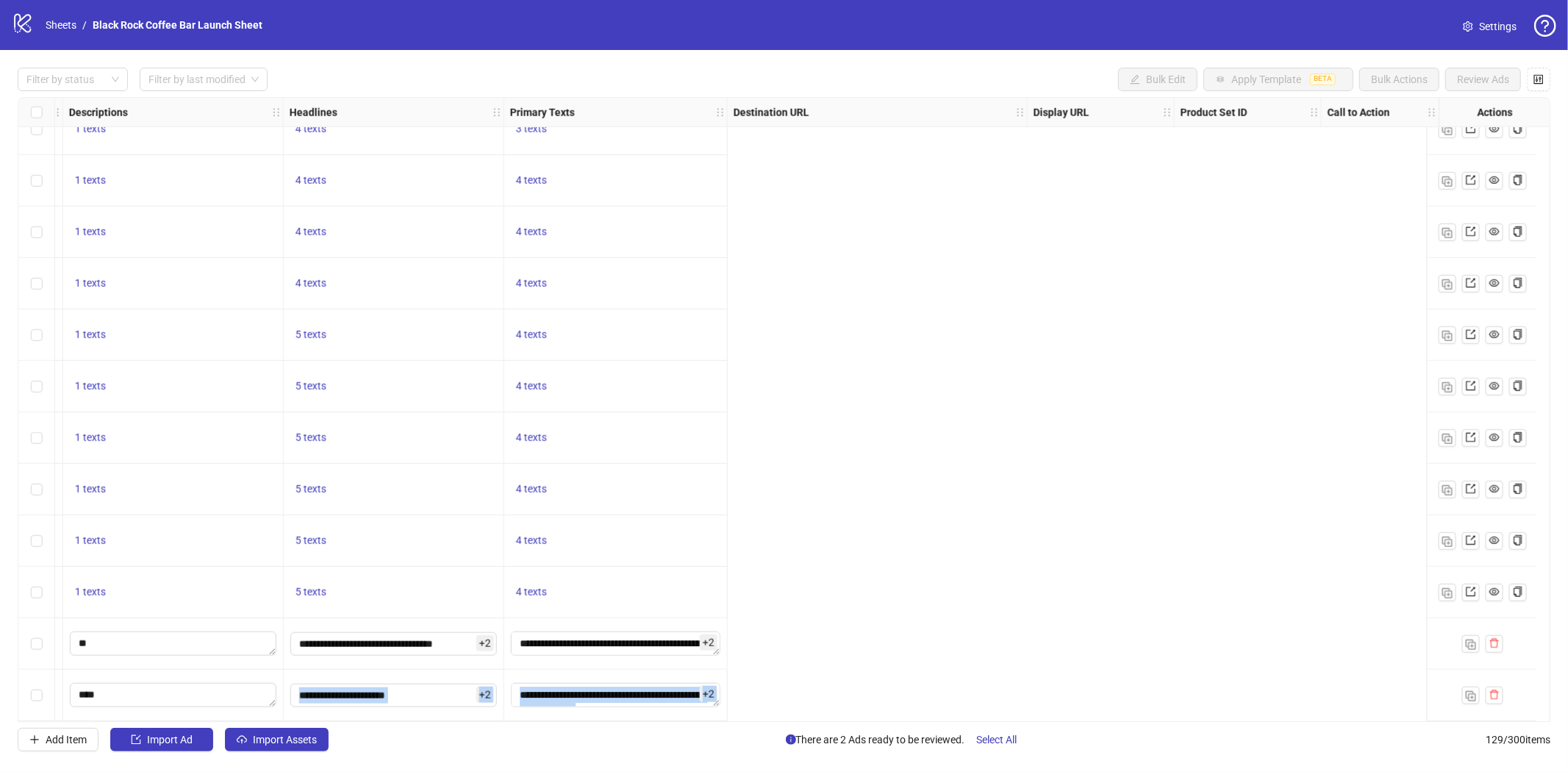
scroll to position [6048, 0]
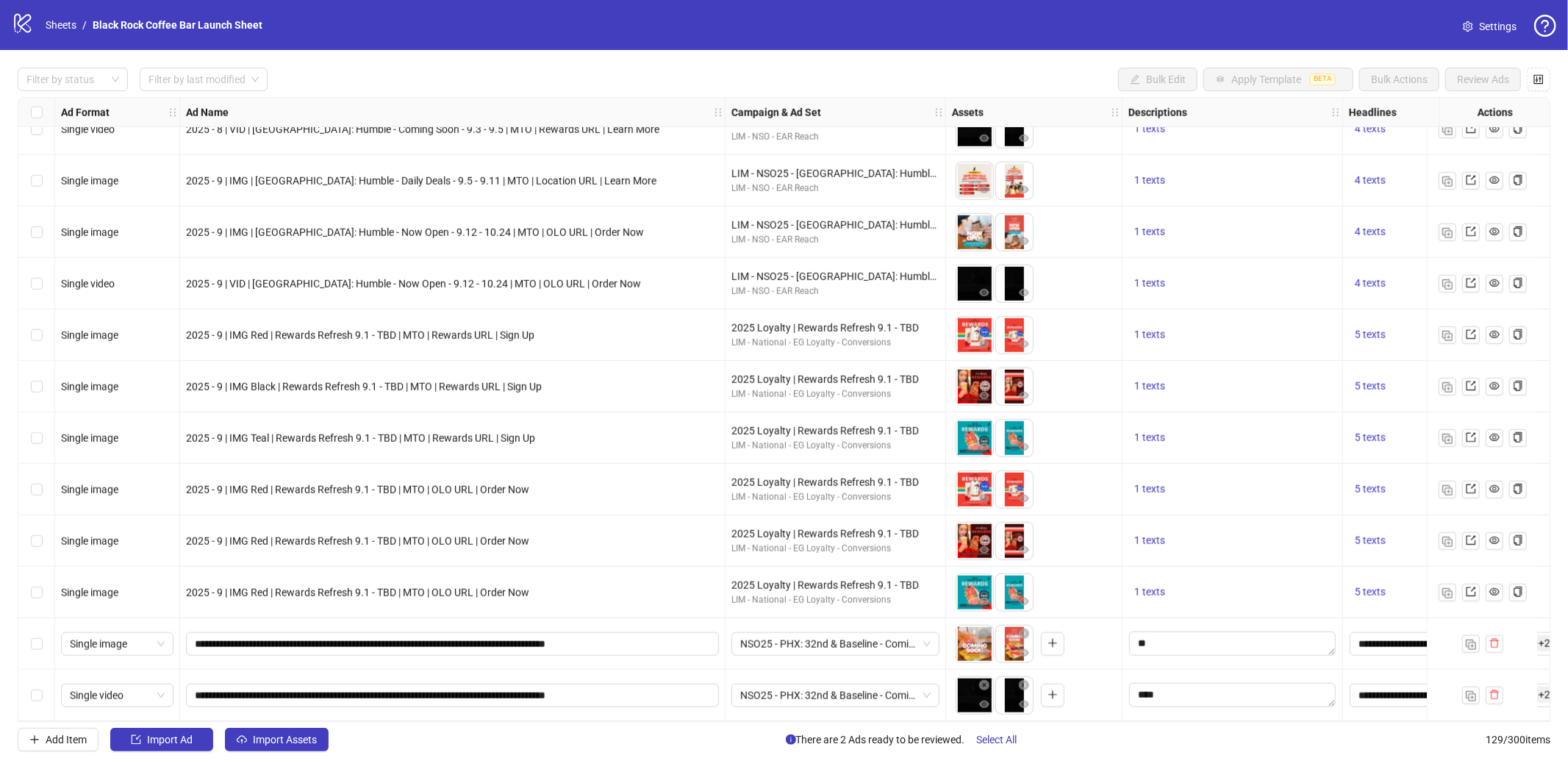
click at [704, 621] on div "**********" at bounding box center [453, 644] width 546 height 51
click at [29, 637] on div "Select row 128" at bounding box center [36, 644] width 37 height 51
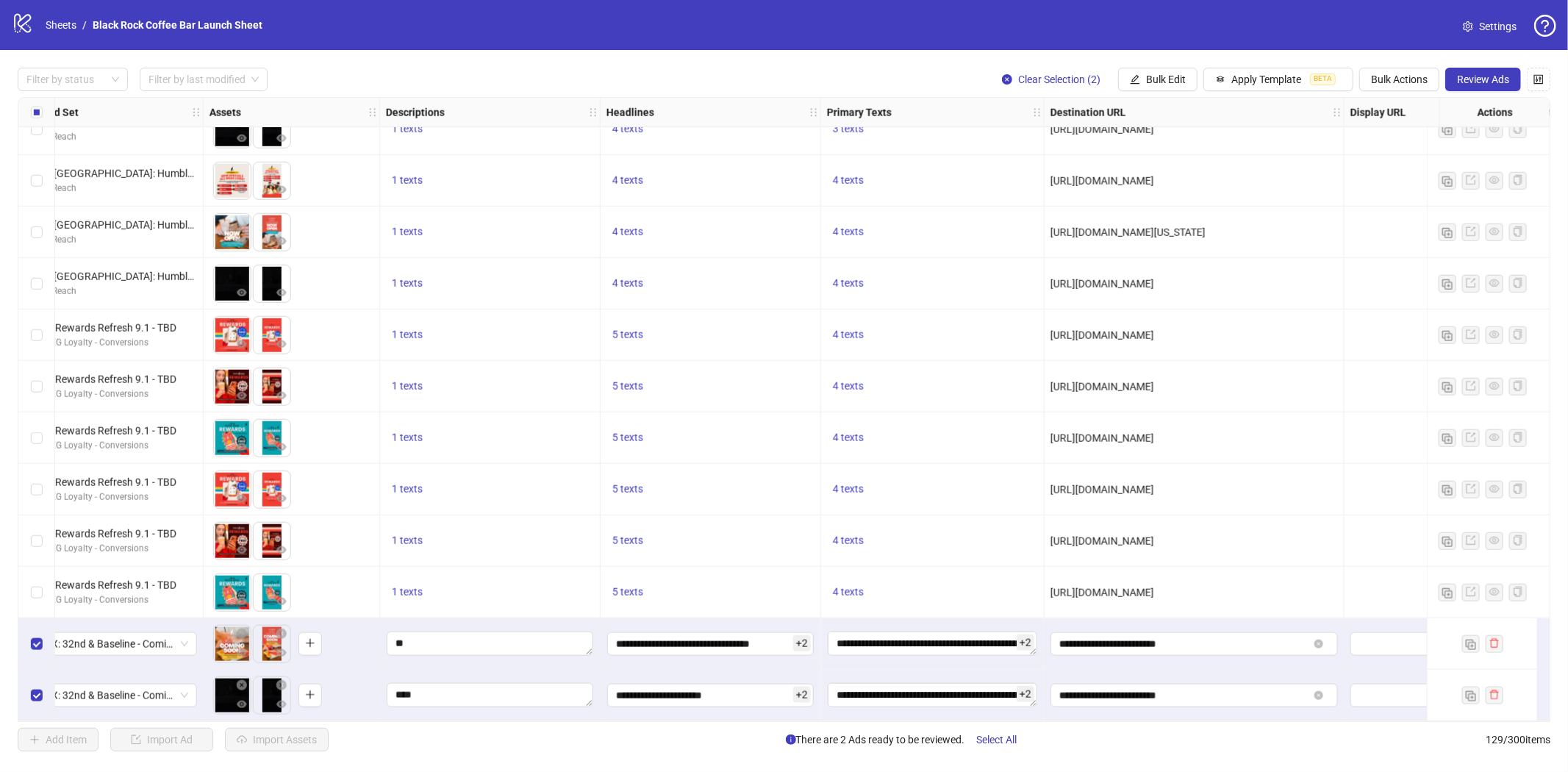
scroll to position [6048, 738]
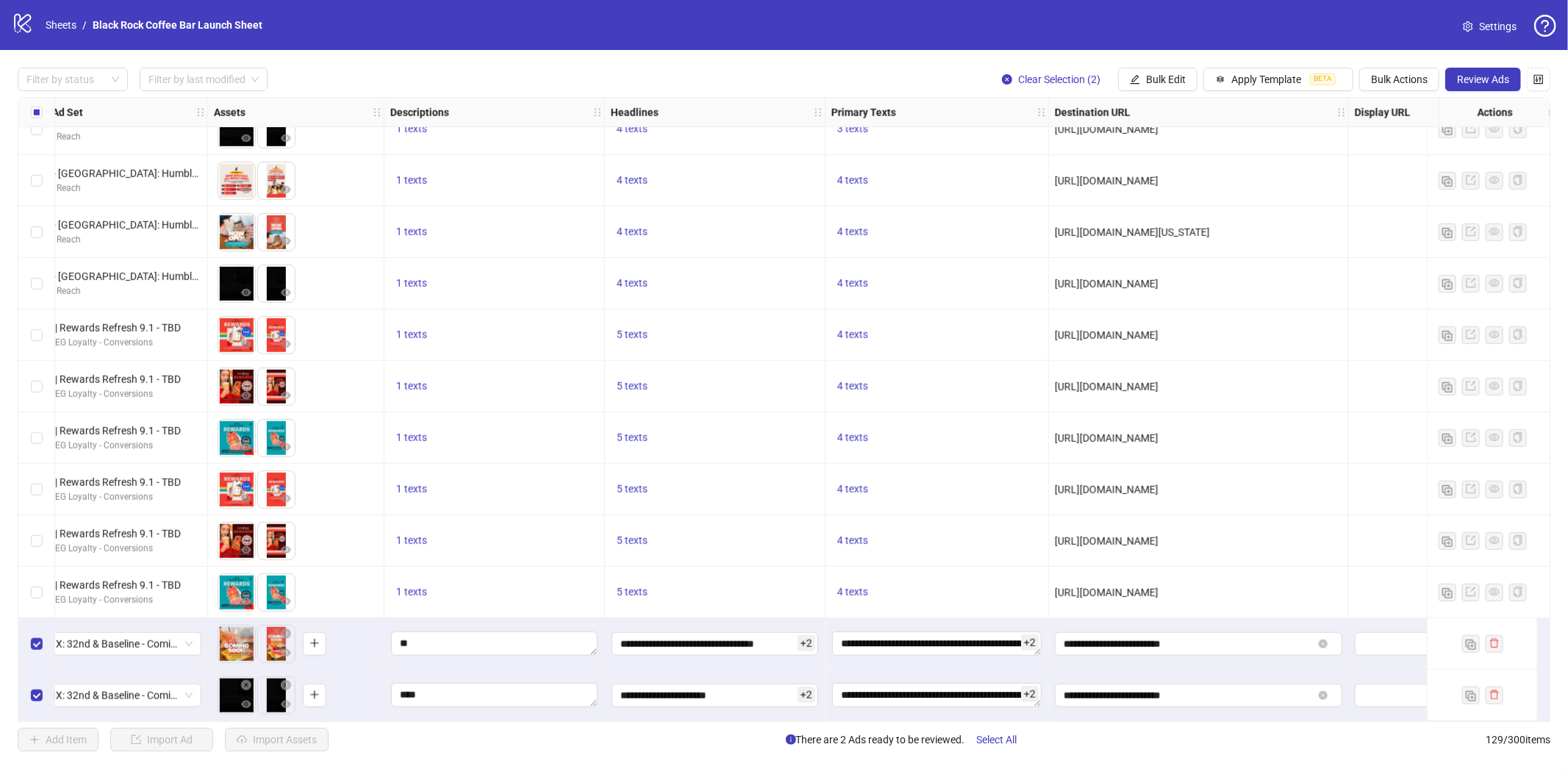
drag, startPoint x: 965, startPoint y: 722, endPoint x: 591, endPoint y: 724, distance: 374.0
click at [571, 724] on div "Filter by status Filter by last modified Clear Selection (2) Bulk Edit Apply Te…" at bounding box center [784, 410] width 1568 height 719
drag, startPoint x: 695, startPoint y: 713, endPoint x: 620, endPoint y: 714, distance: 75.0
click at [620, 714] on div "**********" at bounding box center [715, 695] width 221 height 51
drag, startPoint x: 629, startPoint y: 721, endPoint x: 302, endPoint y: 721, distance: 327.0
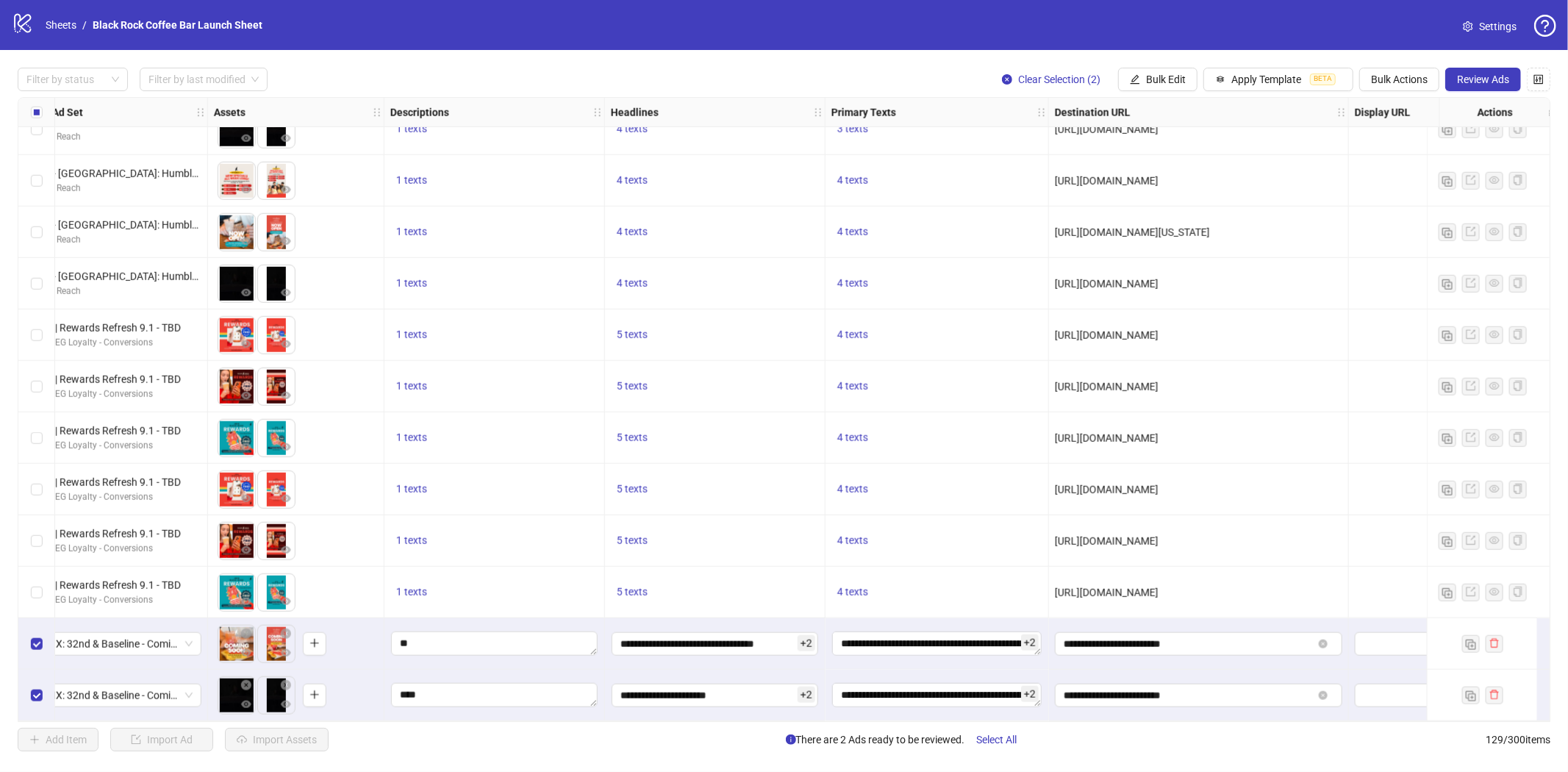
click at [302, 721] on div "Ad Format Ad Name Campaign & Ad Set Assets Descriptions Headlines Primary Texts…" at bounding box center [784, 409] width 1533 height 625
click at [420, 721] on div "Ad Format Ad Name Campaign & Ad Set Assets Descriptions Headlines Primary Texts…" at bounding box center [784, 409] width 1533 height 625
click at [434, 724] on div "Filter by status Filter by last modified Clear Selection (2) Bulk Edit Apply Te…" at bounding box center [784, 410] width 1568 height 719
click at [461, 723] on div "Filter by status Filter by last modified Clear Selection (2) Bulk Edit Apply Te…" at bounding box center [784, 410] width 1568 height 719
click at [396, 714] on div at bounding box center [494, 695] width 221 height 51
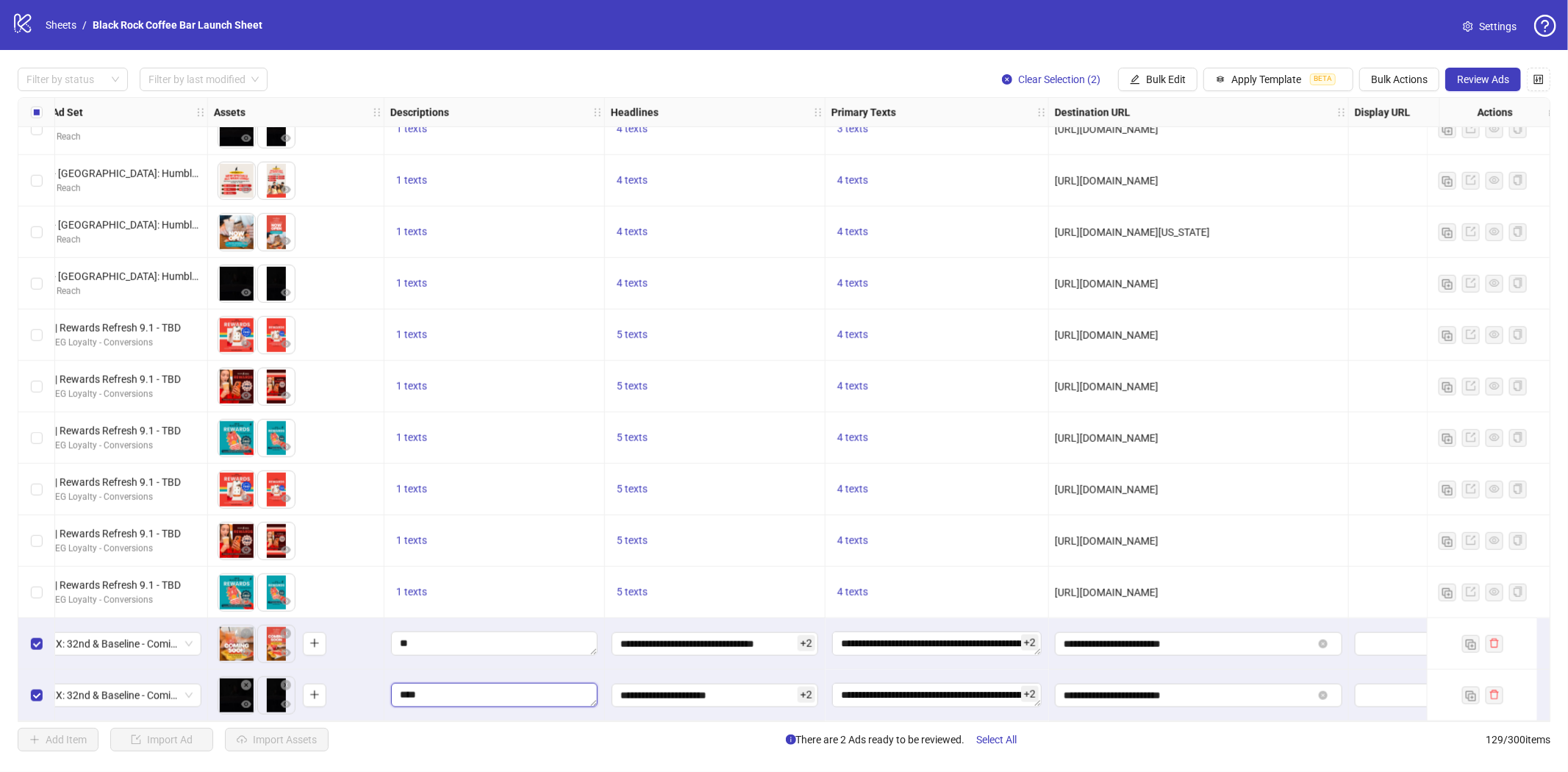
click at [503, 691] on textarea "Edit values" at bounding box center [494, 694] width 206 height 24
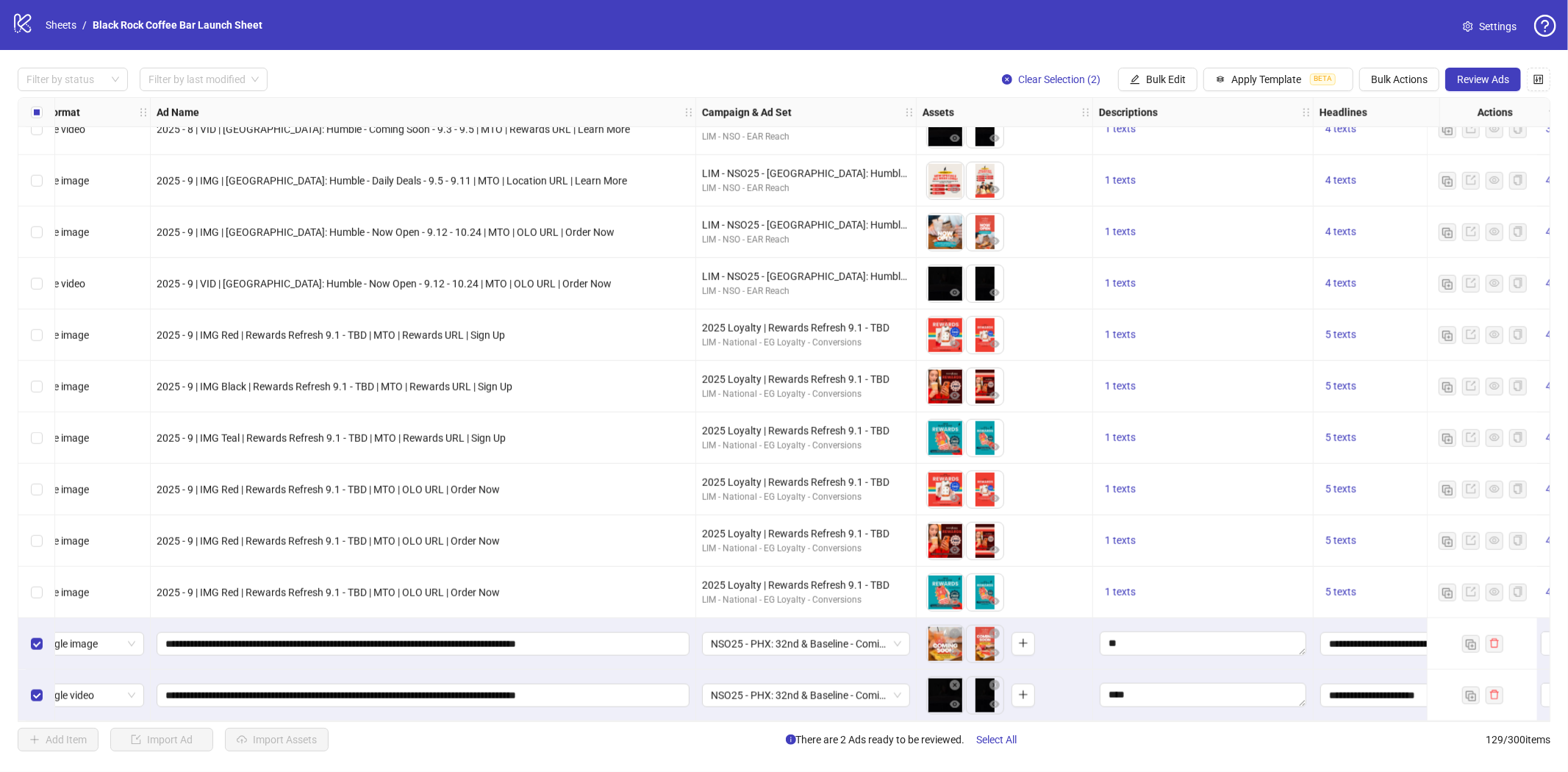
scroll to position [6048, 0]
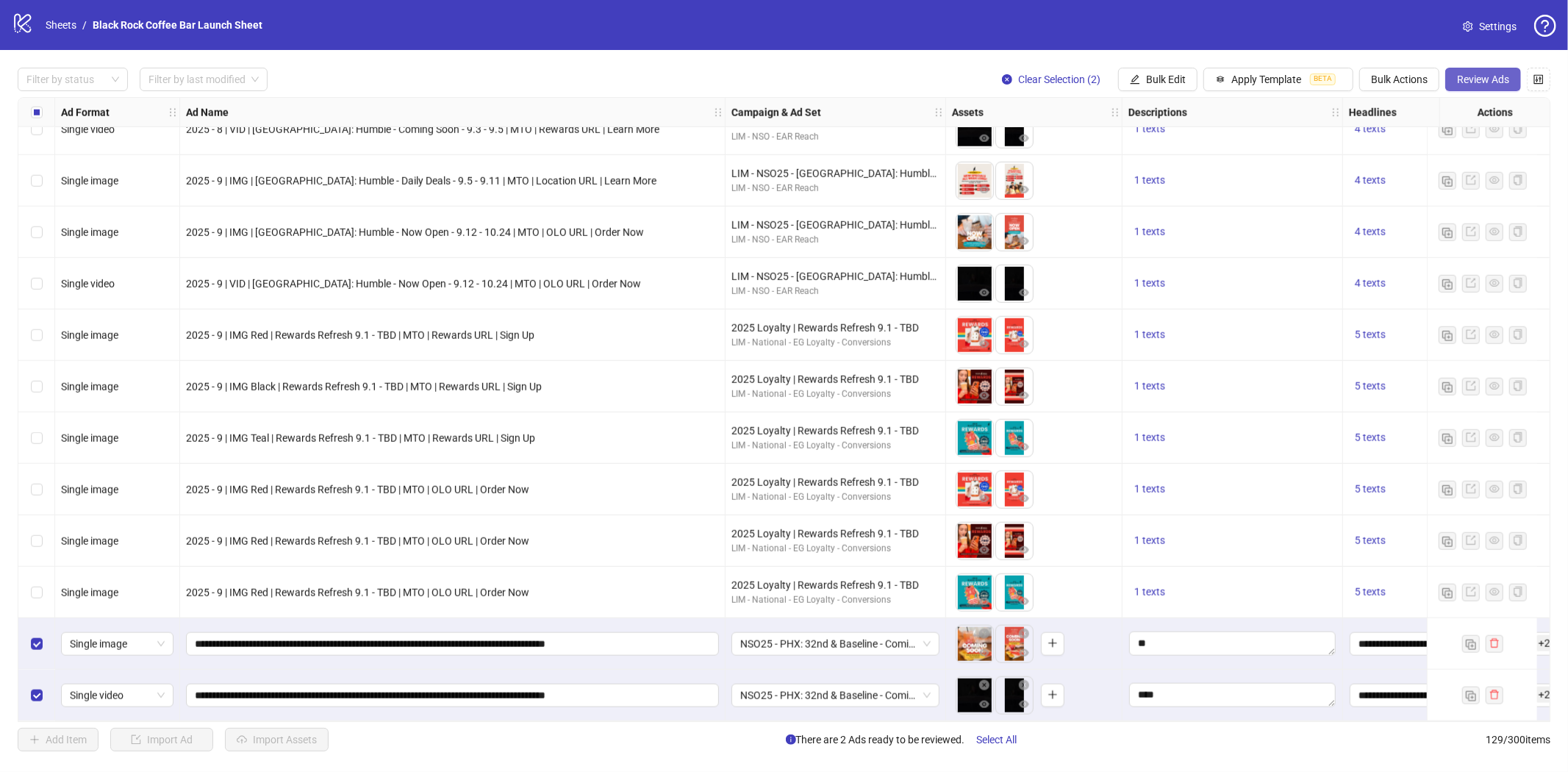
click at [1462, 76] on span "Review Ads" at bounding box center [1482, 79] width 52 height 11
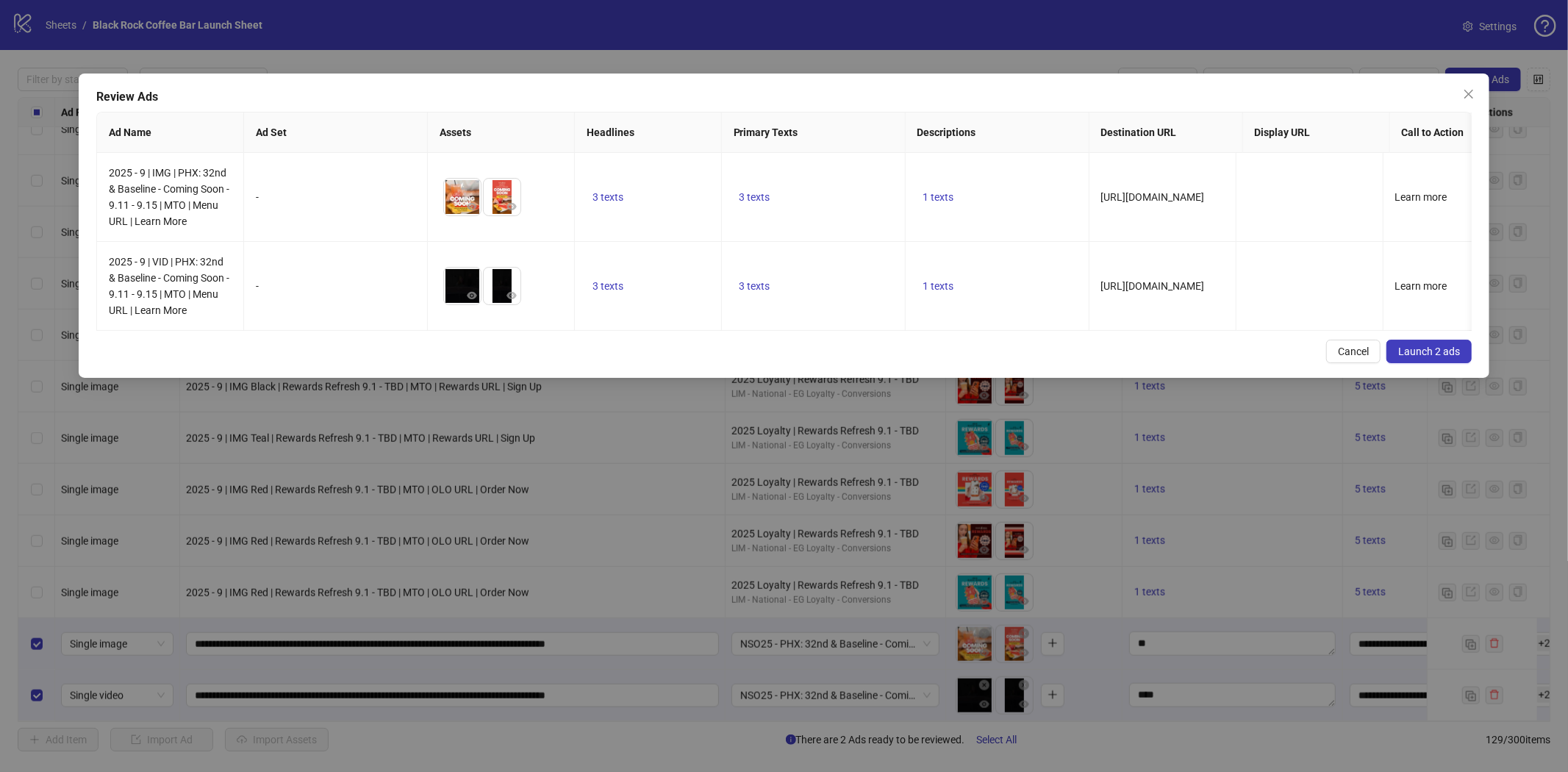
click at [1437, 357] on span "Launch 2 ads" at bounding box center [1428, 351] width 62 height 11
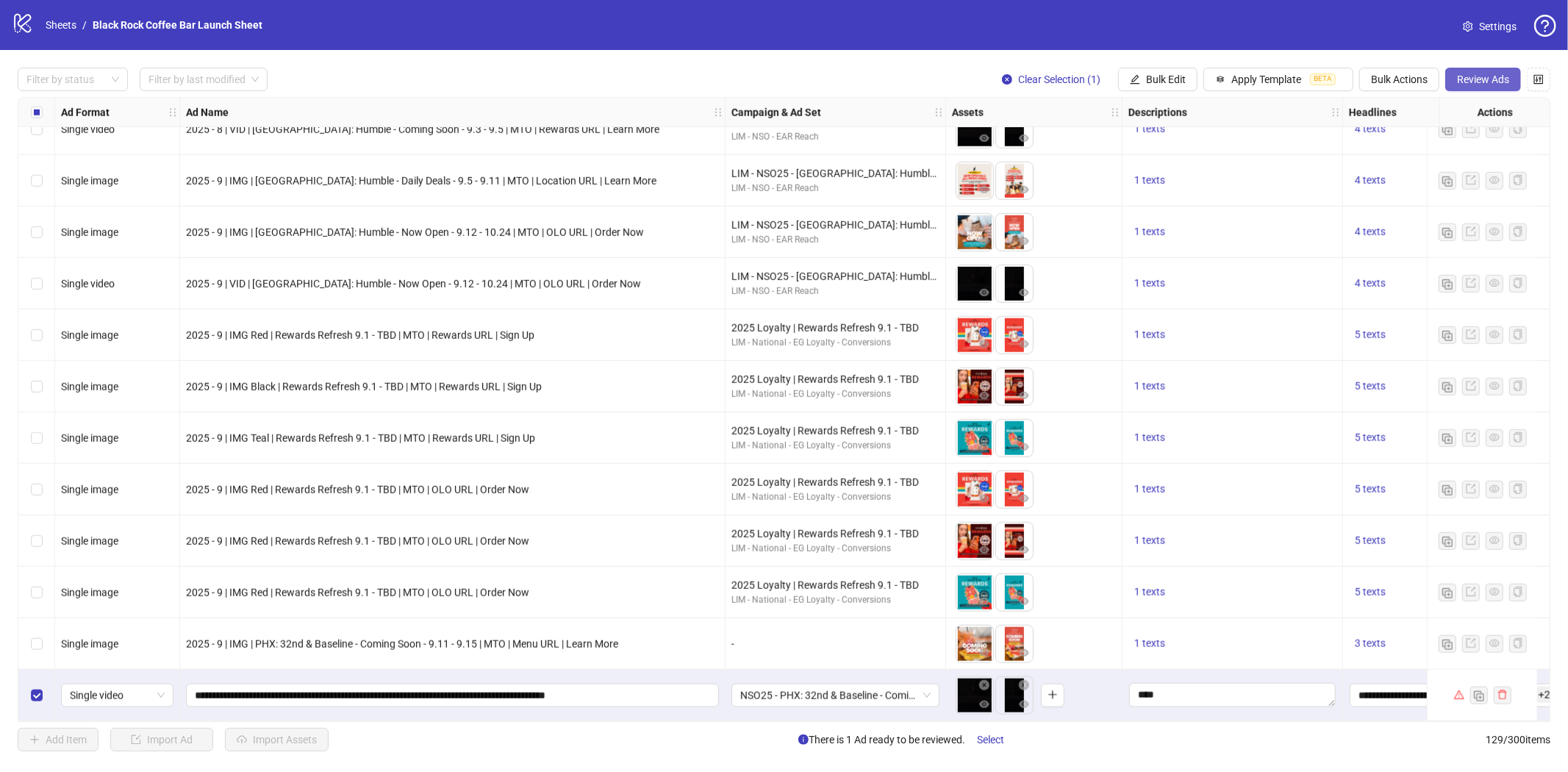
click at [1481, 81] on span "Review Ads" at bounding box center [1482, 79] width 52 height 11
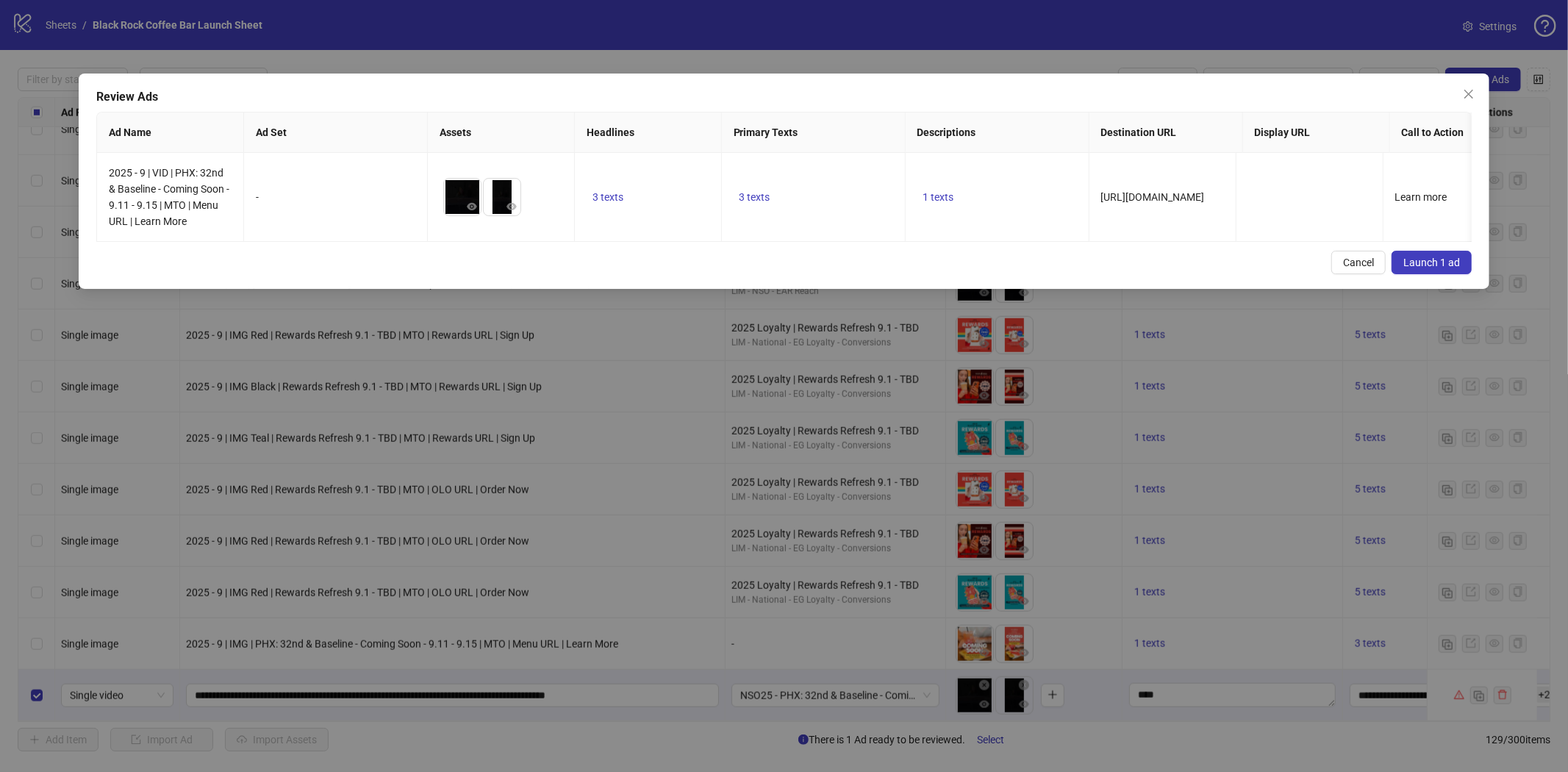
click at [1429, 268] on span "Launch 1 ad" at bounding box center [1432, 262] width 57 height 11
